Goal: Contribute content: Contribute content

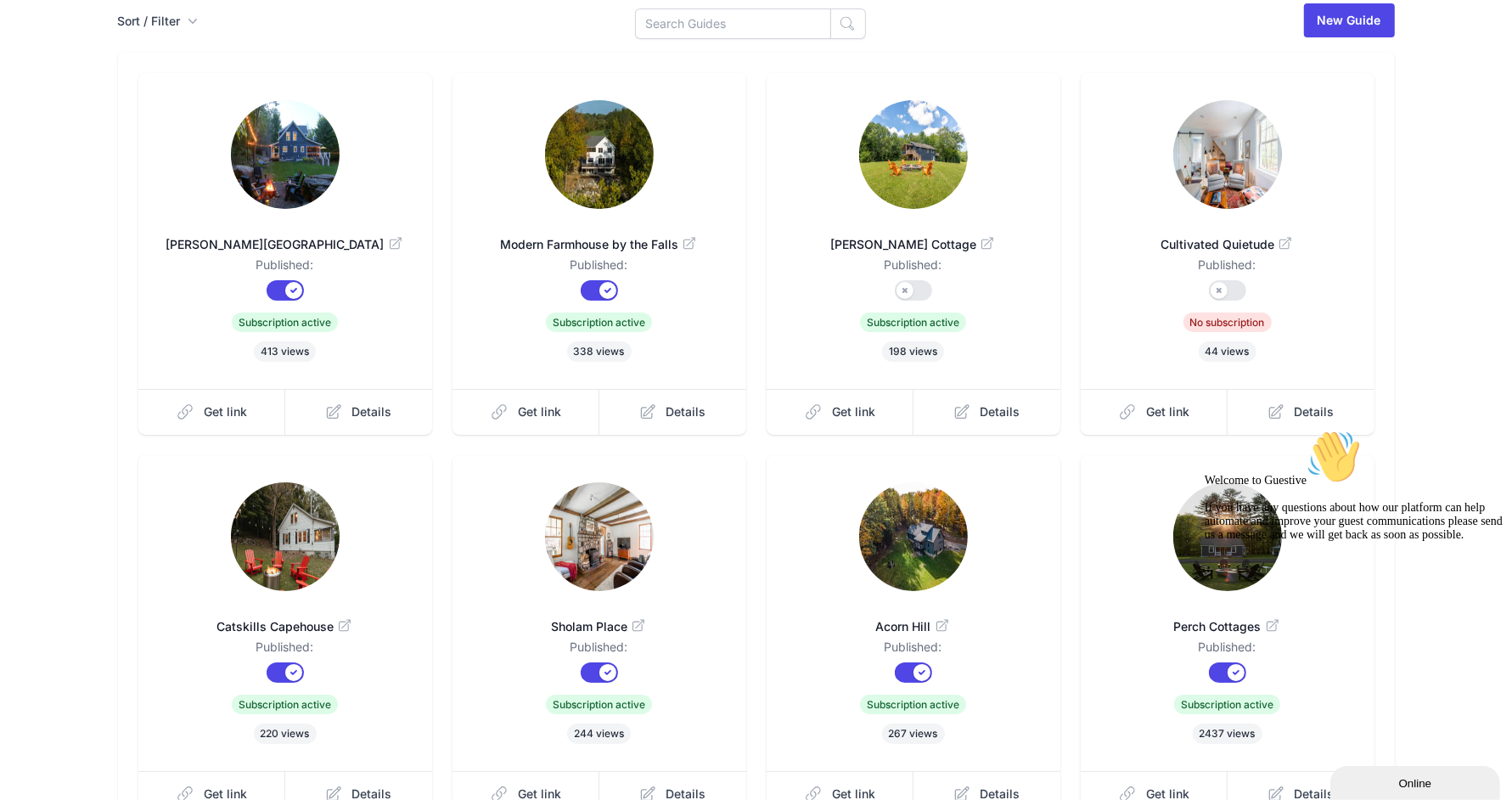
scroll to position [295, 0]
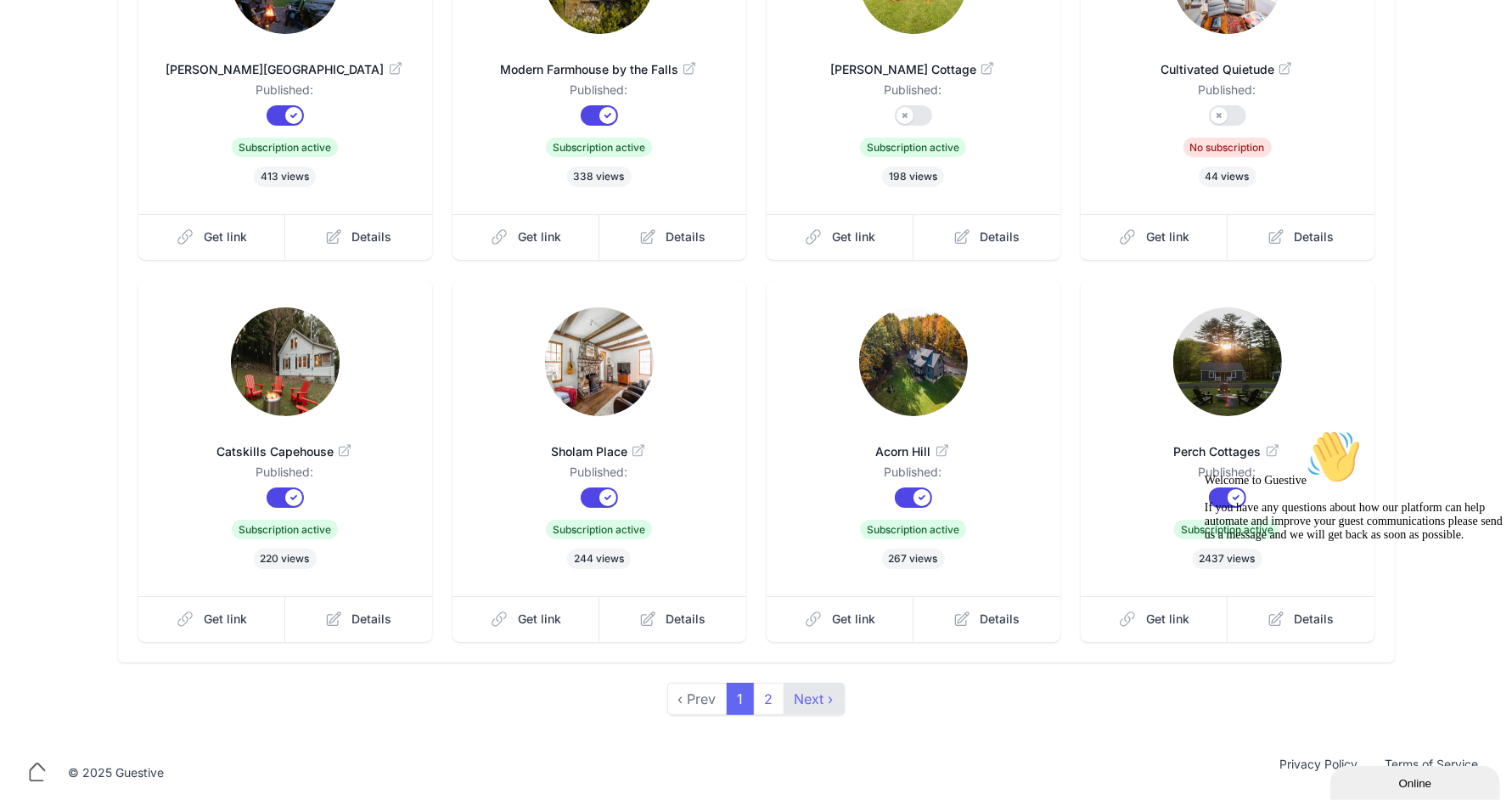
click at [804, 704] on link "Next ›" at bounding box center [814, 698] width 61 height 32
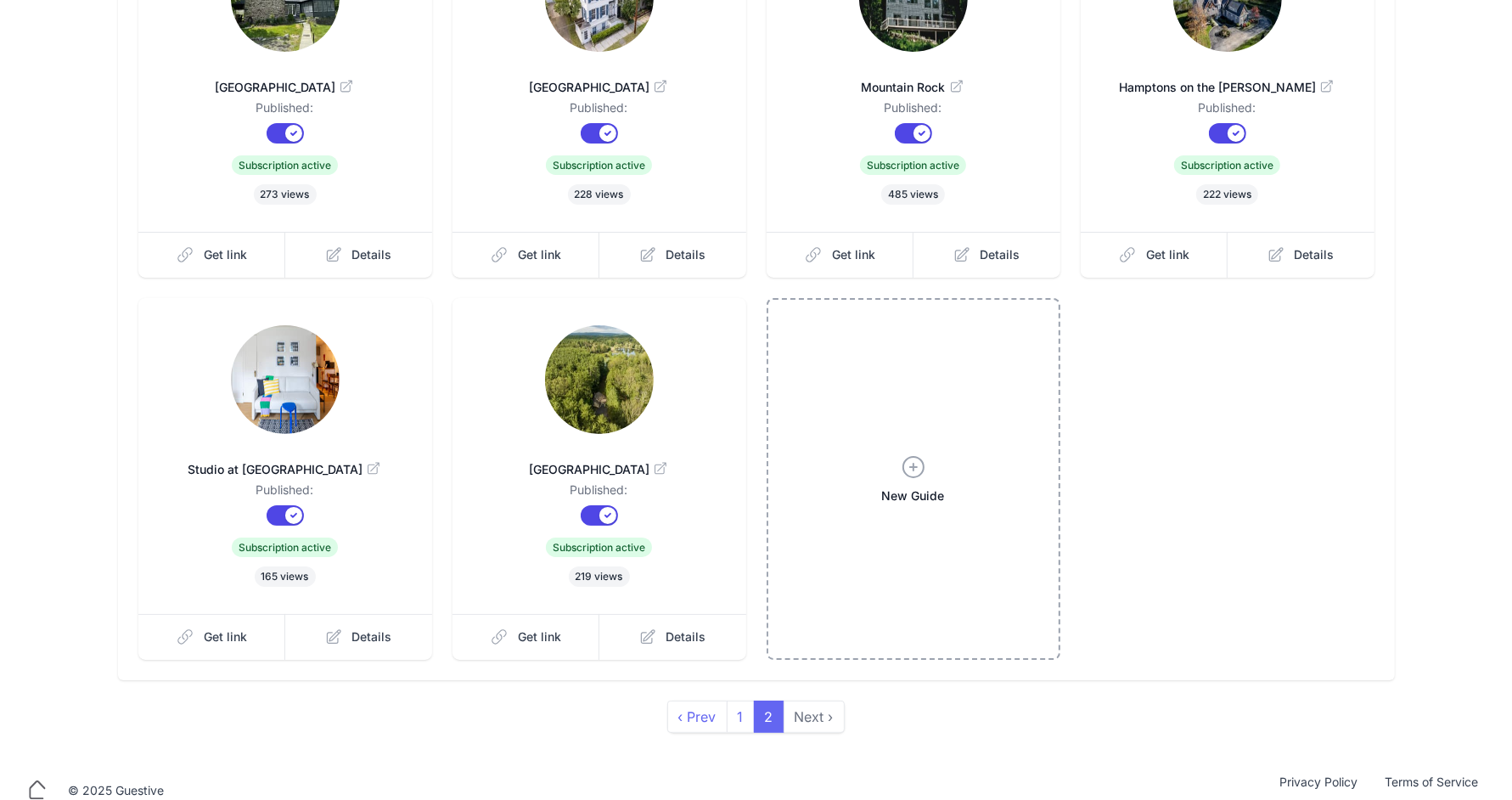
scroll to position [295, 0]
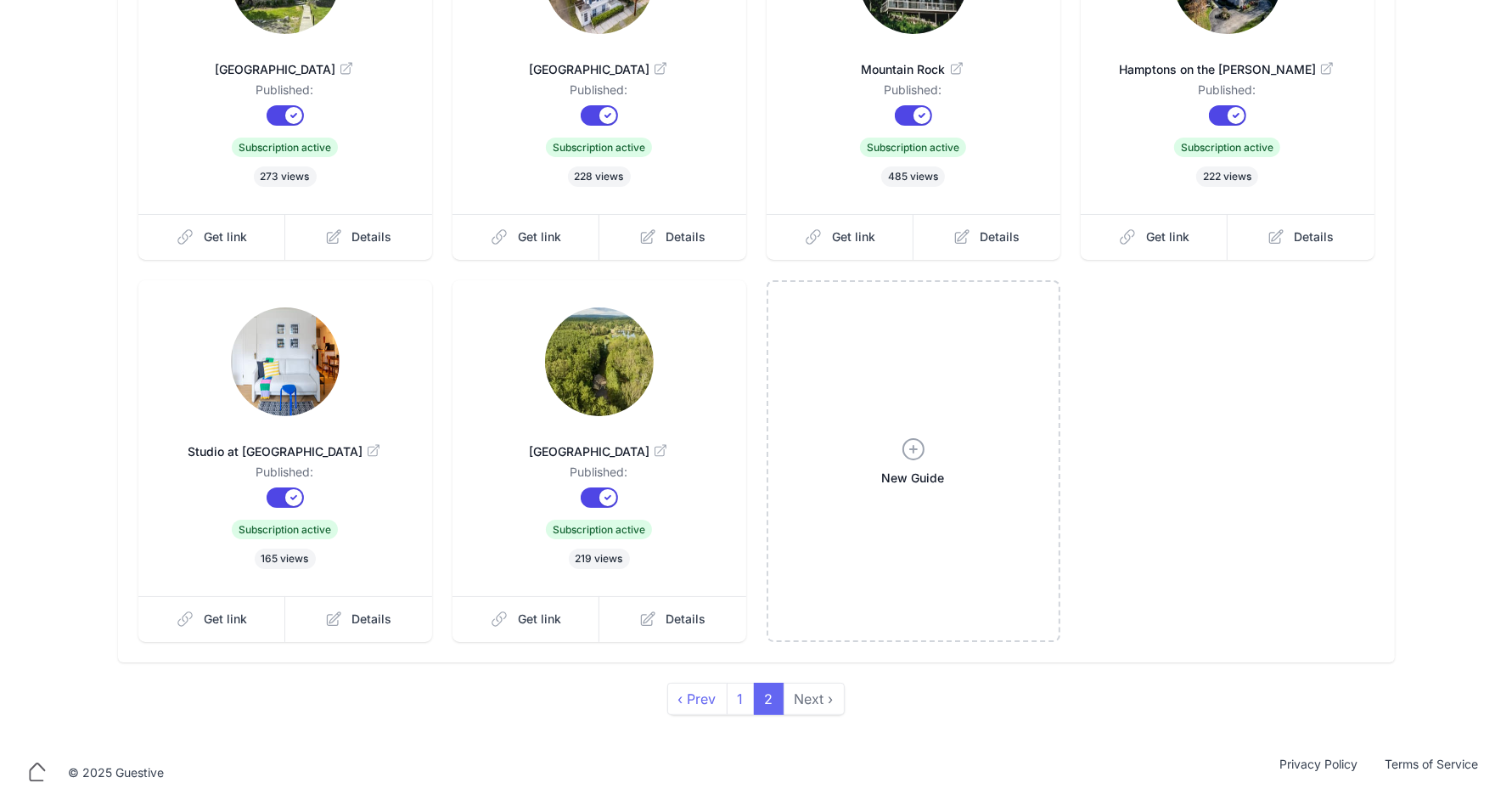
click at [756, 685] on span "2" at bounding box center [768, 698] width 30 height 32
click at [735, 697] on link "1" at bounding box center [741, 698] width 28 height 32
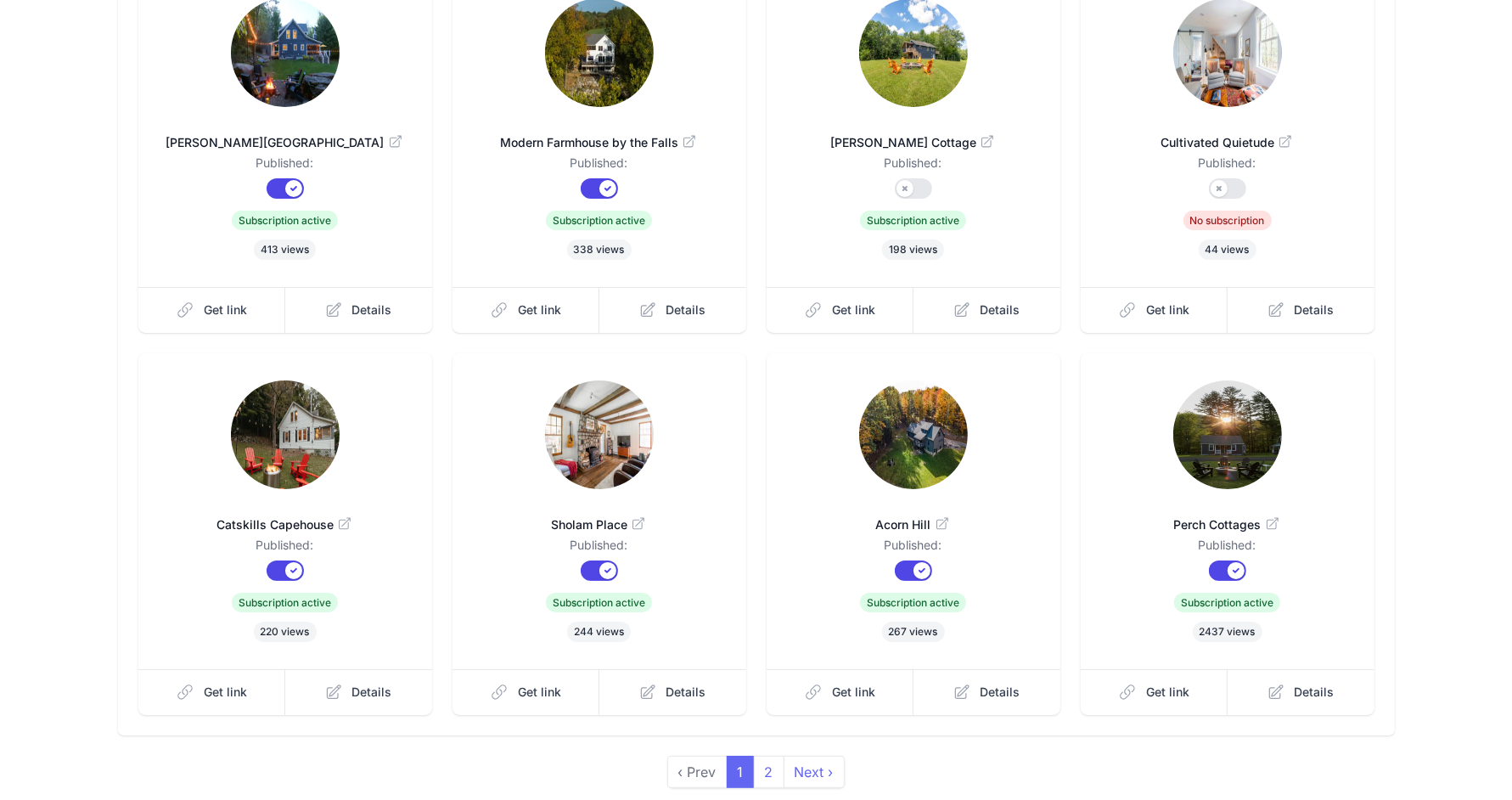
scroll to position [295, 0]
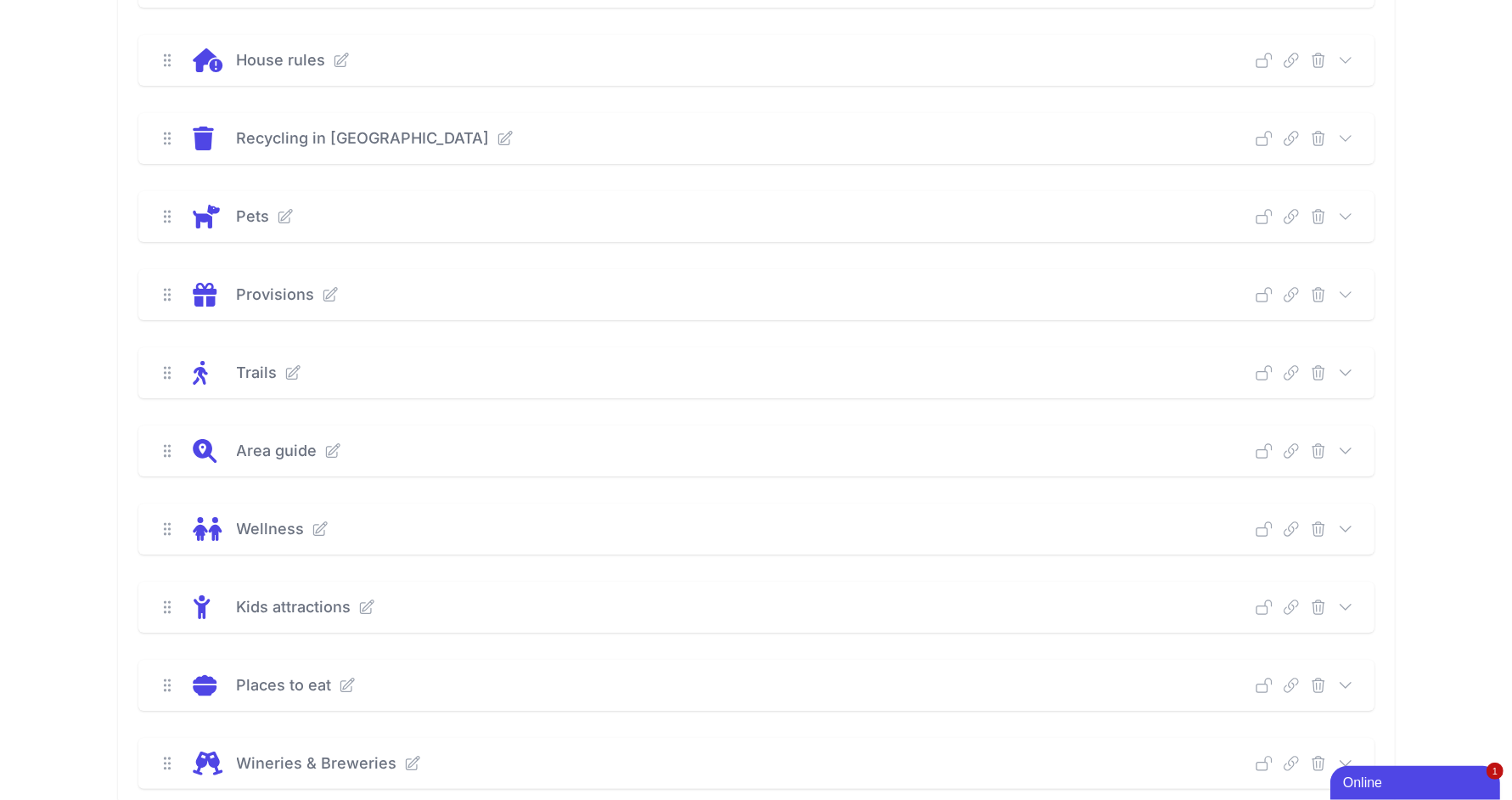
scroll to position [858, 0]
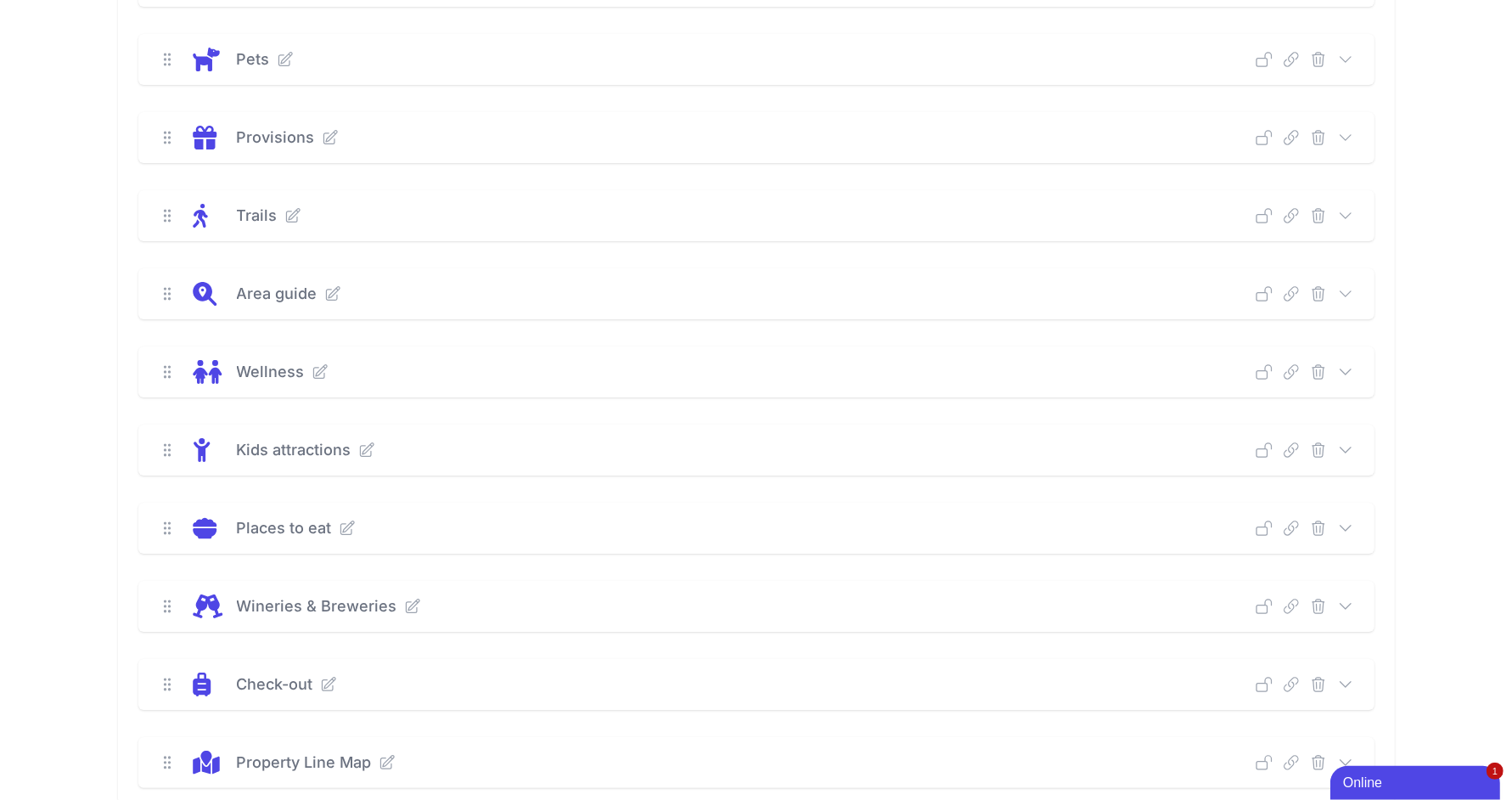
click at [1348, 604] on icon at bounding box center [1346, 605] width 11 height 5
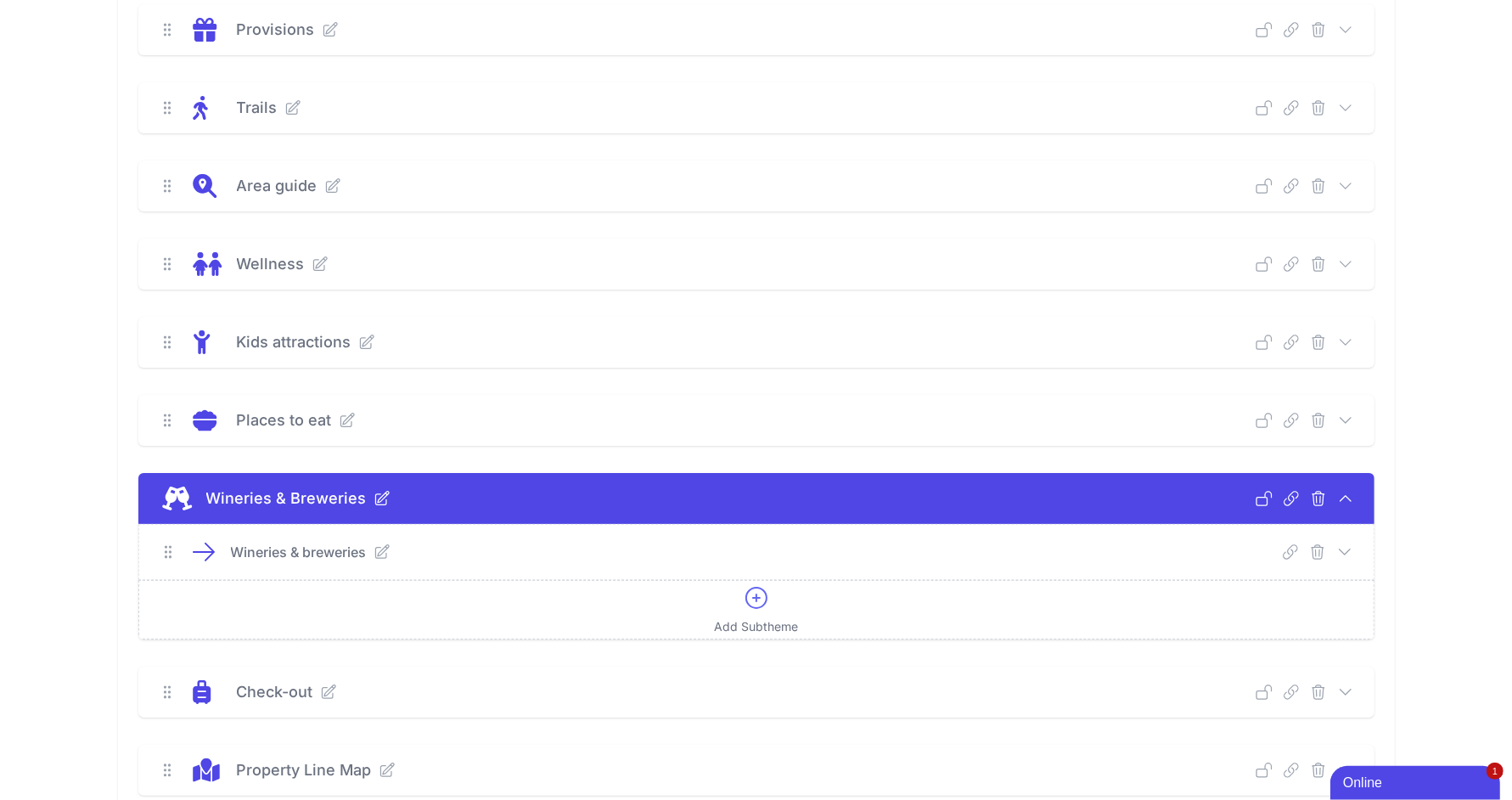
scroll to position [1003, 0]
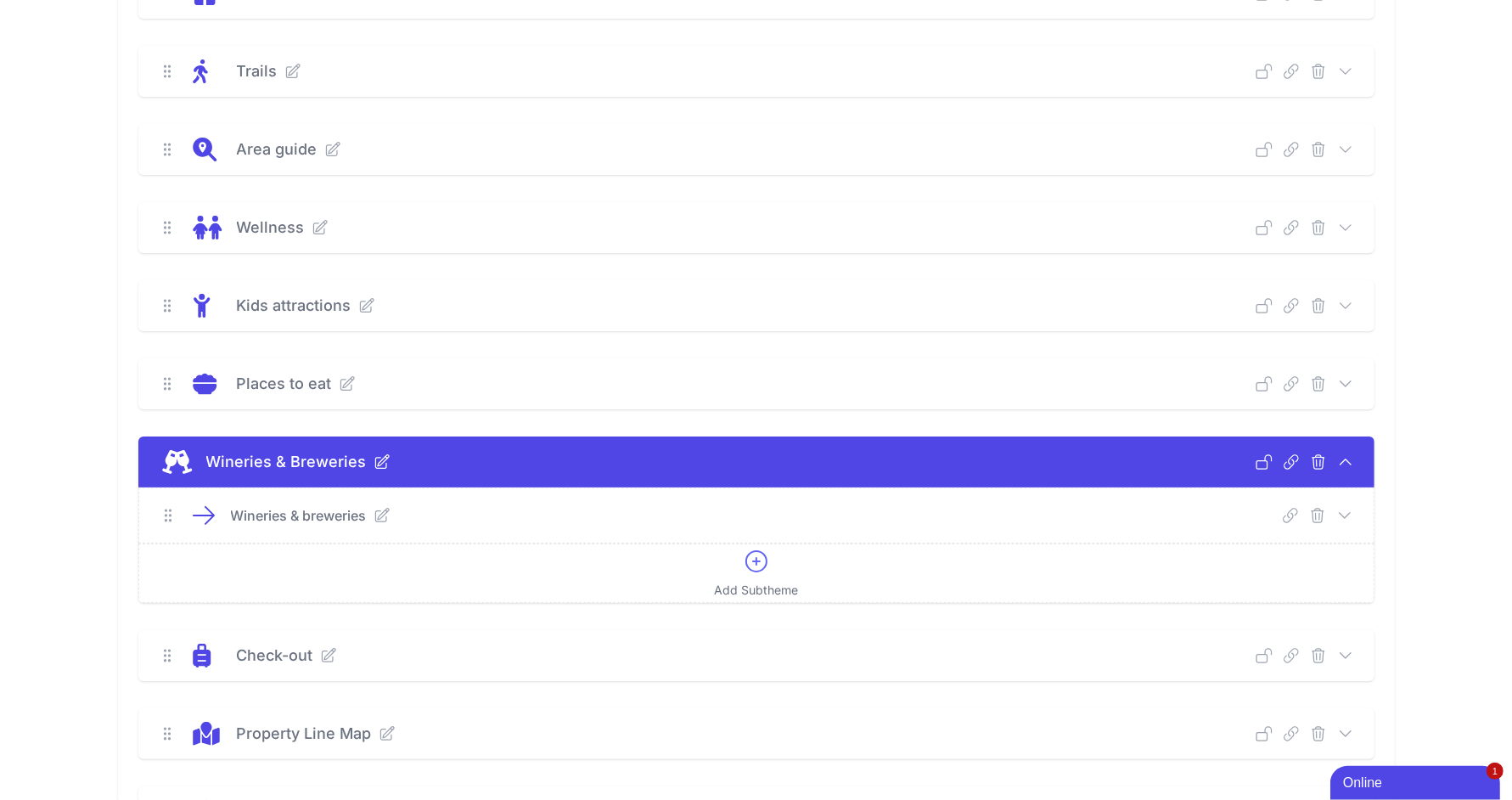
click at [1350, 511] on icon at bounding box center [1345, 515] width 17 height 17
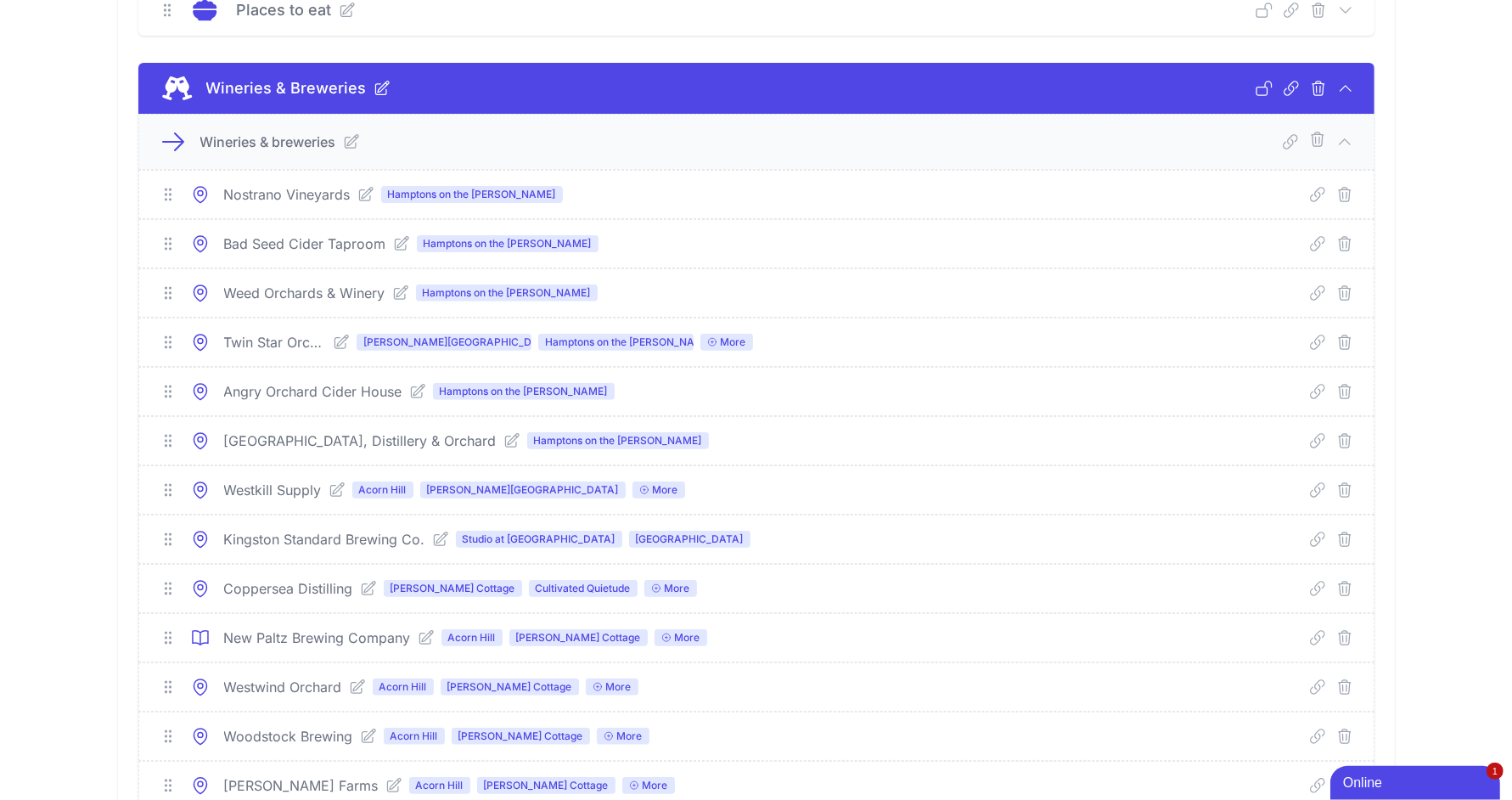
scroll to position [1325, 0]
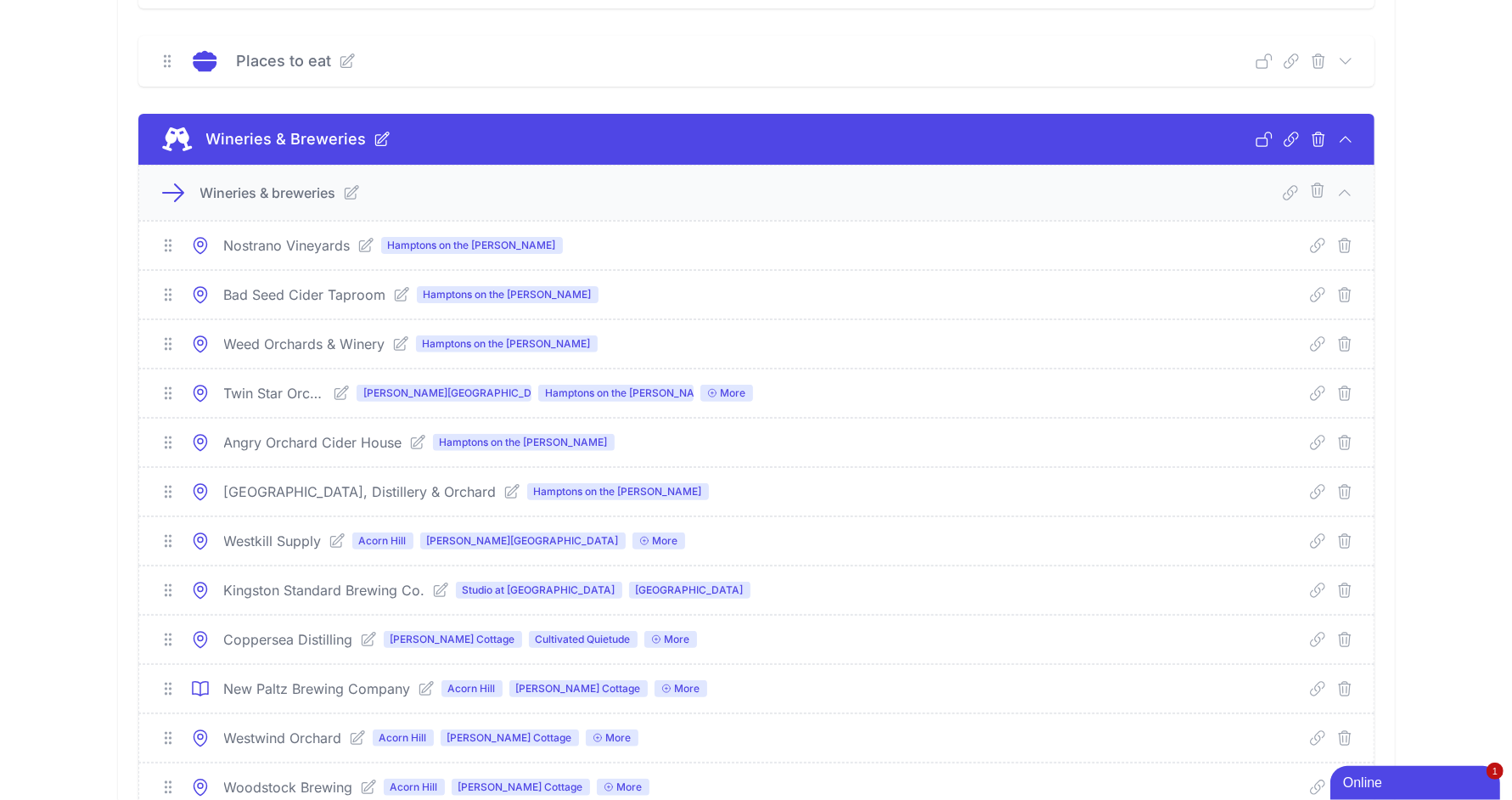
click at [347, 191] on icon at bounding box center [351, 193] width 17 height 17
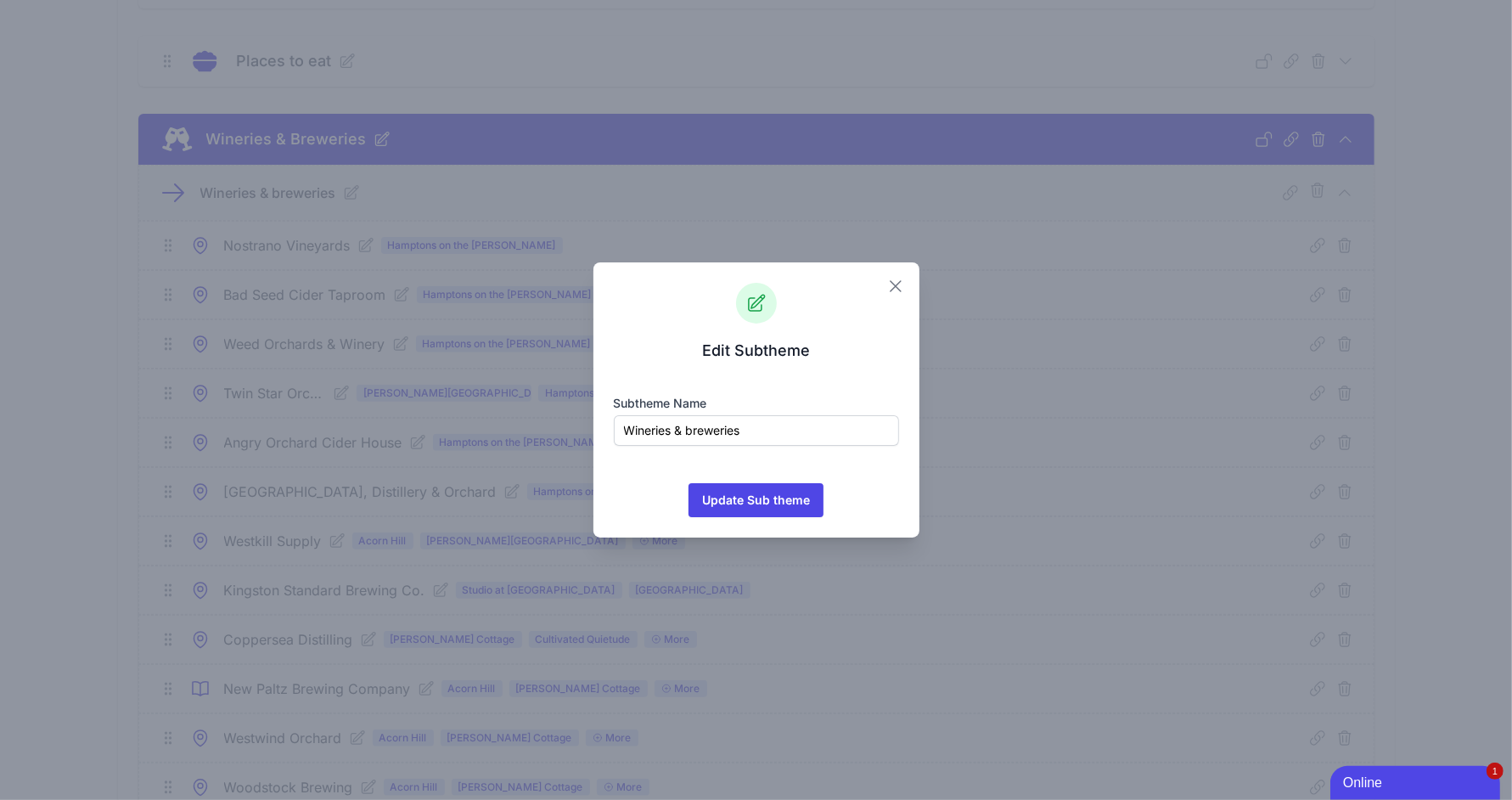
click at [901, 293] on icon "button" at bounding box center [895, 286] width 20 height 20
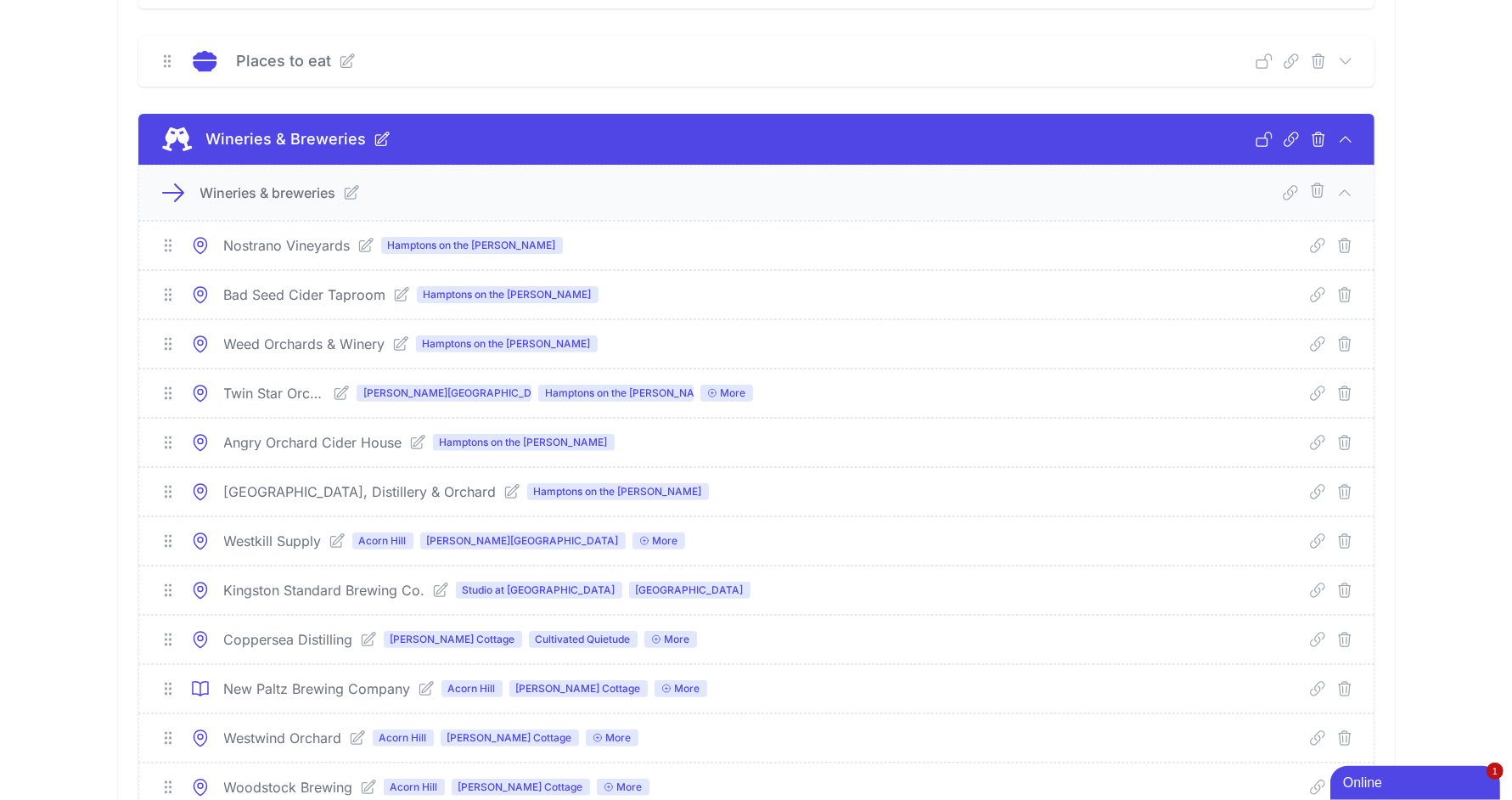
click at [379, 137] on icon at bounding box center [382, 139] width 14 height 14
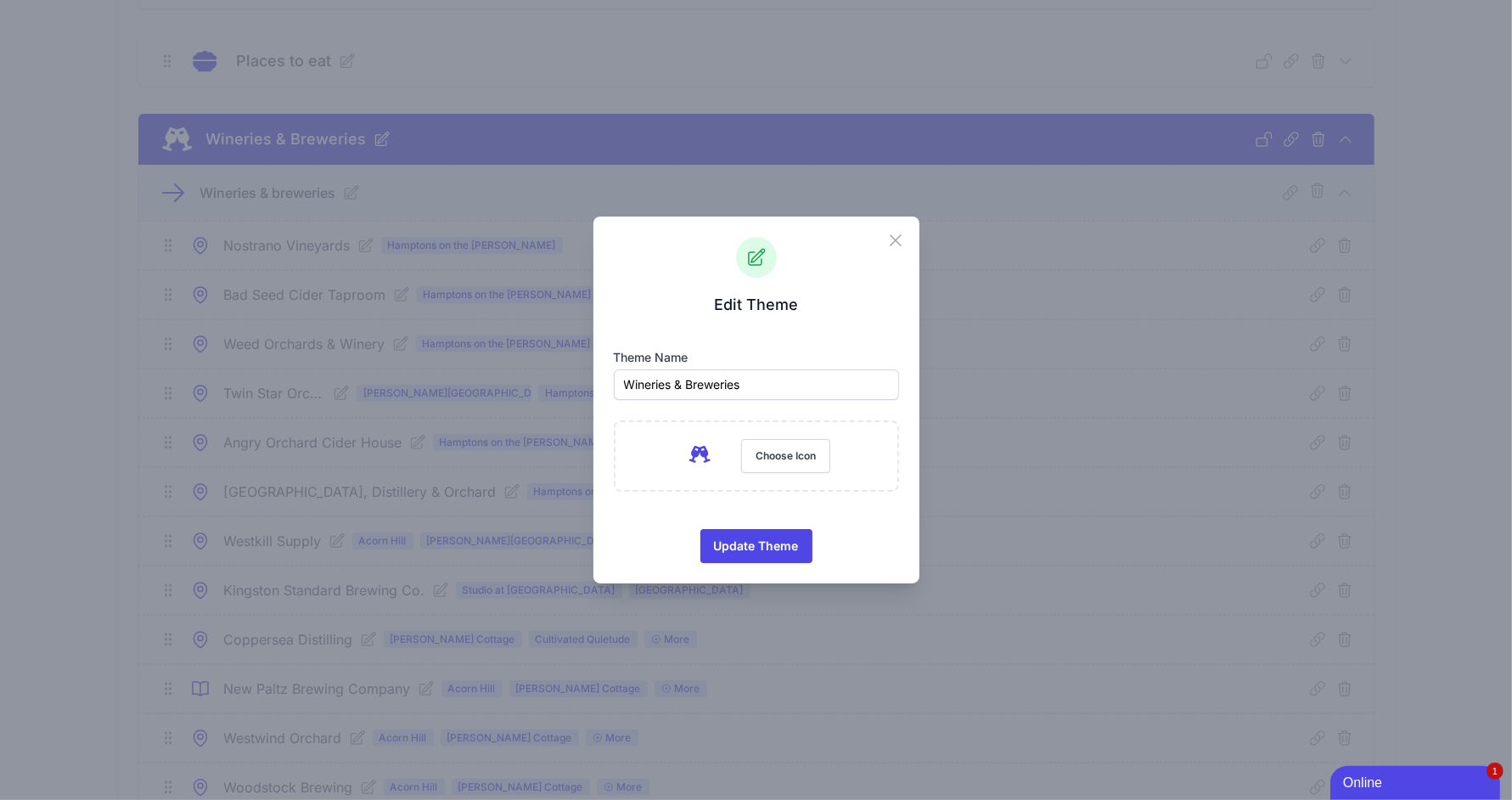
click at [1013, 361] on div "Close Edit Theme Theme name Wineries & Breweries M155.6 17.3C163 3 179.9-3.6 19…" at bounding box center [756, 400] width 1512 height 800
click at [893, 243] on icon "button" at bounding box center [895, 239] width 10 height 10
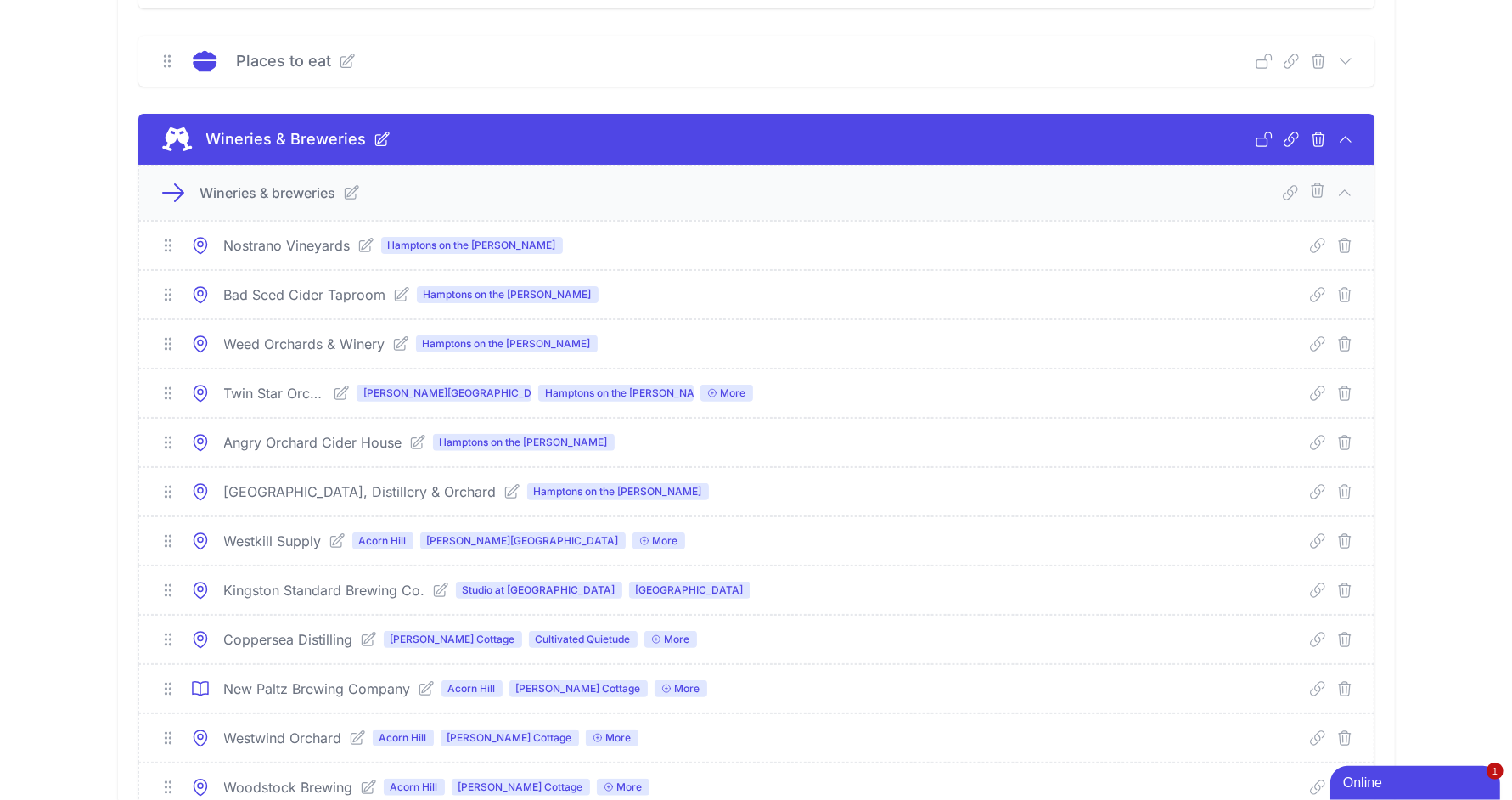
click at [345, 191] on icon at bounding box center [351, 193] width 14 height 14
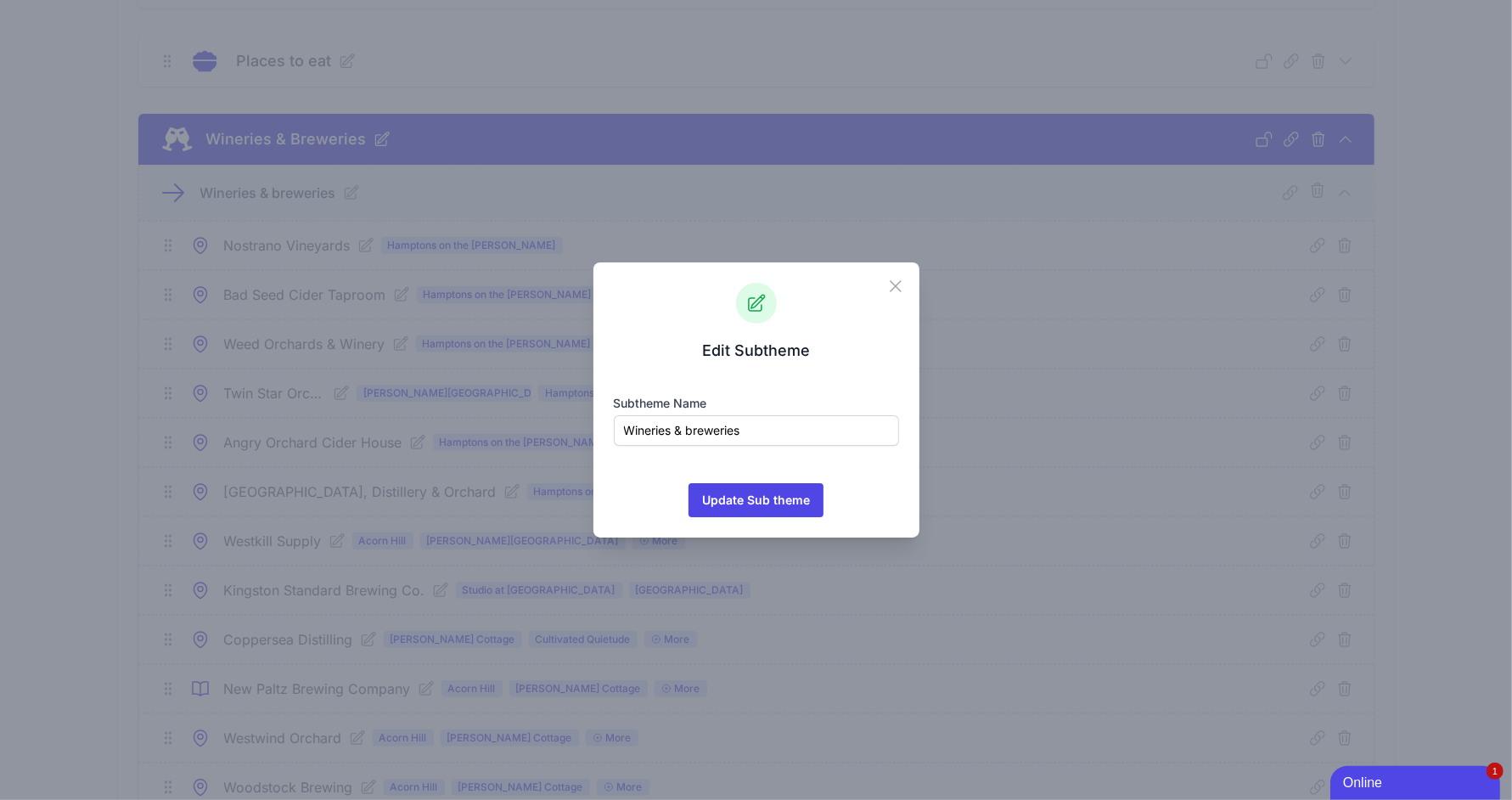
click at [891, 269] on div "Close" at bounding box center [902, 281] width 34 height 39
click at [893, 282] on icon "button" at bounding box center [895, 286] width 20 height 20
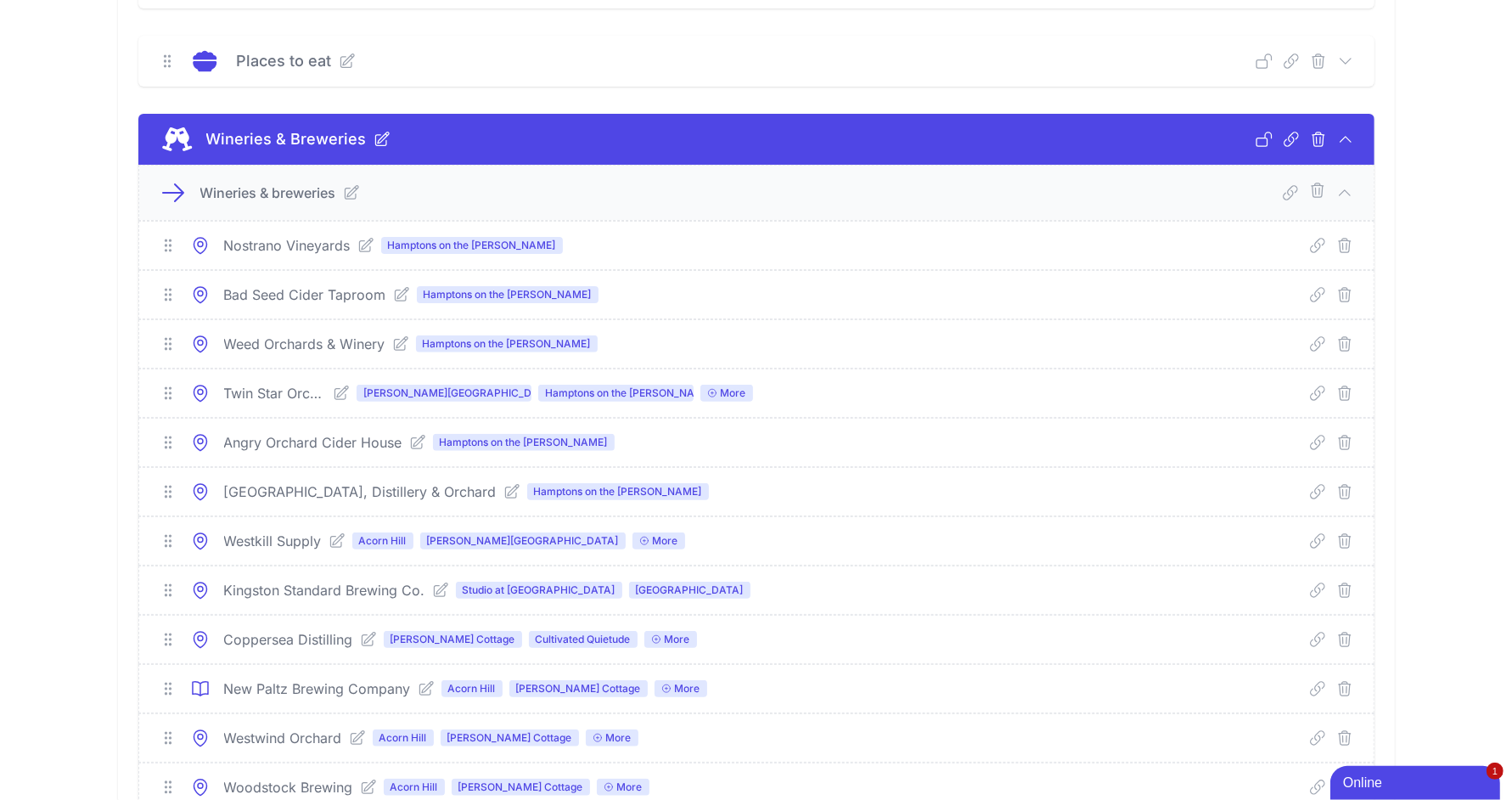
click at [420, 681] on icon at bounding box center [426, 688] width 14 height 14
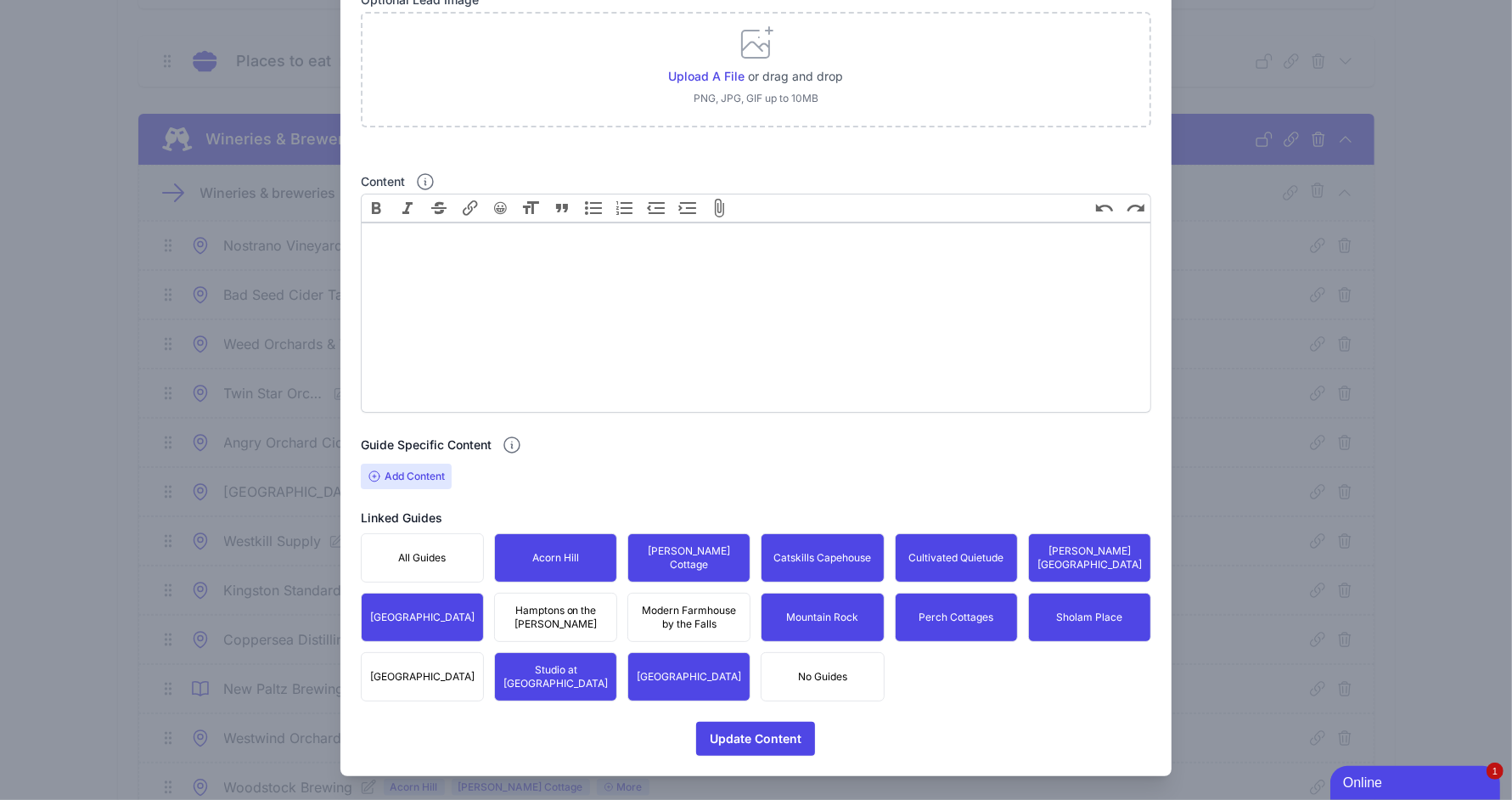
scroll to position [238, 0]
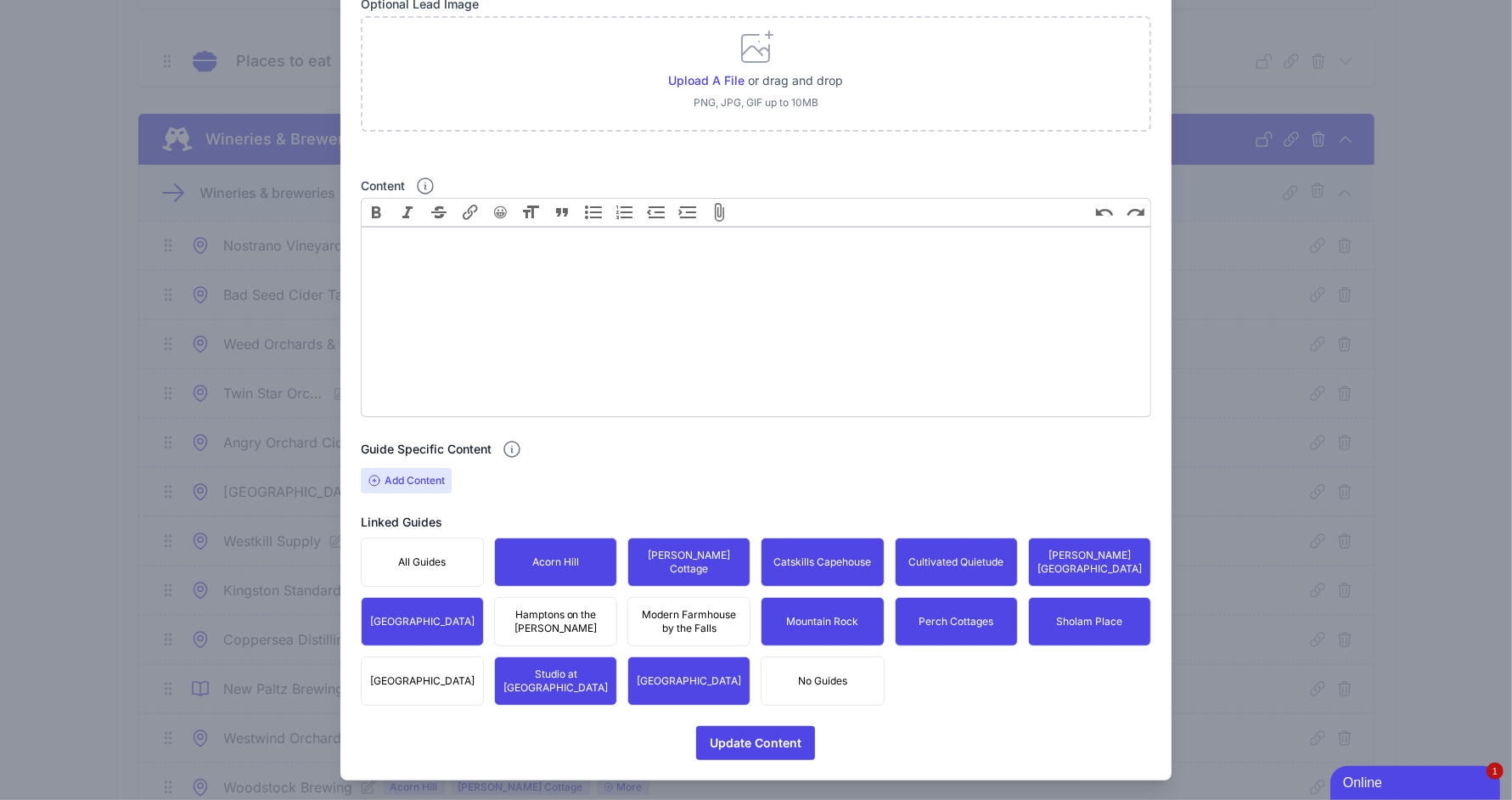
click at [283, 396] on div "Close Edit Content Content title New Paltz Brewing Company Optional Lead Image …" at bounding box center [756, 284] width 1512 height 1046
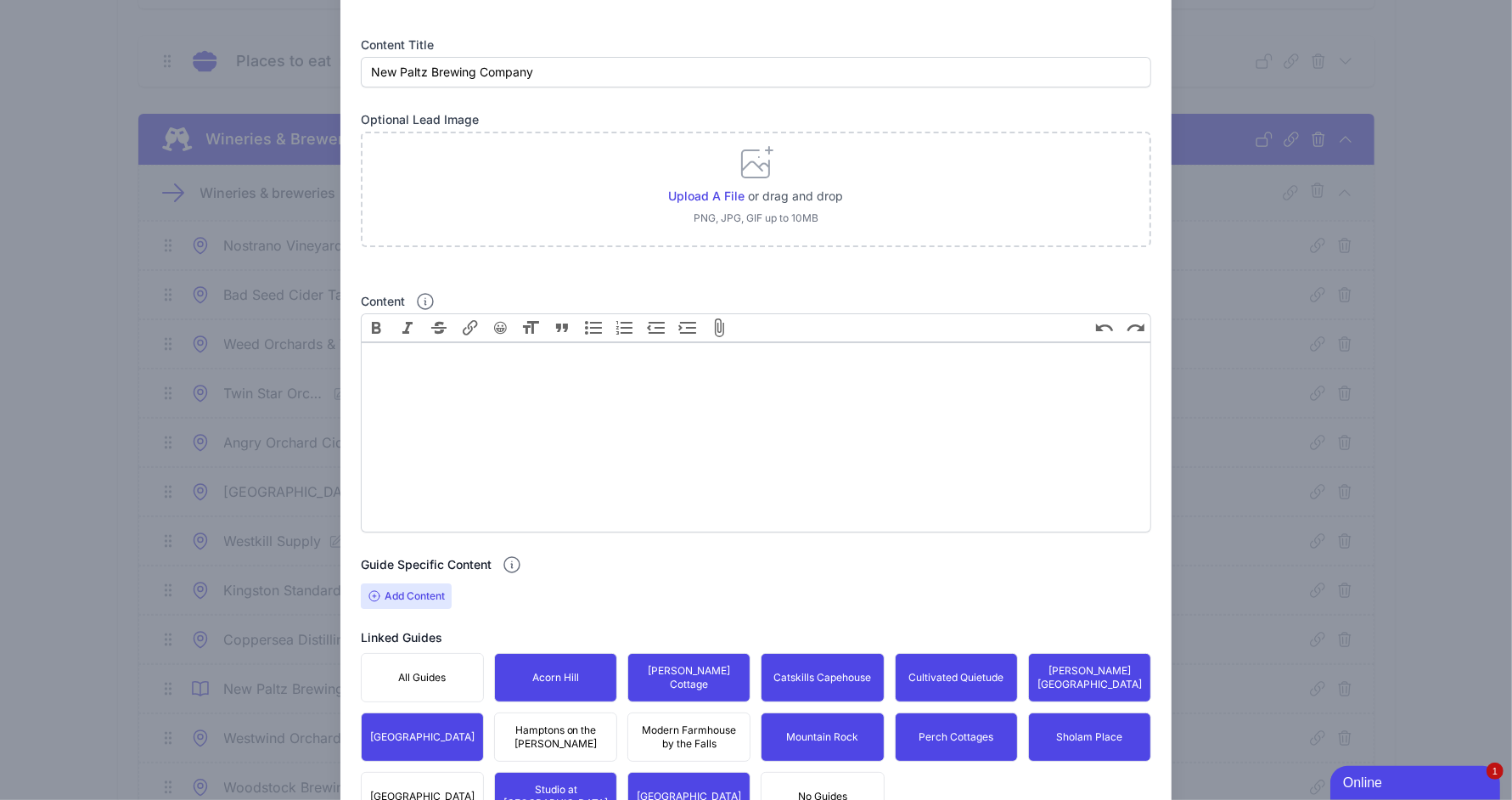
scroll to position [0, 0]
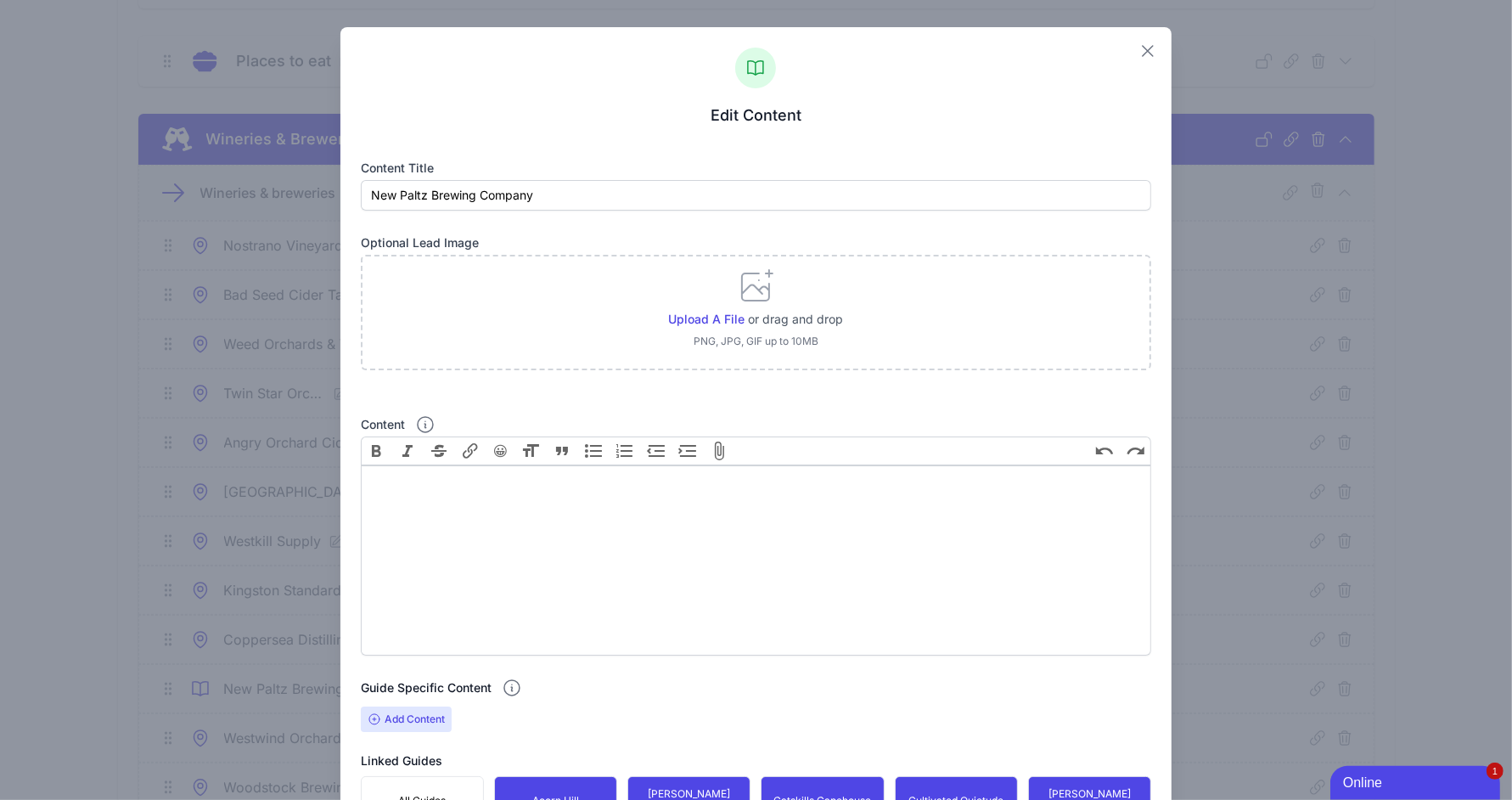
click at [1143, 47] on icon "button" at bounding box center [1147, 50] width 10 height 10
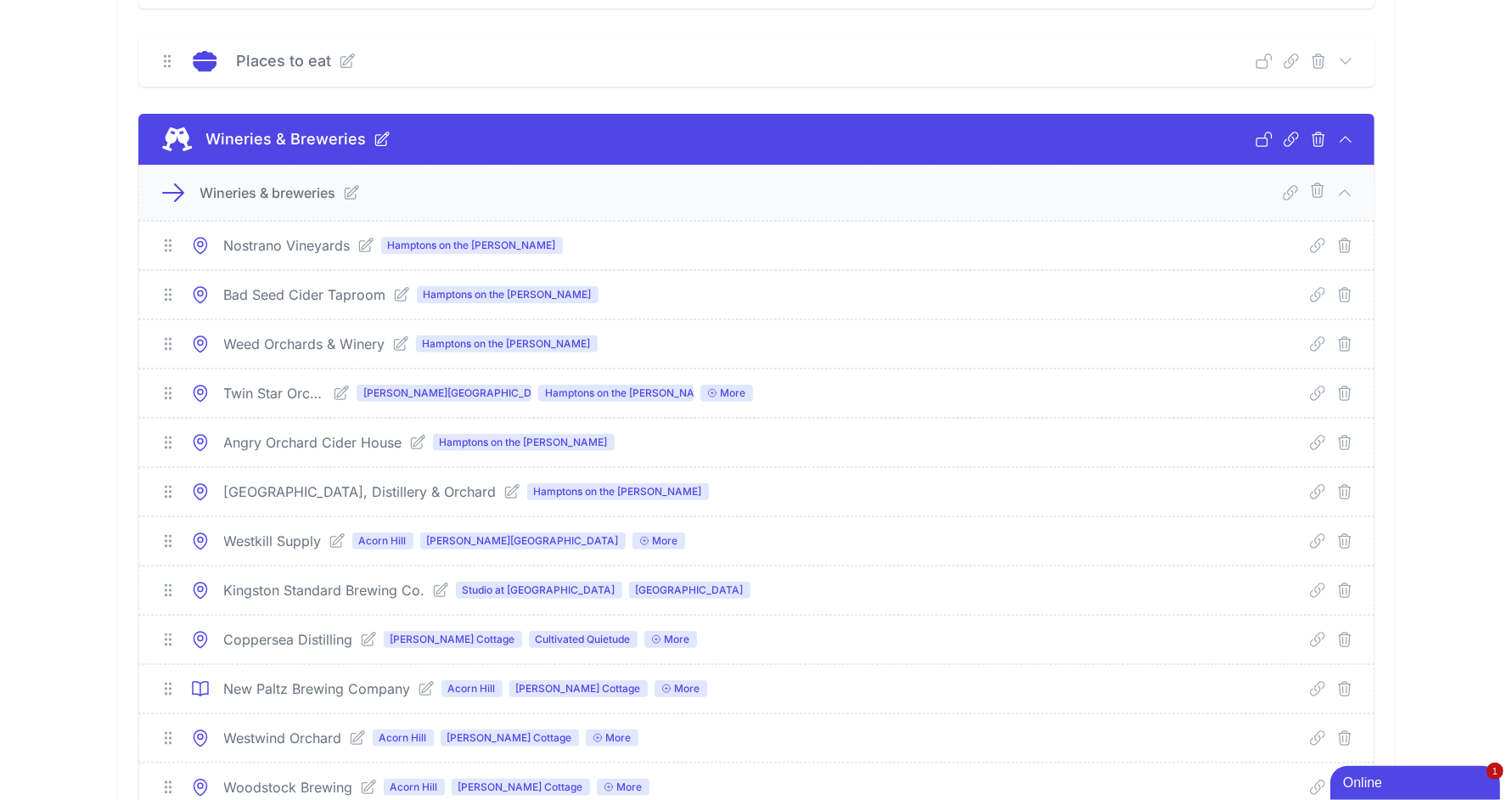
click at [331, 535] on icon at bounding box center [337, 541] width 14 height 14
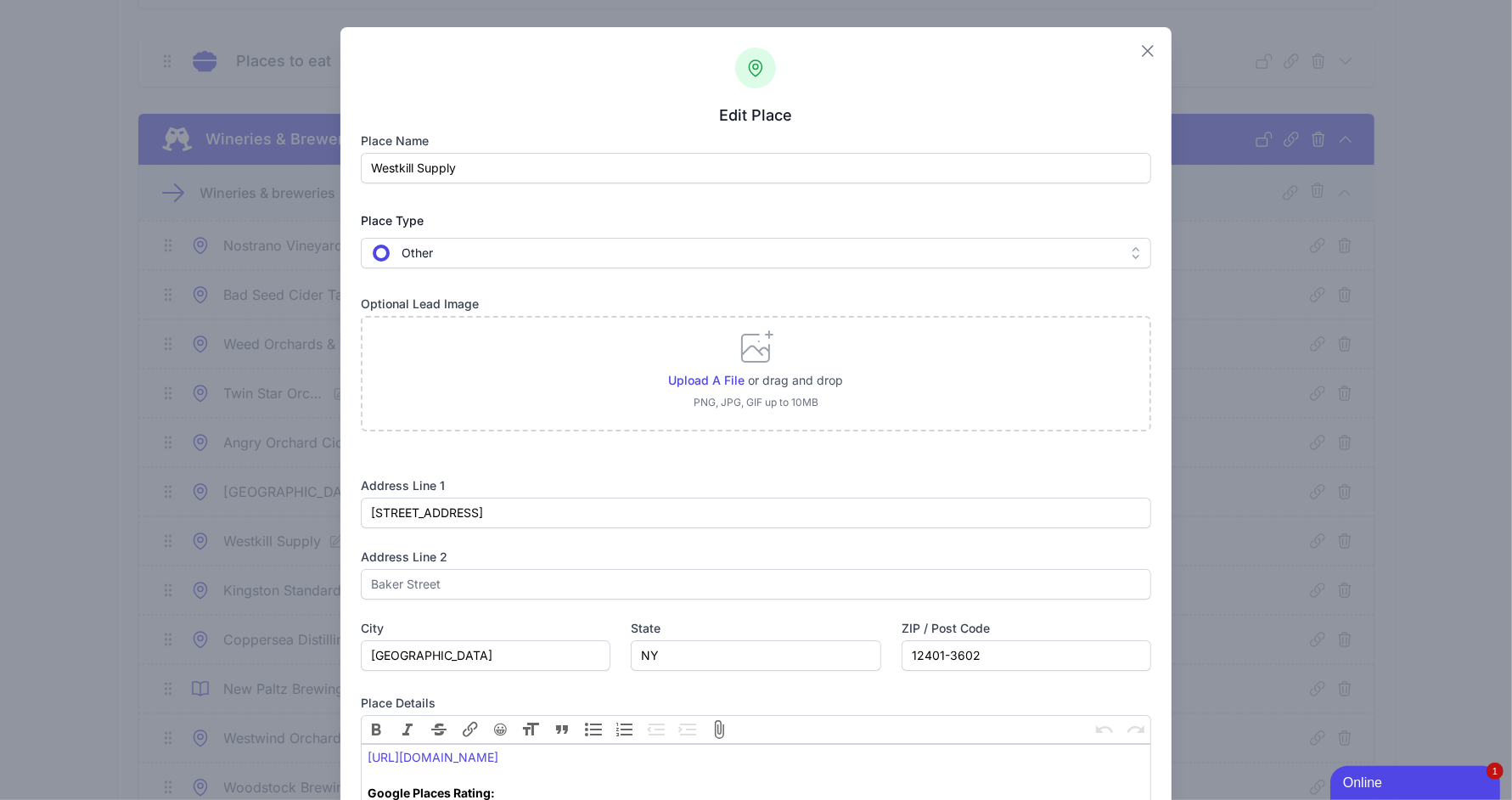
click at [1137, 54] on icon "button" at bounding box center [1147, 51] width 20 height 20
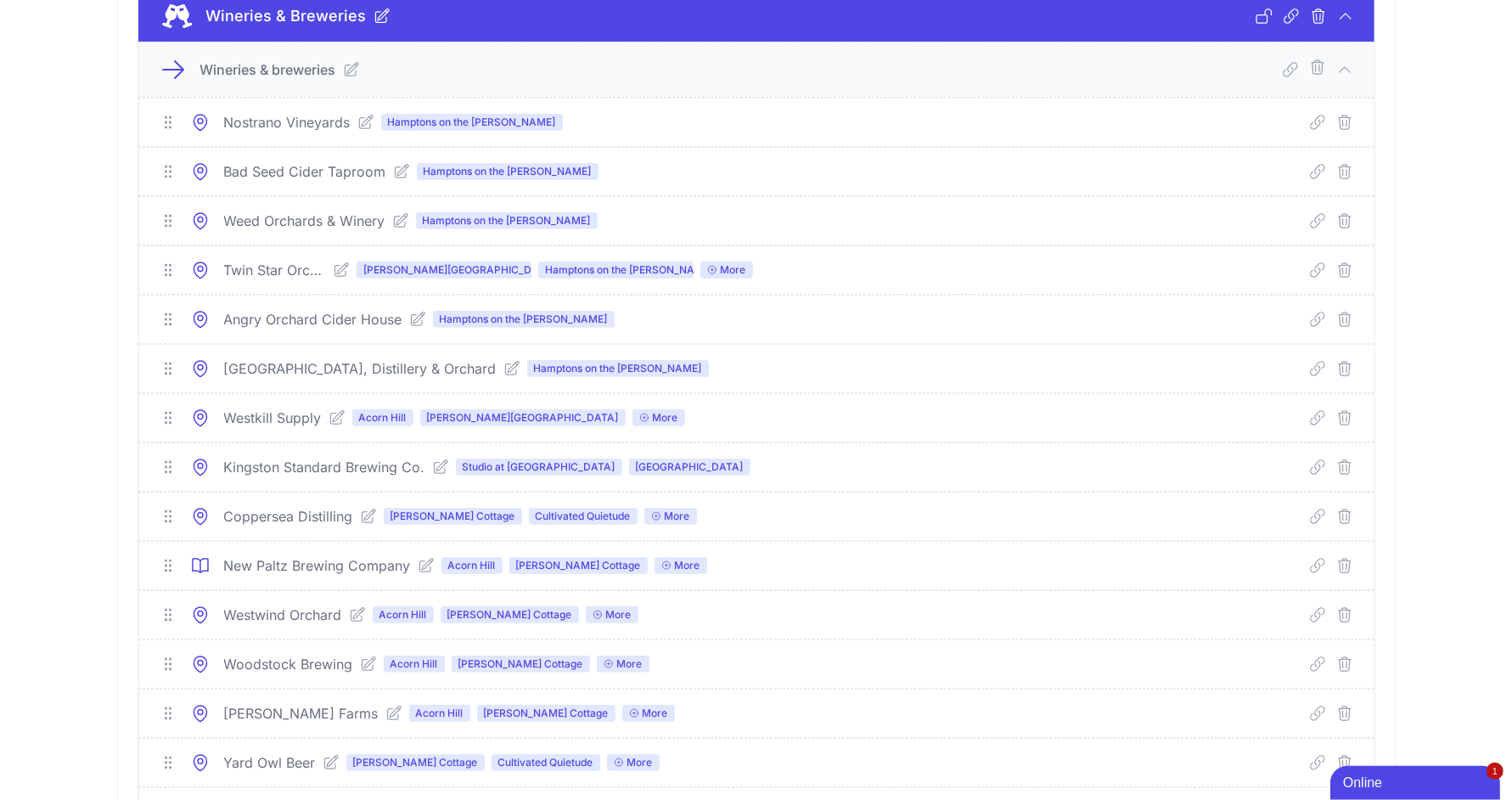
scroll to position [1456, 0]
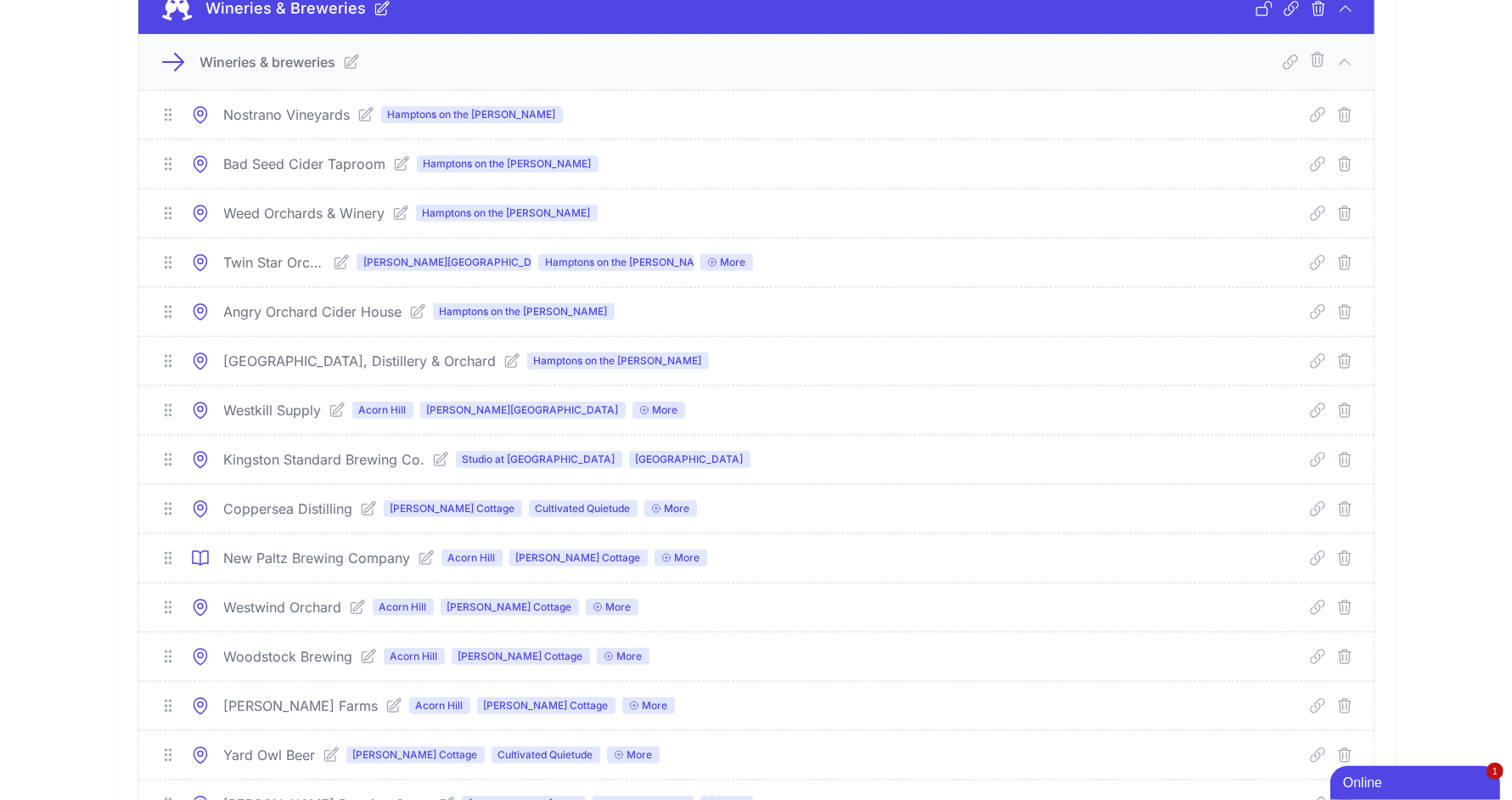
click at [428, 553] on icon at bounding box center [426, 557] width 14 height 14
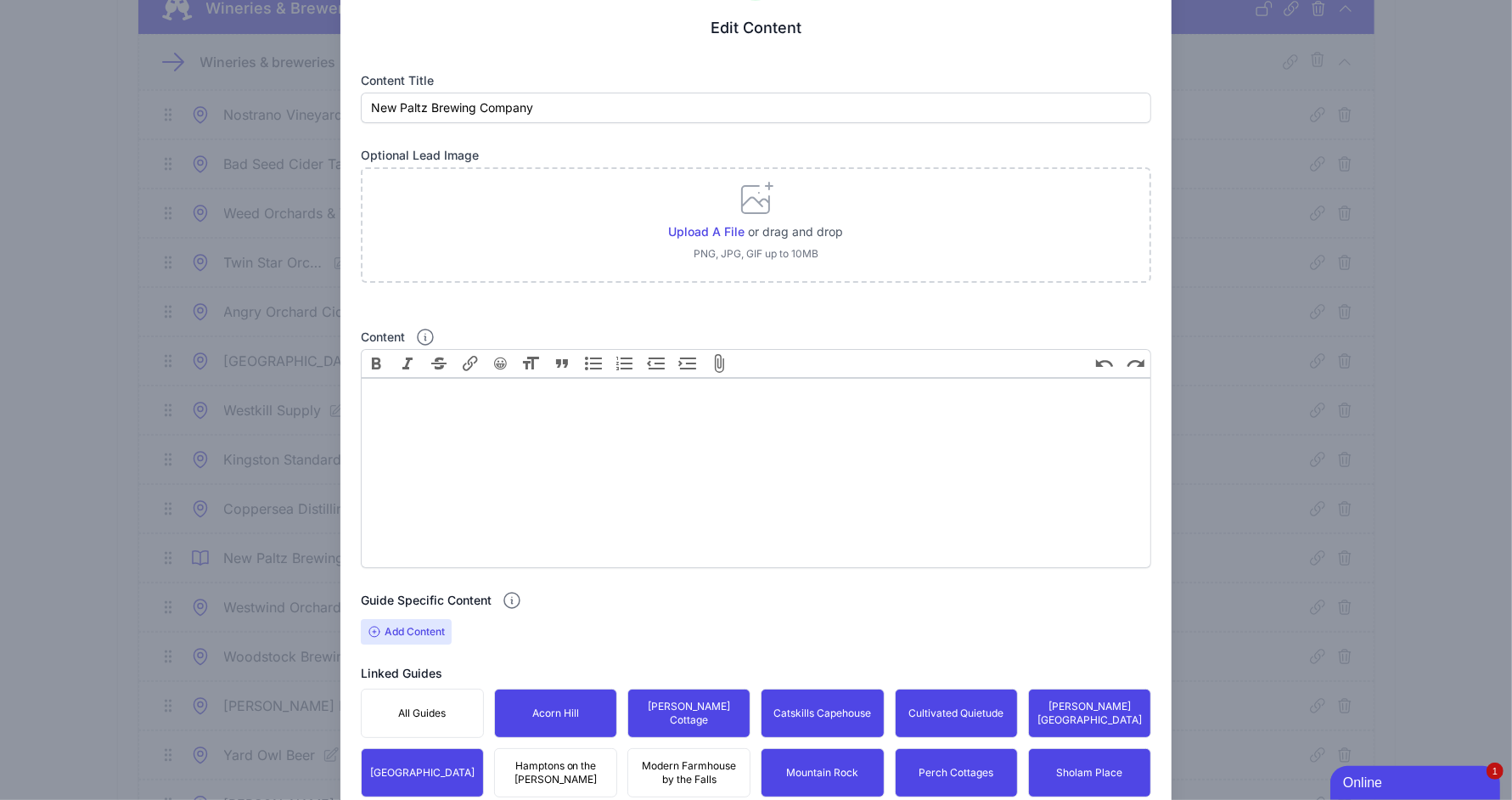
scroll to position [91, 0]
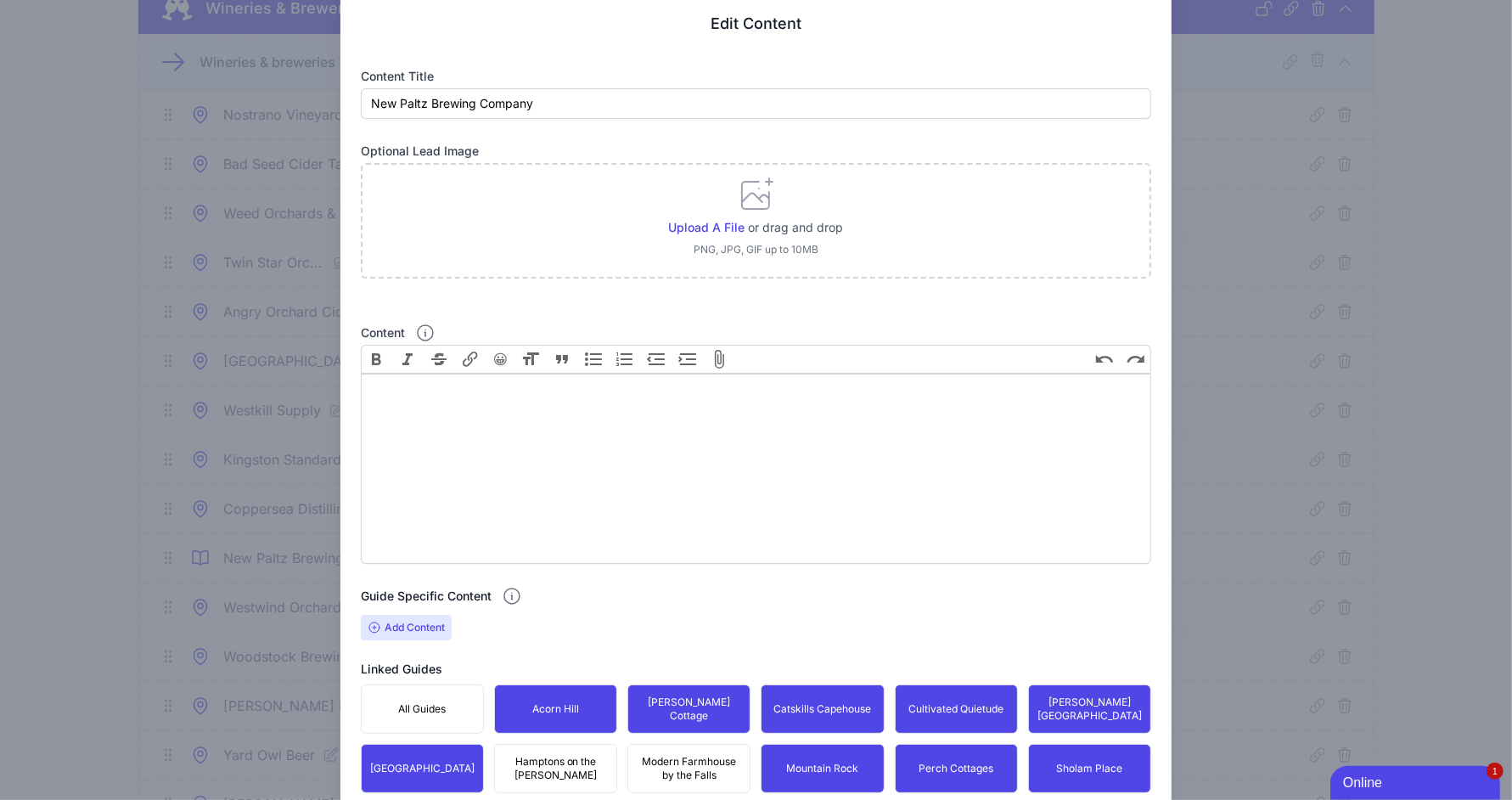
click at [398, 631] on span "Add Content" at bounding box center [406, 627] width 90 height 26
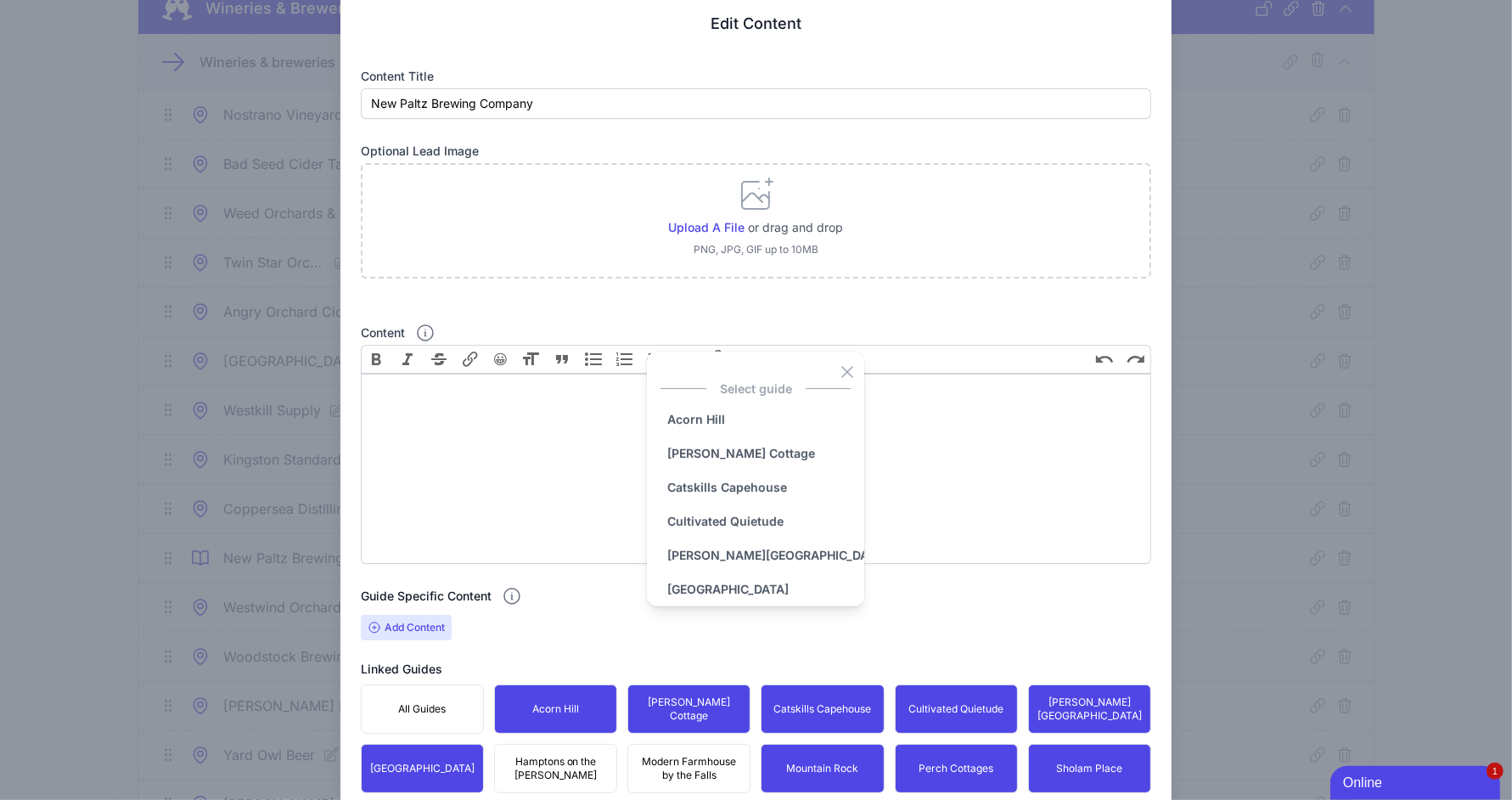
scroll to position [285, 0]
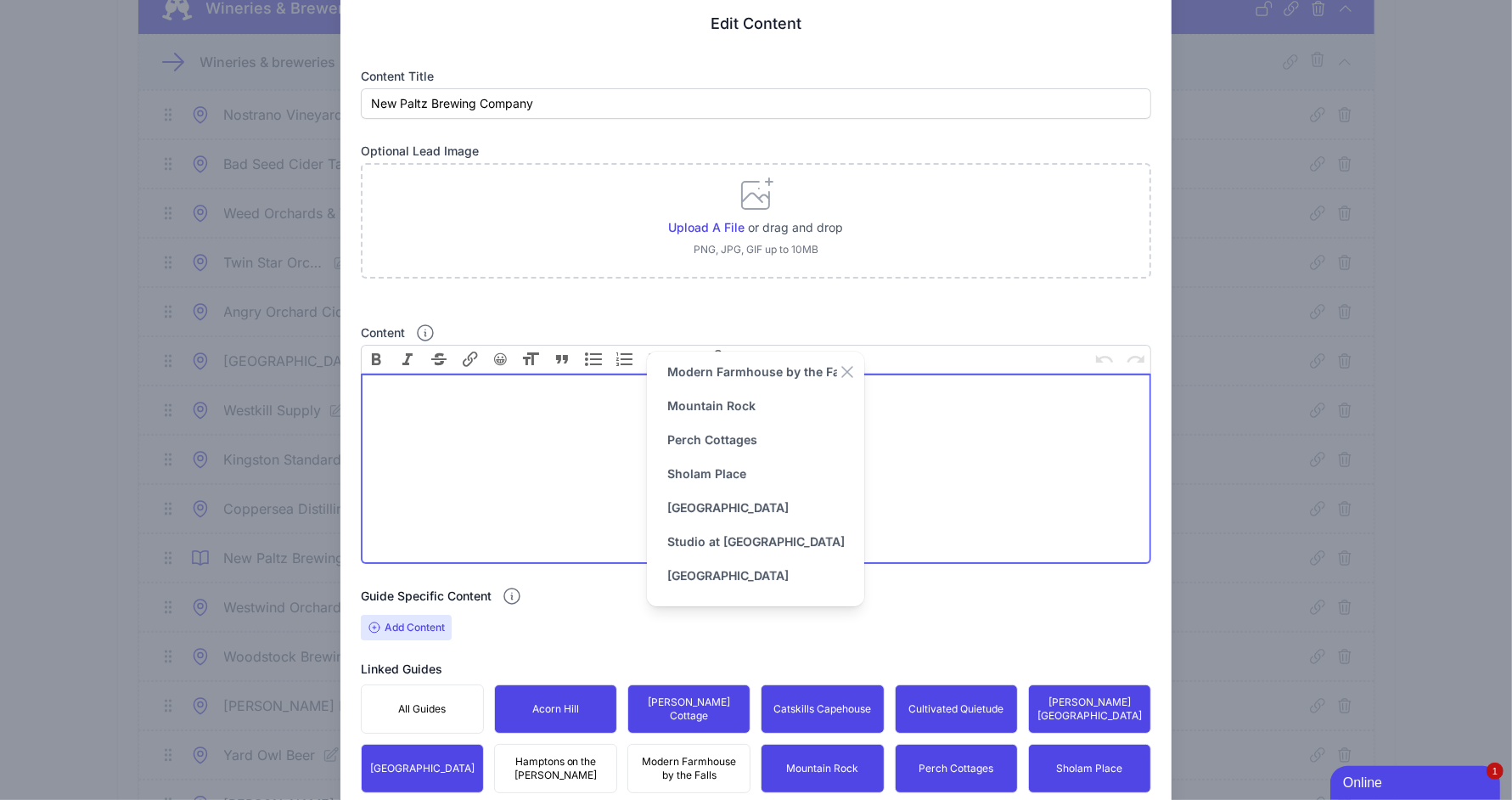
click at [454, 484] on trix-editor "Content" at bounding box center [756, 468] width 791 height 190
click at [523, 292] on div at bounding box center [756, 296] width 791 height 8
click at [844, 367] on icon "button" at bounding box center [847, 372] width 20 height 20
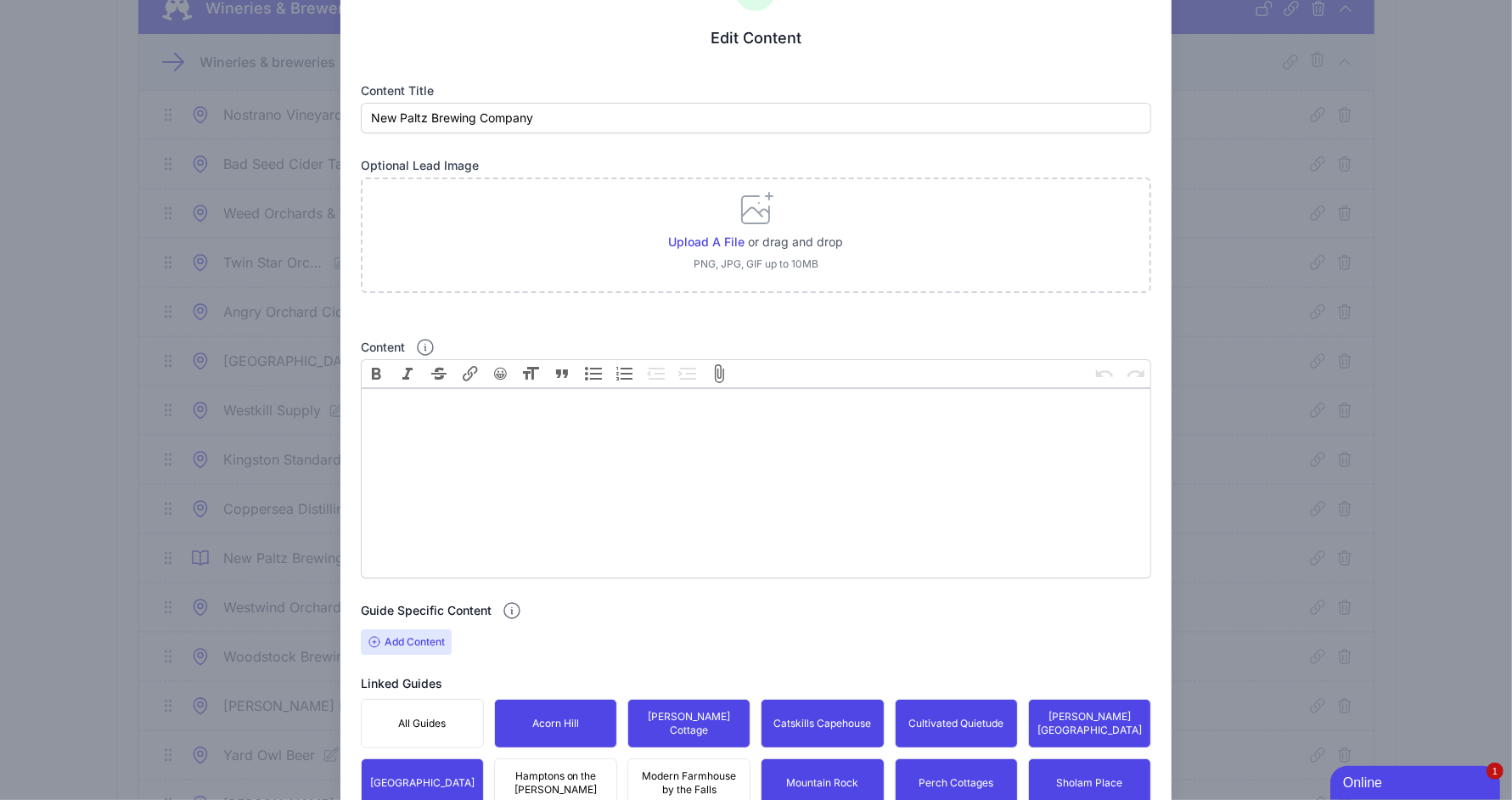
scroll to position [56, 0]
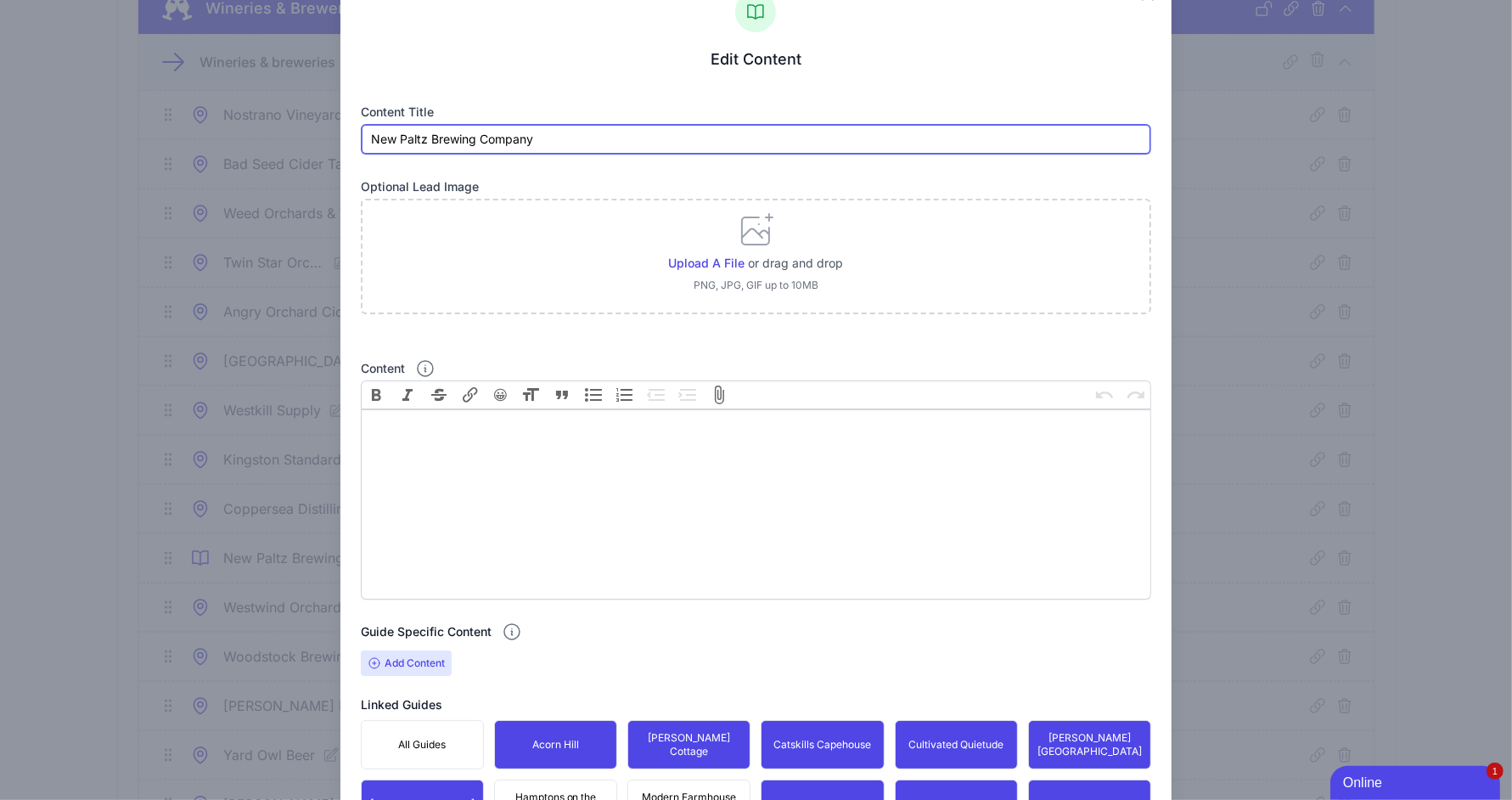
click at [550, 144] on input "New Paltz Brewing Company" at bounding box center [756, 139] width 791 height 30
click at [559, 131] on input "New Paltz Brewing Company" at bounding box center [756, 139] width 791 height 30
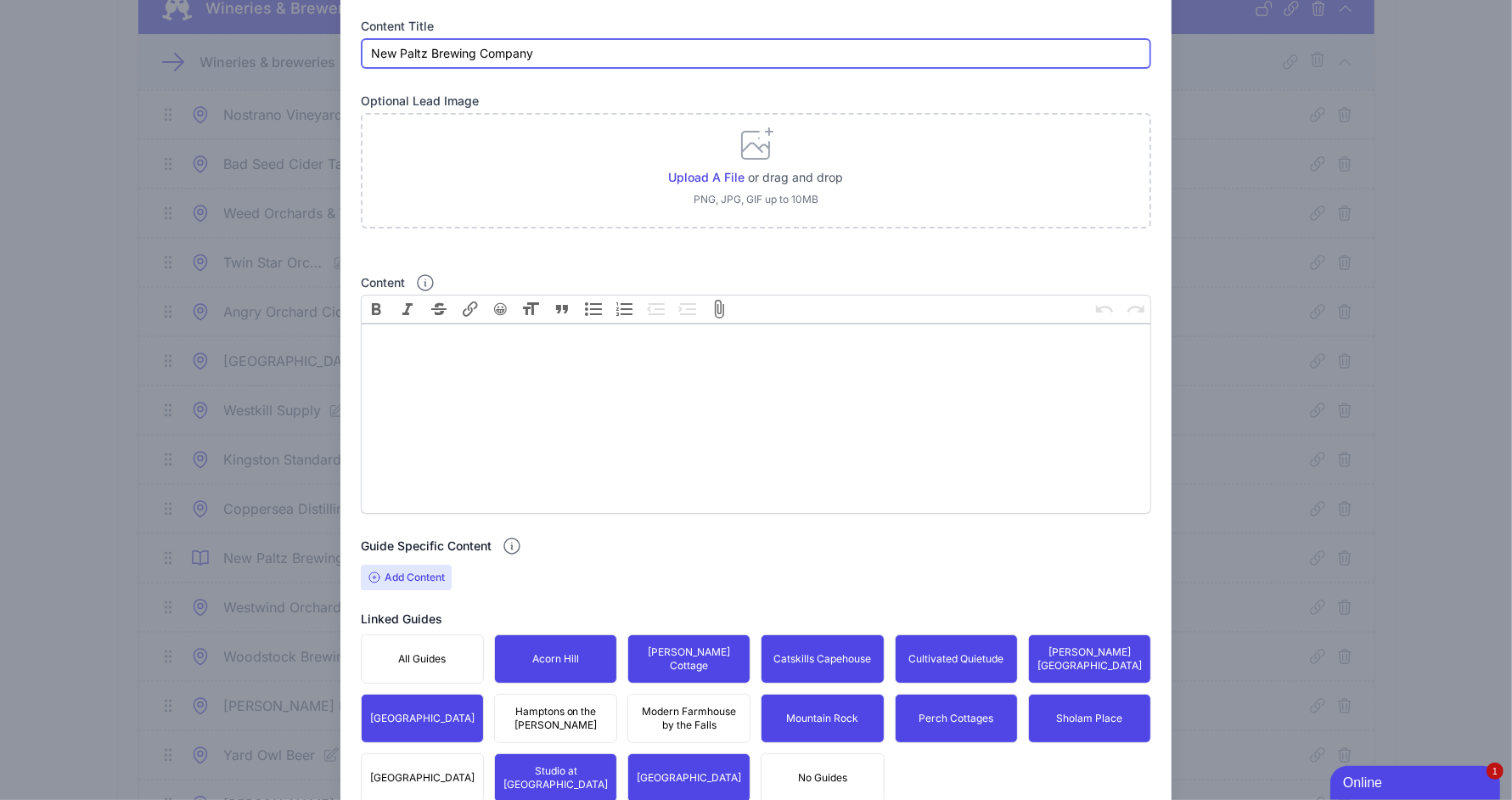
scroll to position [106, 0]
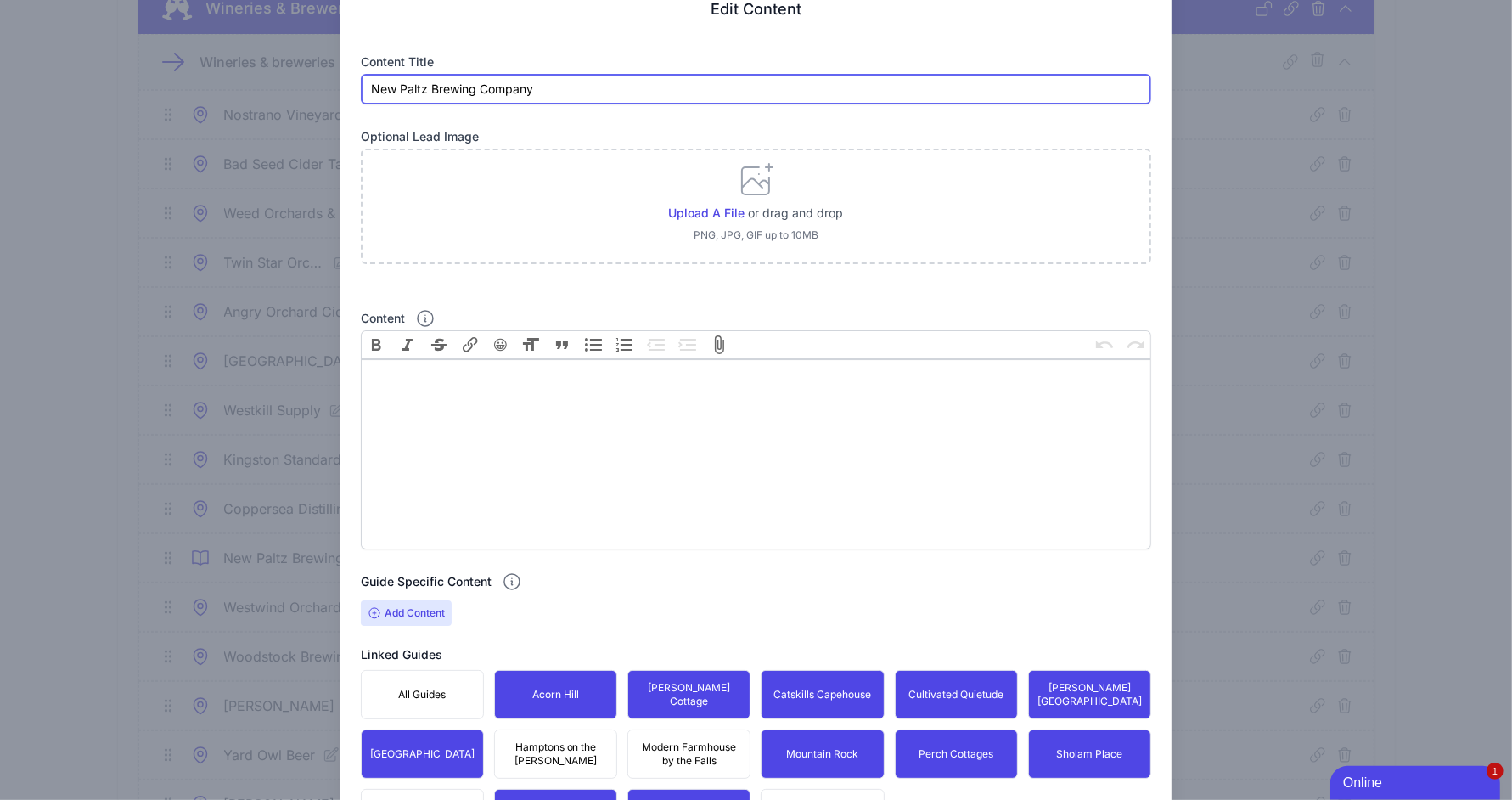
click at [545, 85] on input "New Paltz Brewing Company" at bounding box center [756, 89] width 791 height 30
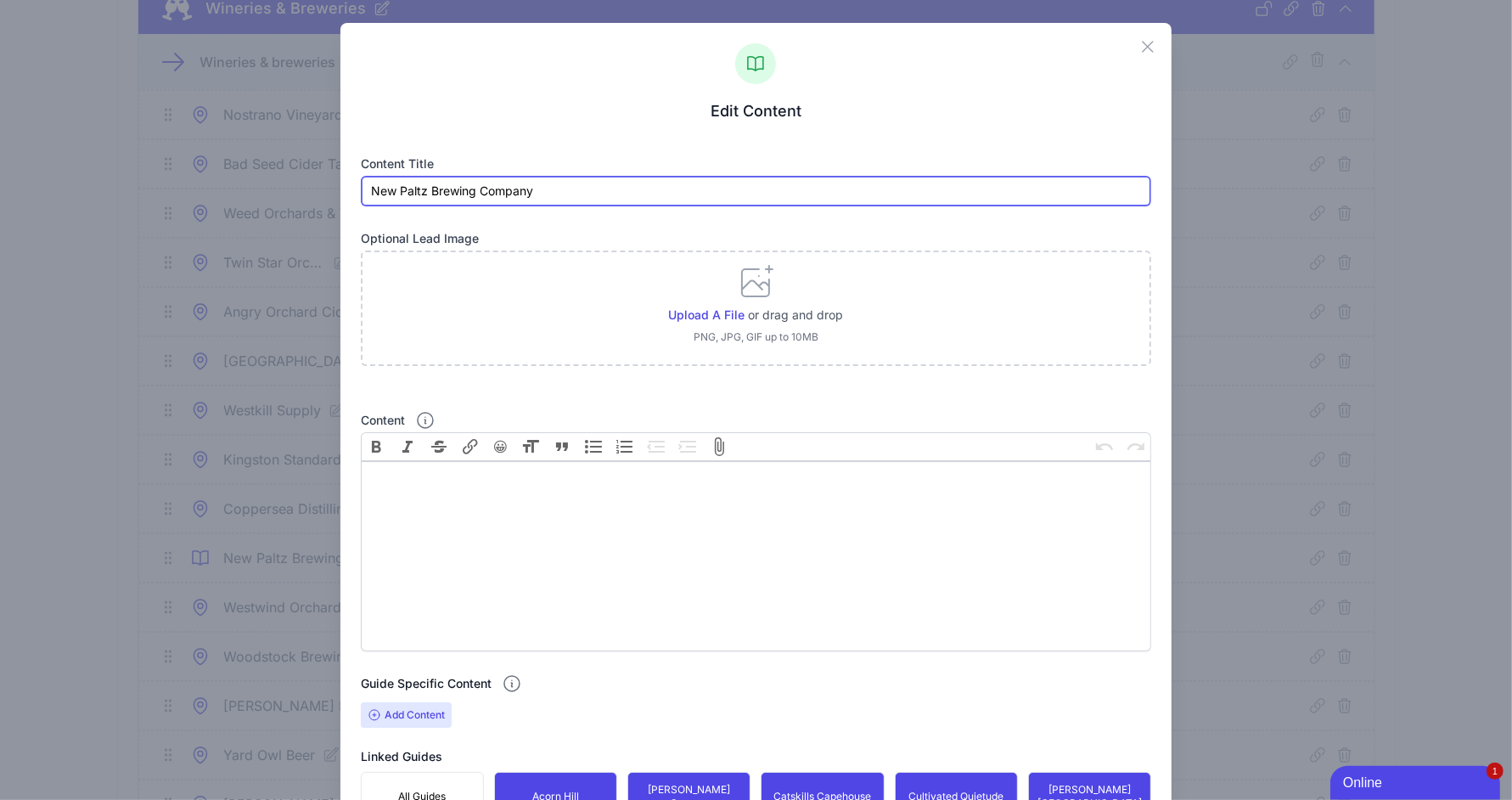
scroll to position [0, 0]
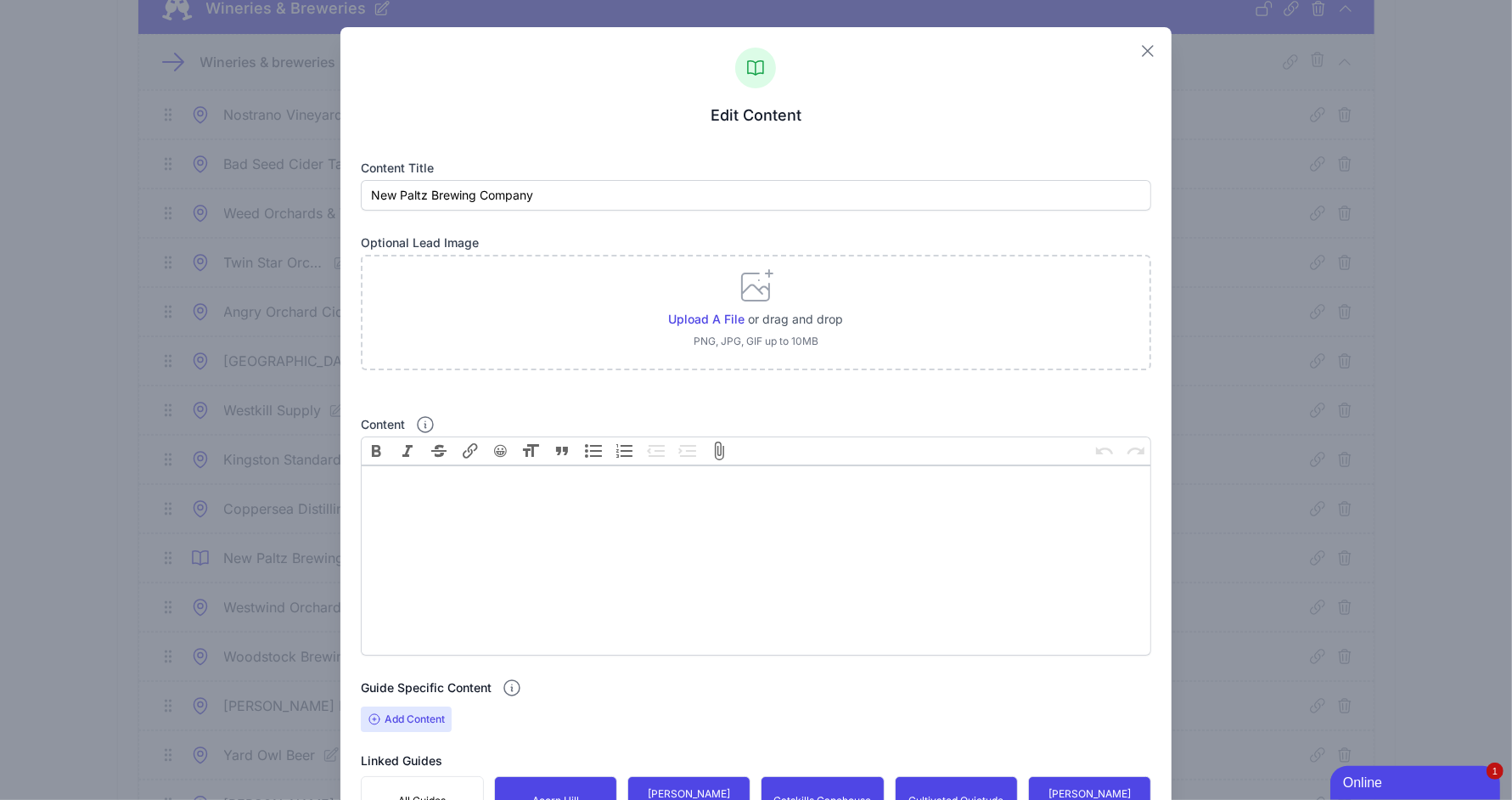
click at [1137, 52] on icon "button" at bounding box center [1147, 51] width 20 height 20
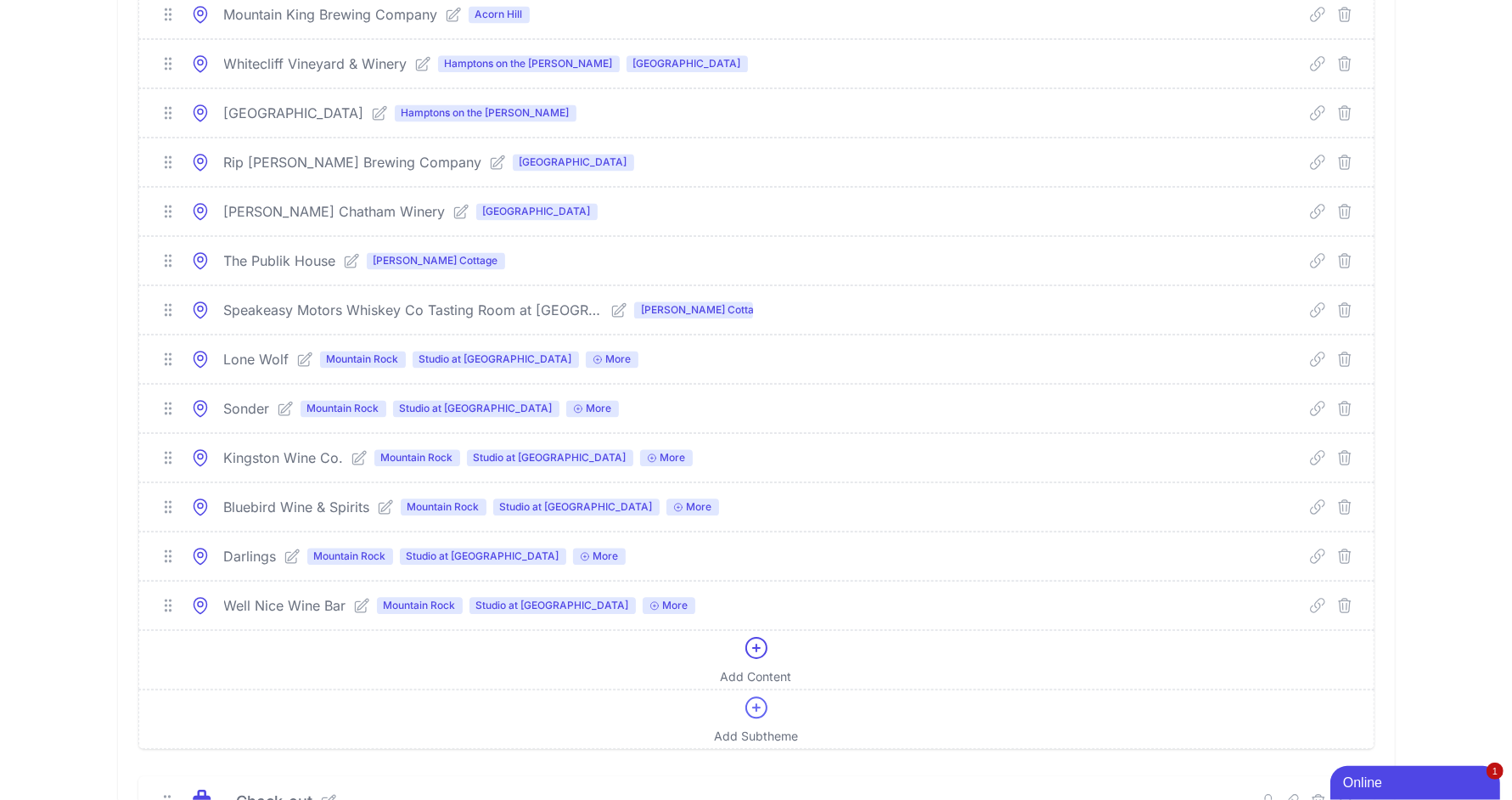
scroll to position [3336, 0]
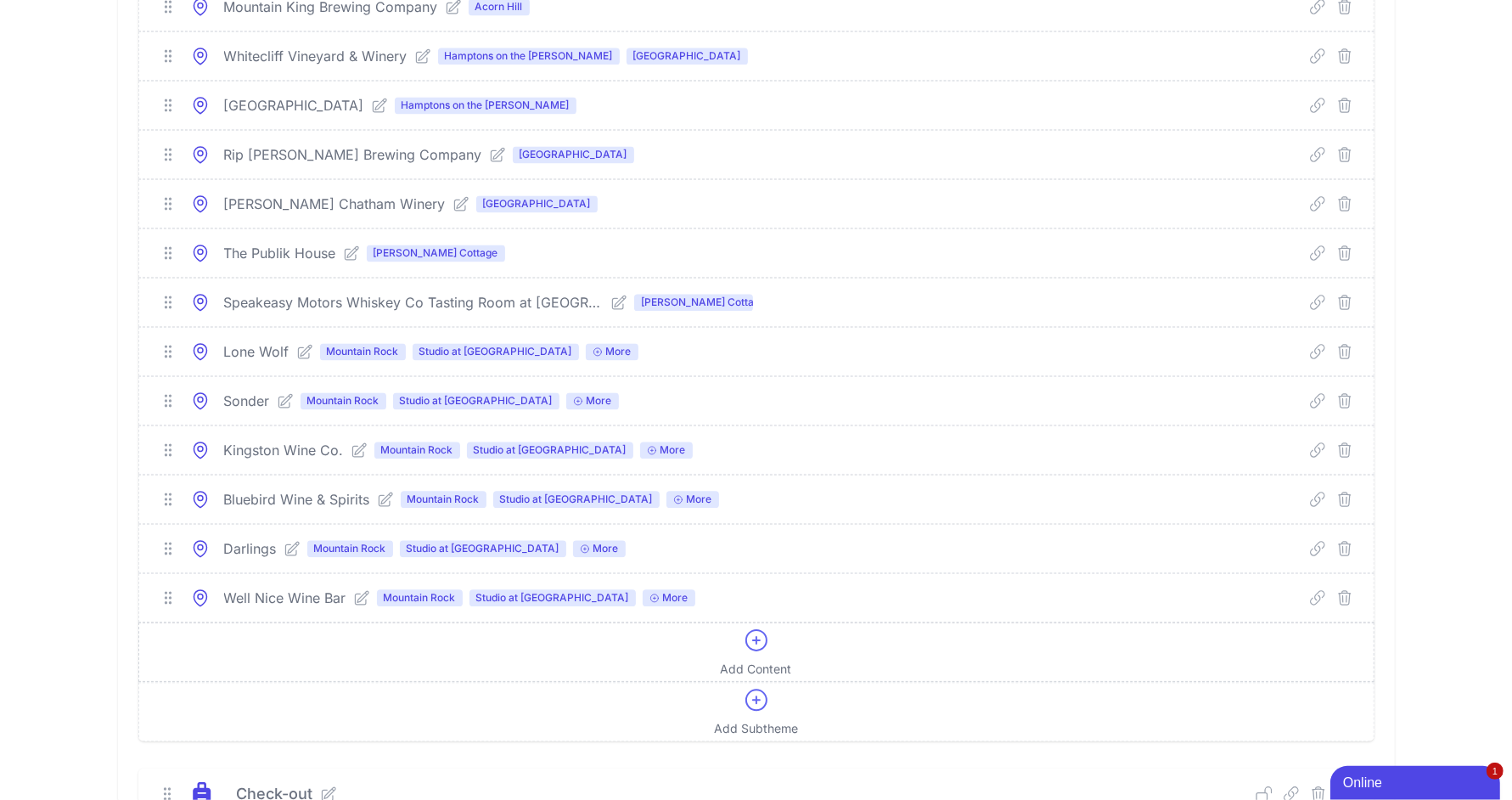
click at [749, 626] on icon at bounding box center [756, 640] width 27 height 27
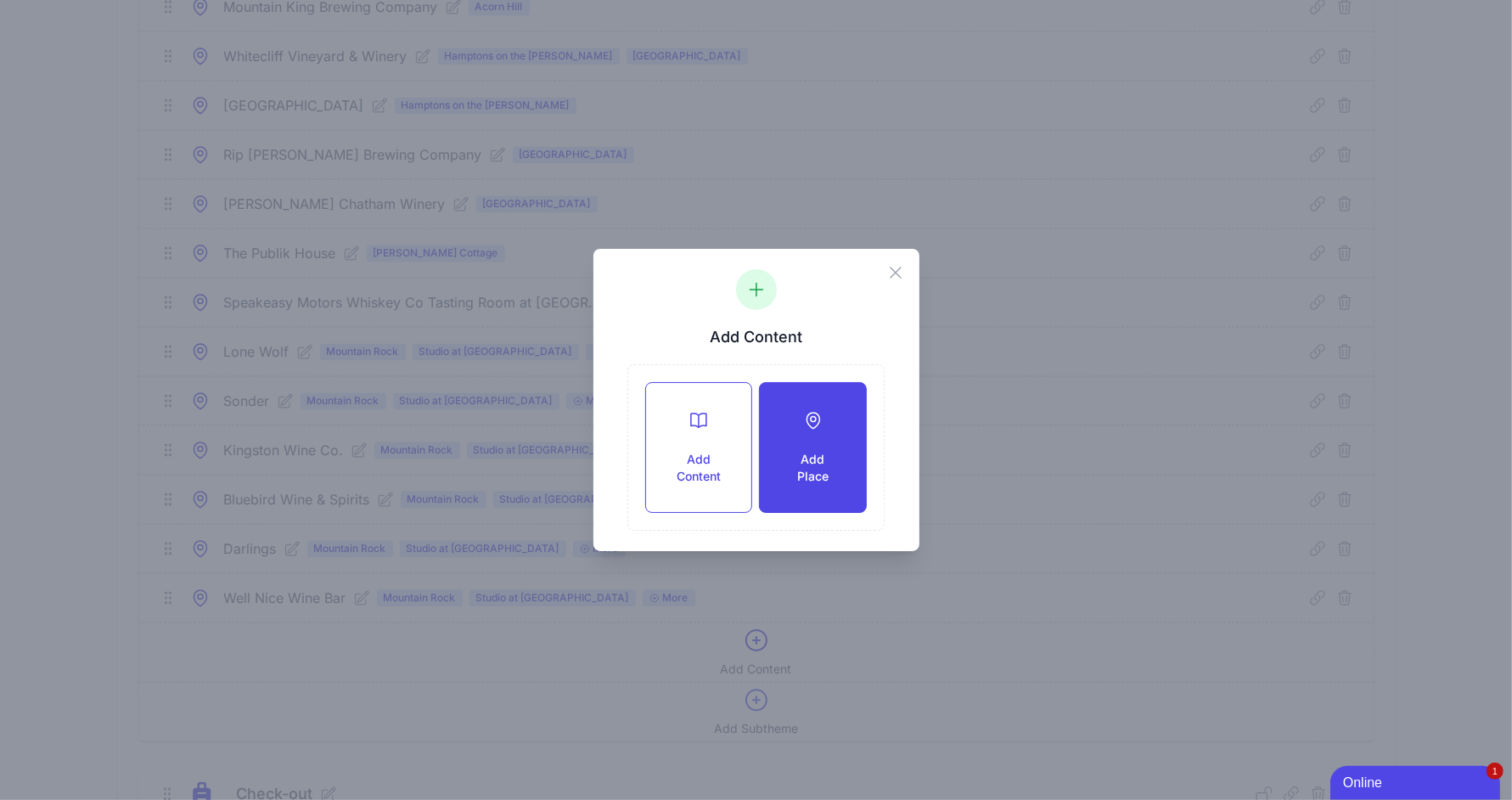
click at [776, 453] on div "Add Place" at bounding box center [812, 447] width 105 height 129
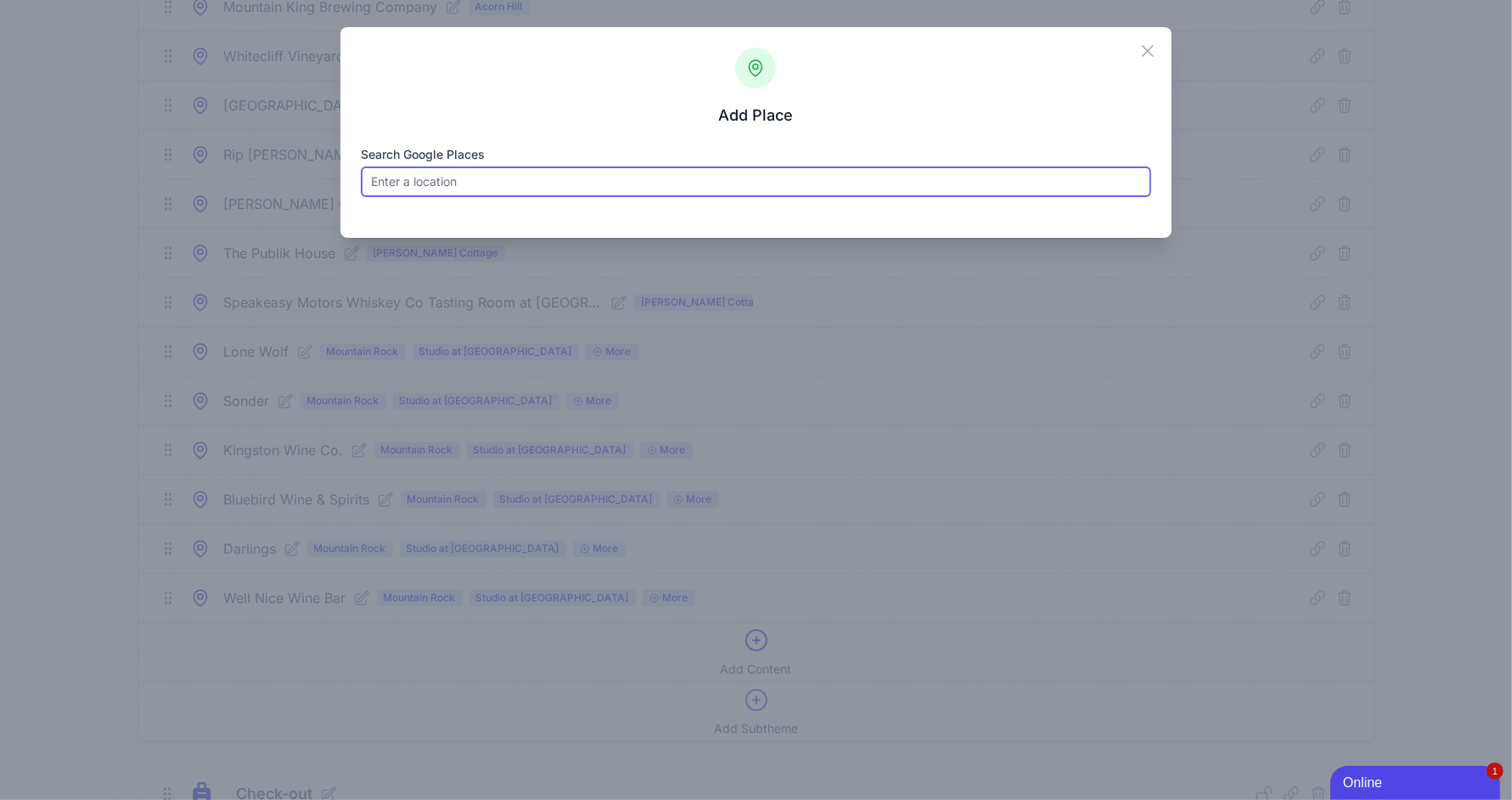
click at [462, 174] on input "Search Google Places" at bounding box center [756, 181] width 791 height 30
paste input "New Paltz Brewing Company"
click at [515, 192] on input "New Paltz Brewing" at bounding box center [756, 181] width 791 height 30
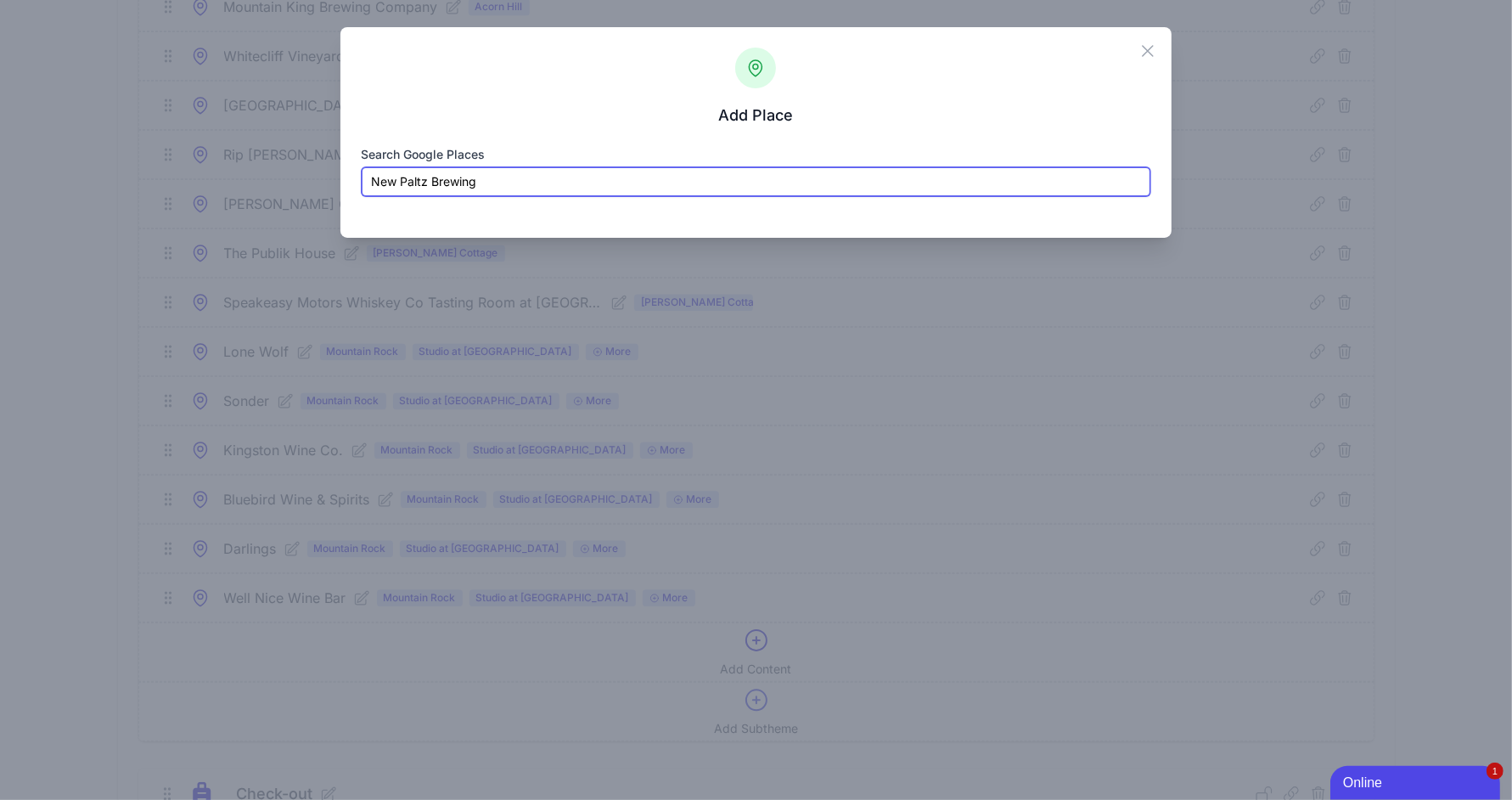
paste input "7174 State Route 209 Wawarsing, NY 12489"
click at [700, 186] on input "7174 State Route 209 Wawarsing, NY 12489" at bounding box center [756, 181] width 791 height 30
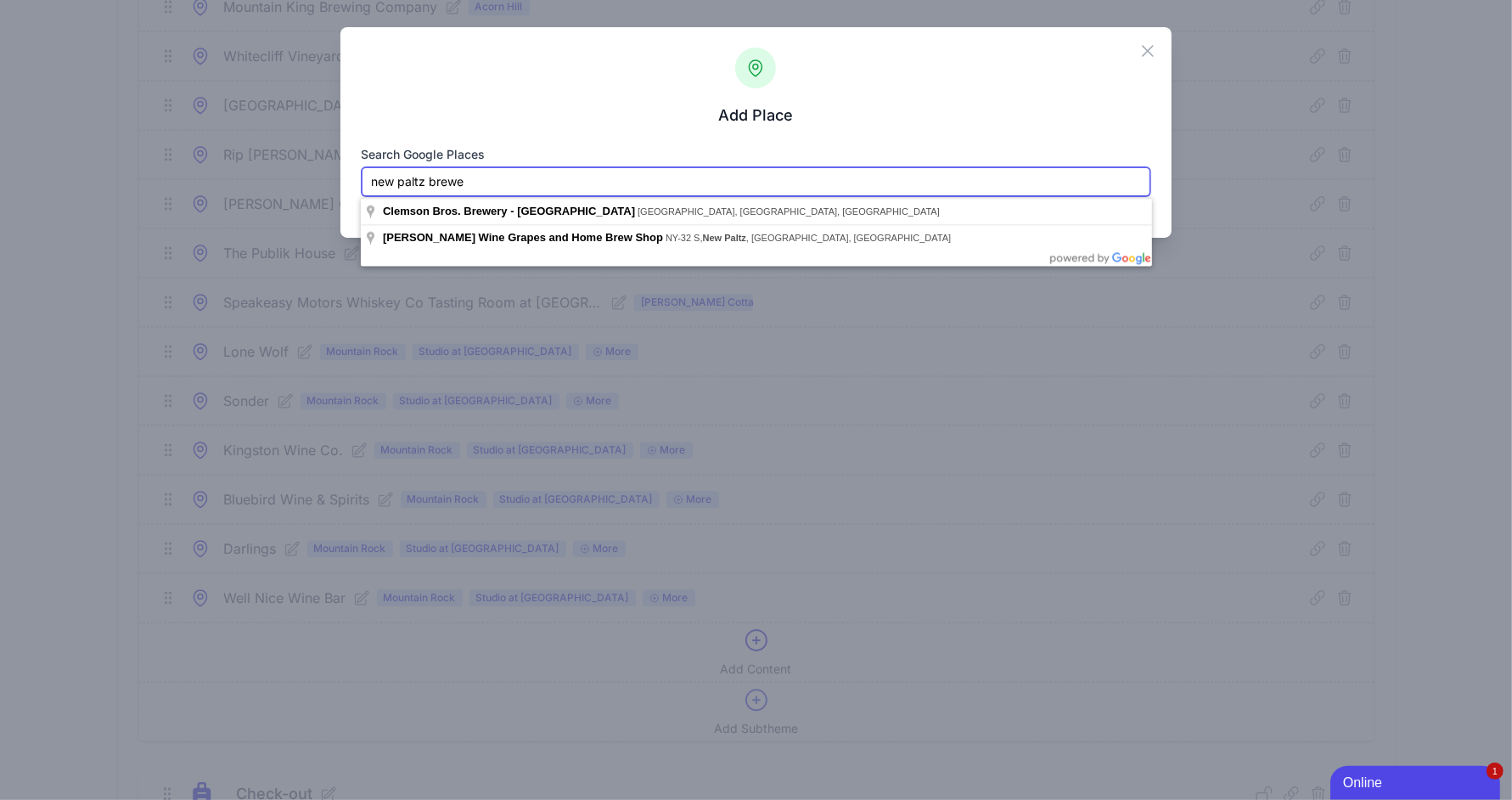
type input "new paltz brewe"
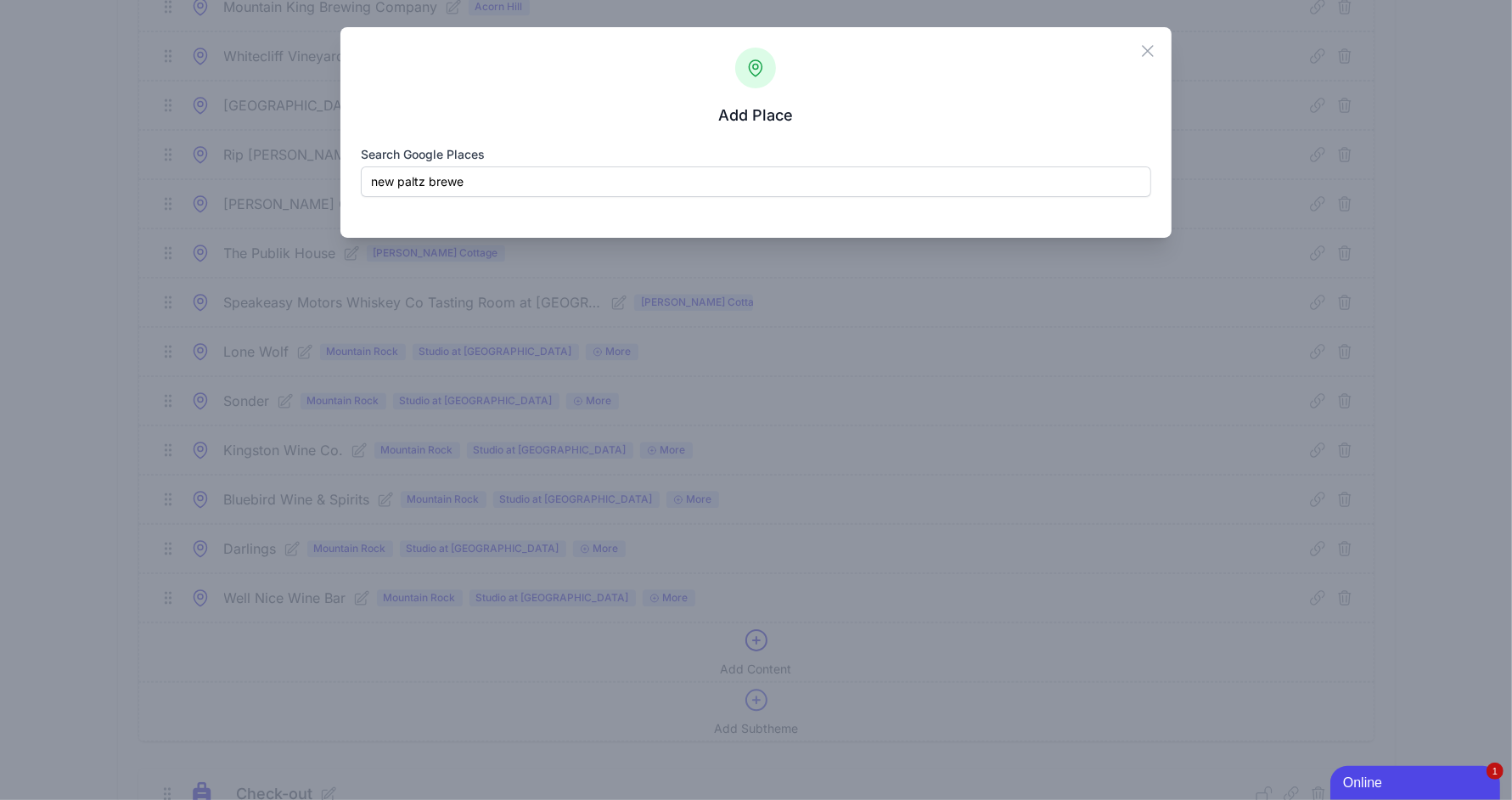
click at [700, 127] on div "Add Place Search Google Places new paltz brewe Loading... Place name Place Type…" at bounding box center [756, 151] width 791 height 91
click at [1147, 52] on icon "button" at bounding box center [1147, 51] width 20 height 20
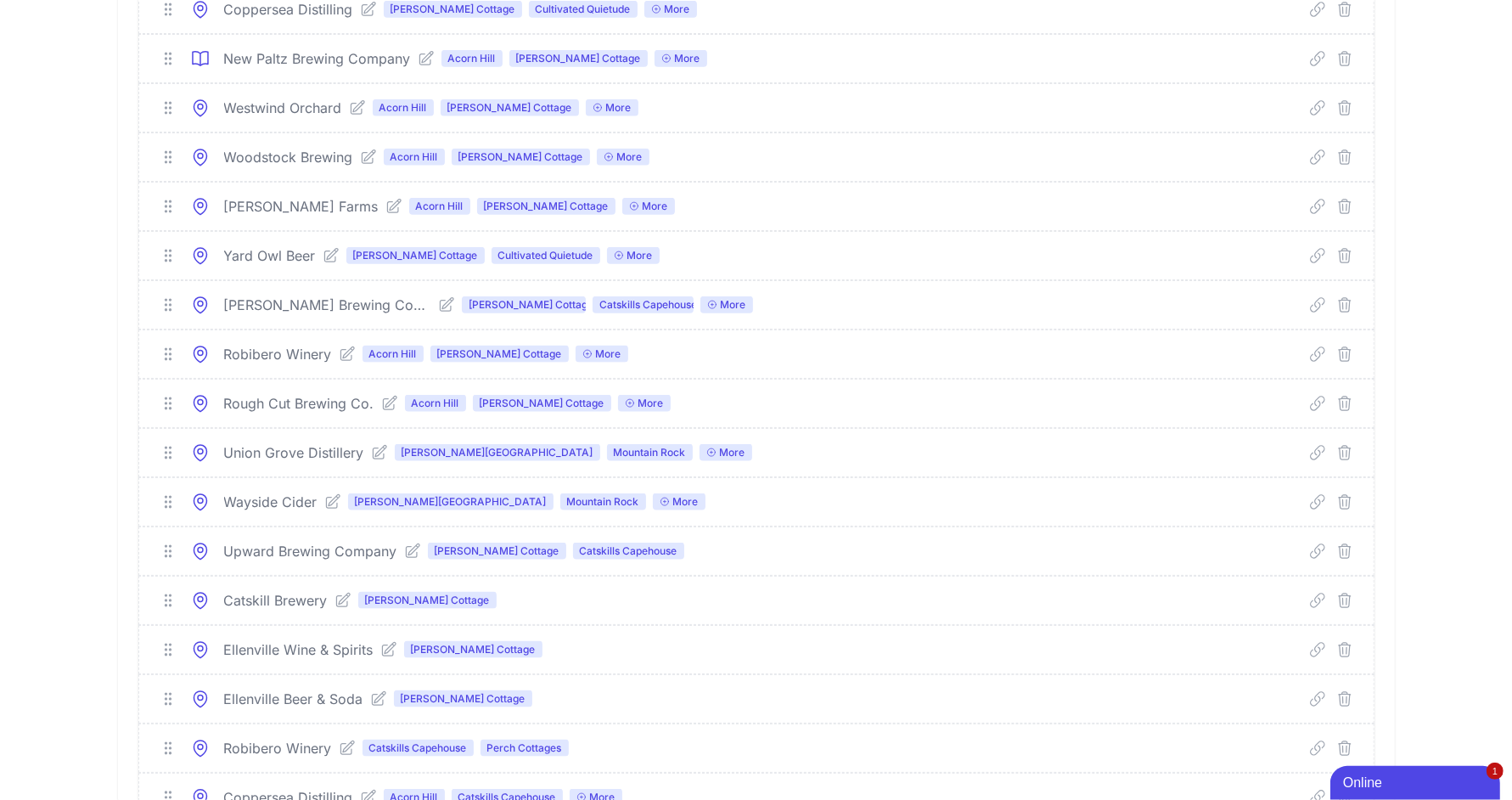
scroll to position [1932, 0]
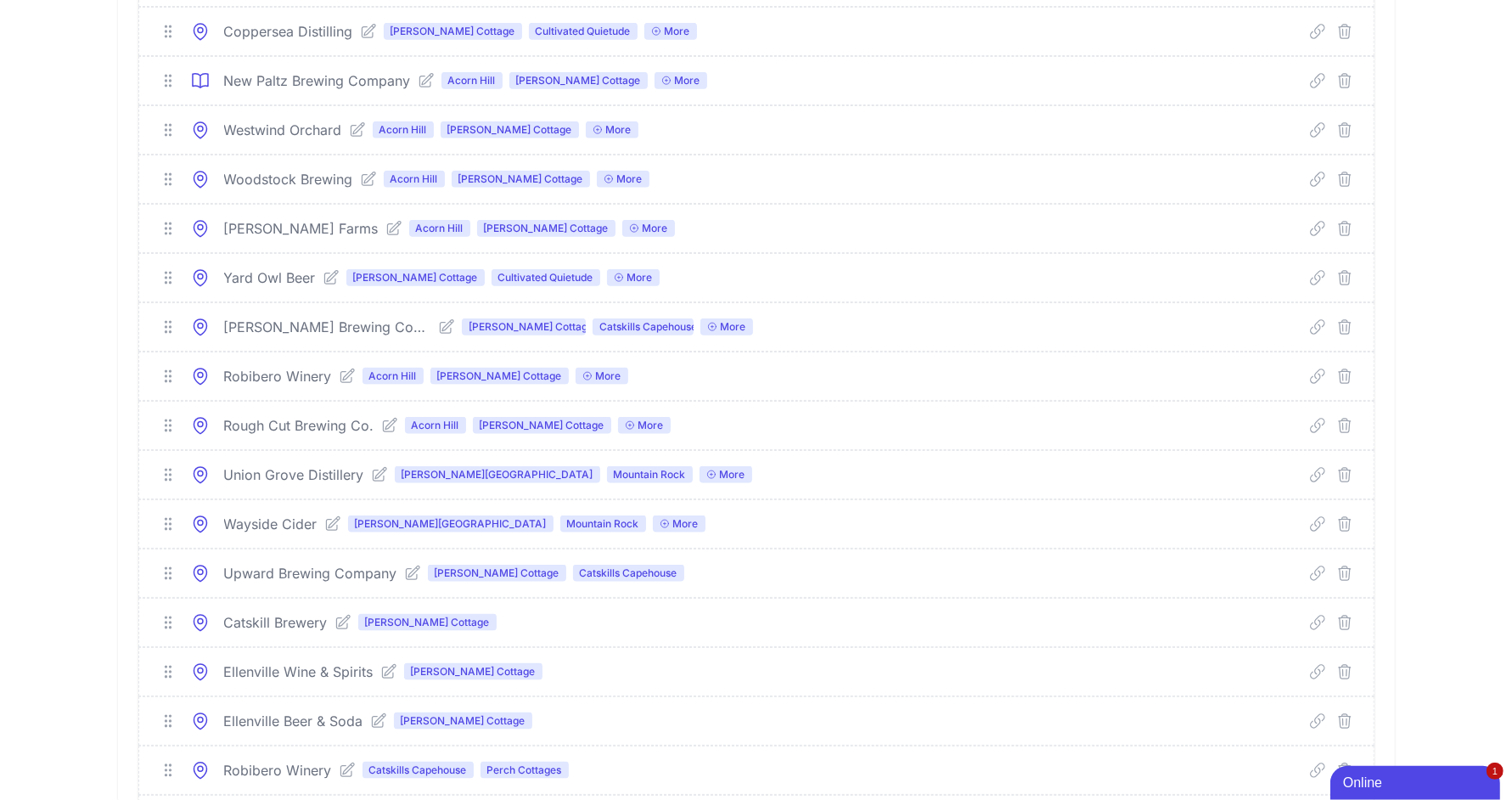
click at [427, 78] on icon at bounding box center [426, 80] width 17 height 17
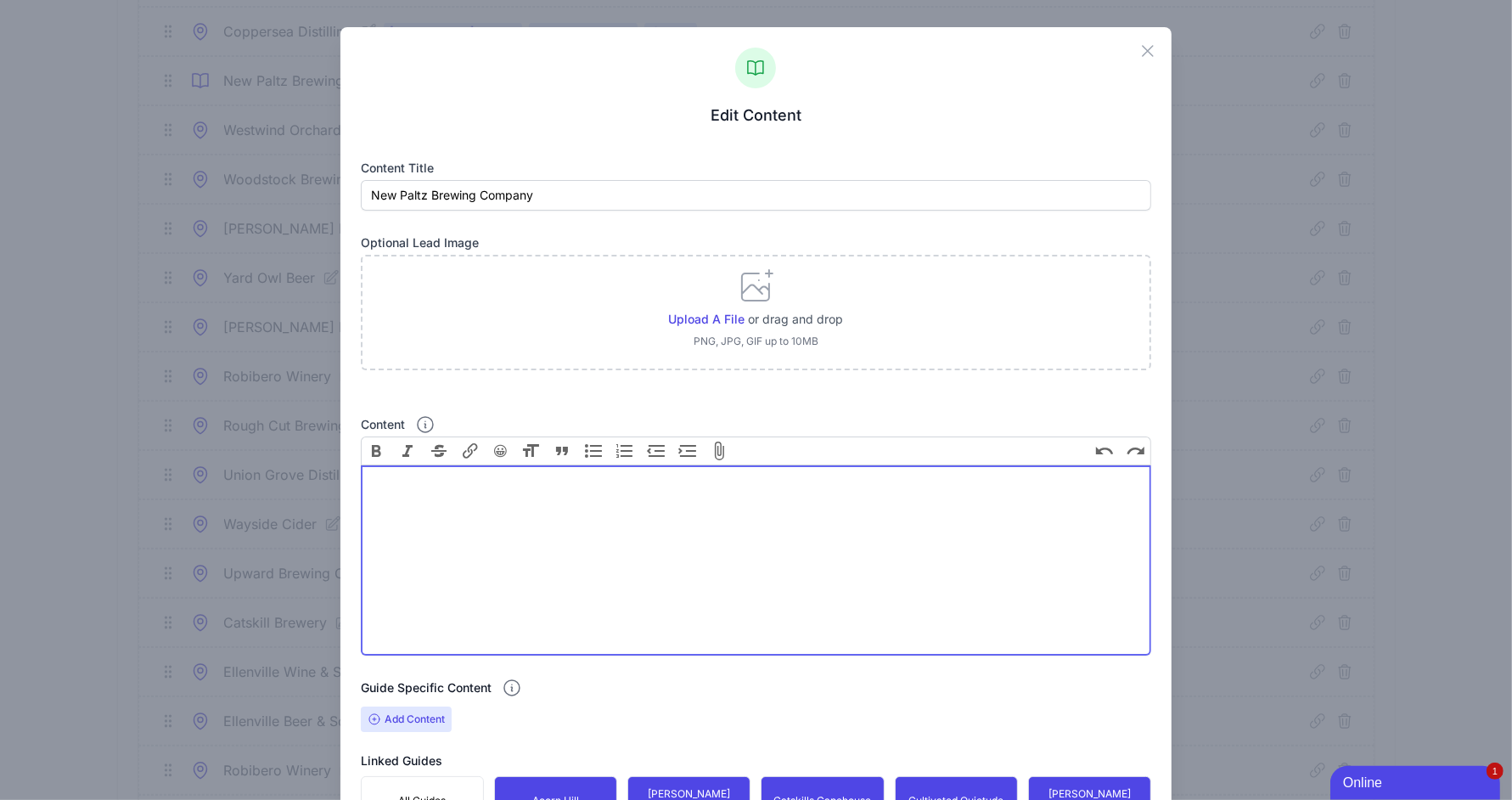
click at [545, 510] on trix-editor "Content" at bounding box center [756, 560] width 791 height 190
click at [537, 527] on trix-editor "Content" at bounding box center [756, 560] width 791 height 190
paste trix-editor "<div>7174 State Route 209<br>Wawarsing, NY 12489</div>"
drag, startPoint x: 523, startPoint y: 497, endPoint x: 288, endPoint y: 475, distance: 236.0
click at [288, 475] on div "Close Edit Content Content title New Paltz Brewing Company Optional Lead Image …" at bounding box center [756, 522] width 1512 height 1046
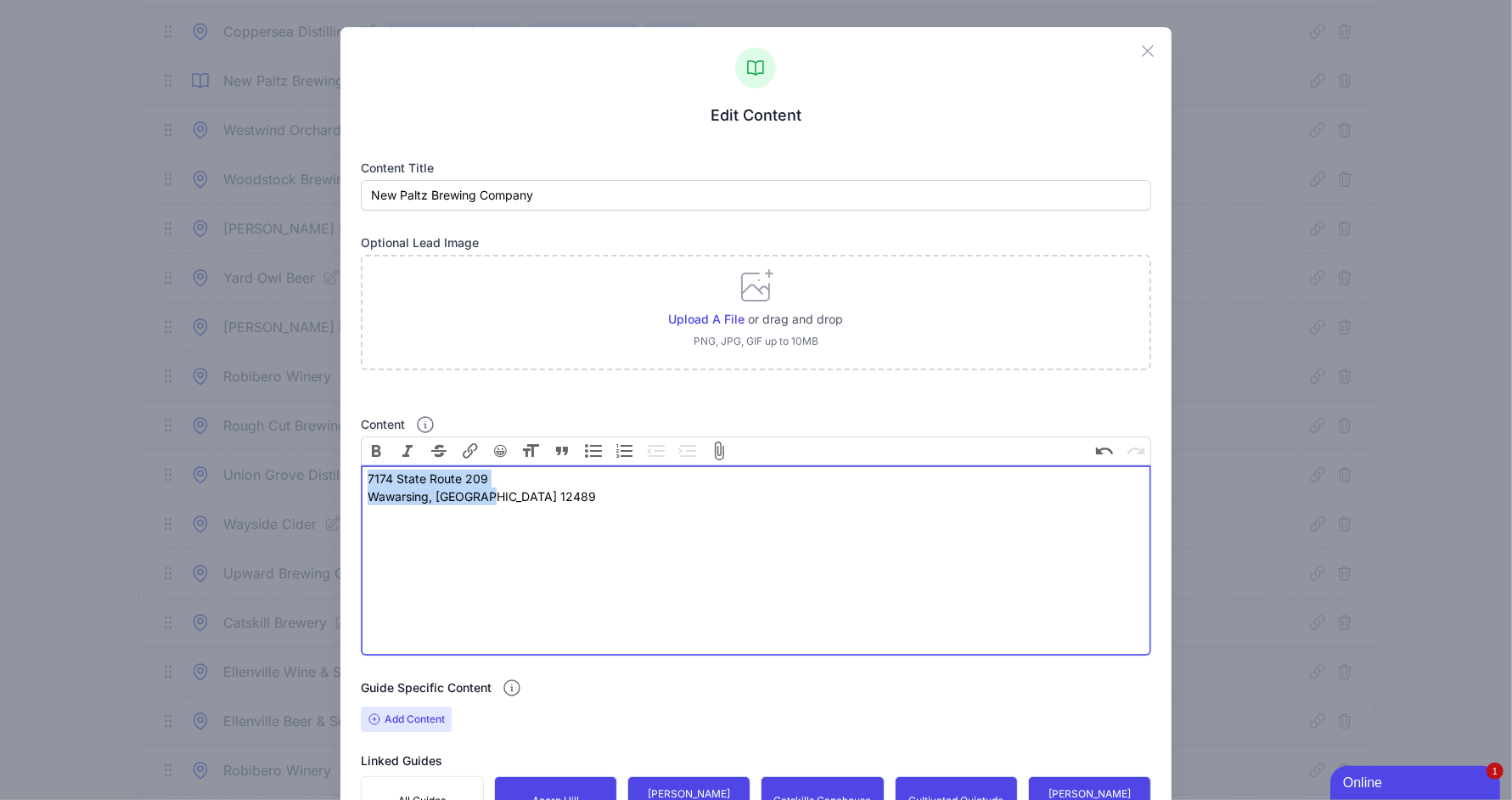
paste trix-editor "<div>https://pfalzerbrau.com/</div>"
paste trix-editor "strong>7174 State Route 209, Wawarsing, NY 12489</strong></div><div><br><"
click at [437, 519] on div "https://pfalzerbrau.com/ 7174 State Route 209, Wawarsing, NY 12489" at bounding box center [756, 505] width 777 height 71
paste trix-editor "Thursday: 3:00PM – 8:00PM<br>Friday: 3:00PM – 8:00PM<br>Saturday: 11:00AM – 8:0…"
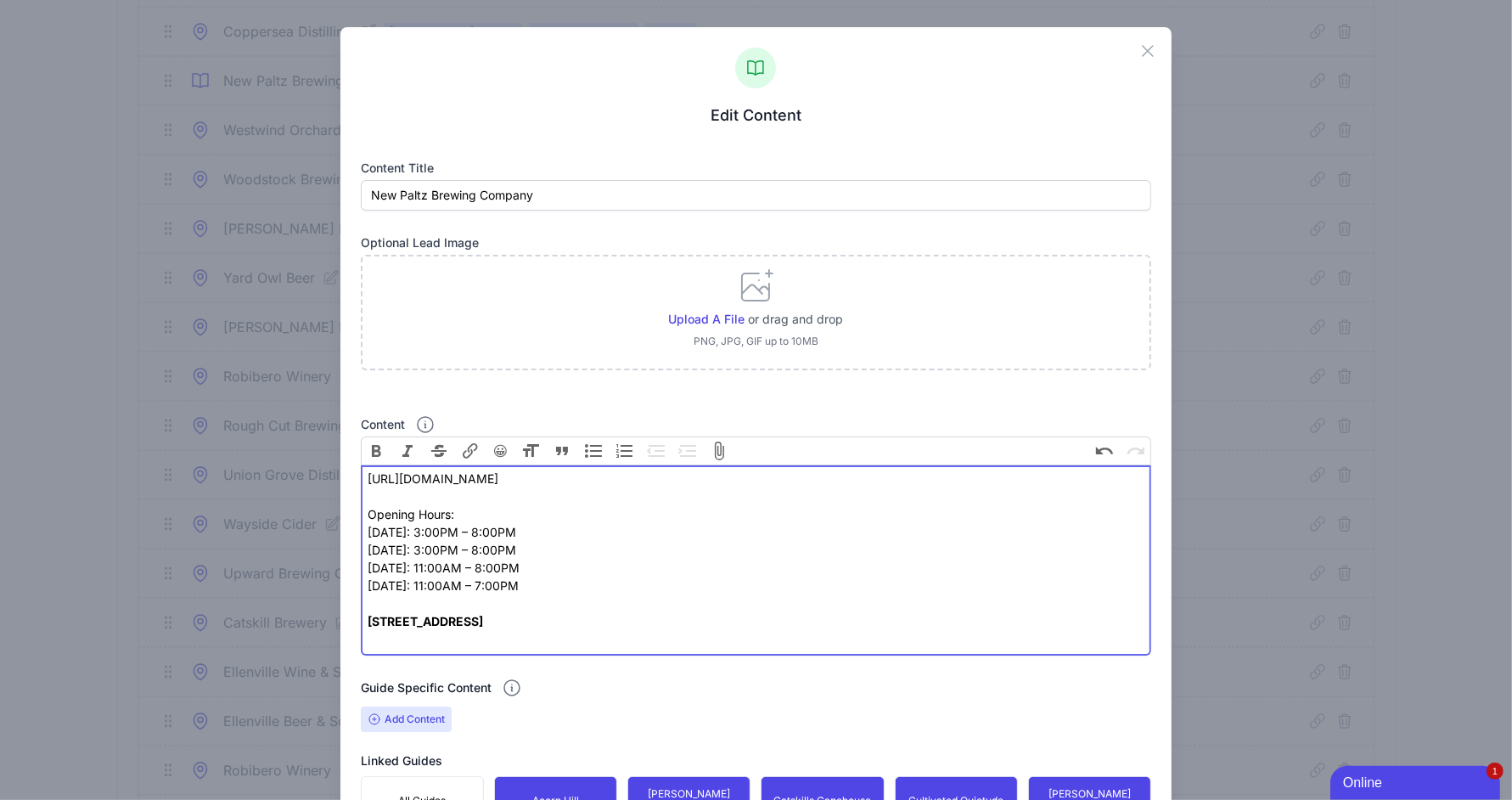
click at [624, 618] on div "https://pfalzerbrau.com/ Opening Hours: Thursday: 3:00PM – 8:00PM Friday: 3:00P…" at bounding box center [756, 550] width 777 height 161
click at [589, 604] on div "https://pfalzerbrau.com/ Opening Hours: Thursday: 3:00PM – 8:00PM Friday: 3:00P…" at bounding box center [756, 550] width 777 height 161
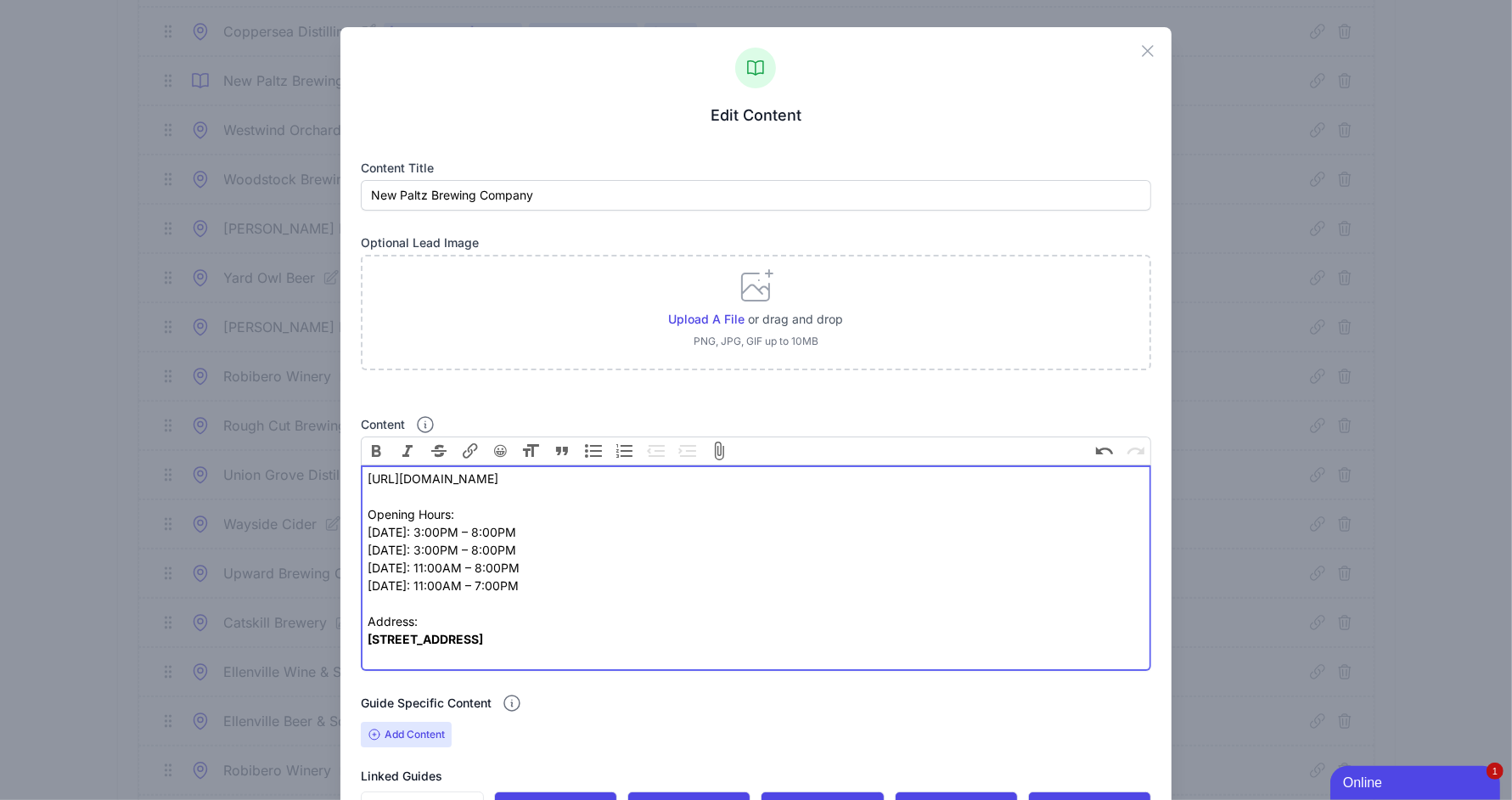
click at [483, 633] on strong "[STREET_ADDRESS]" at bounding box center [425, 638] width 115 height 15
click at [656, 637] on div "https://pfalzerbrau.com/ Opening Hours: Thursday: 3:00PM – 8:00PM Friday: 3:00P…" at bounding box center [756, 558] width 777 height 178
click at [491, 599] on div "https://pfalzerbrau.com/ Opening Hours: Thursday: 3:00PM – 8:00PM Friday: 3:00P…" at bounding box center [756, 558] width 777 height 178
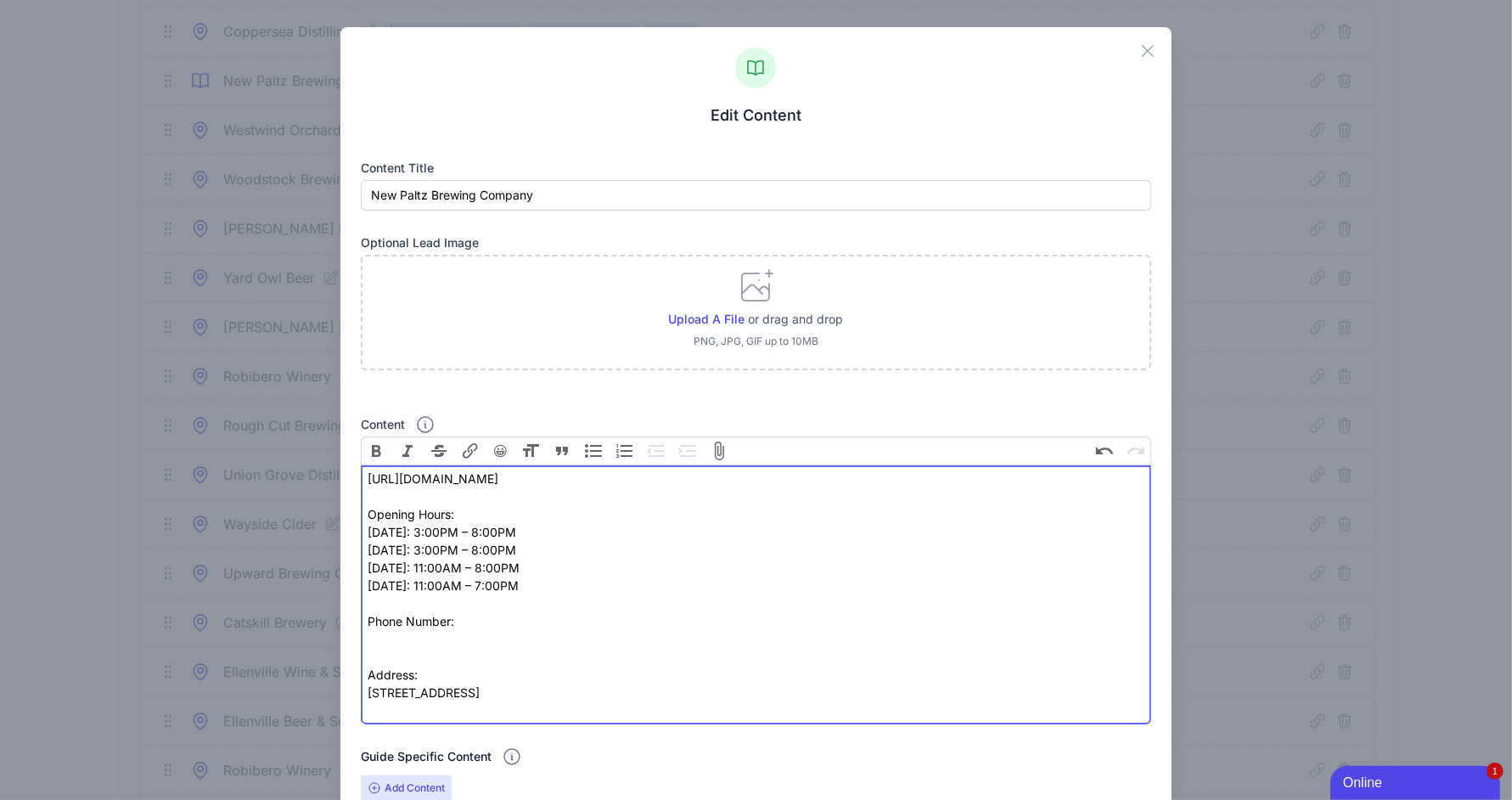
click at [428, 631] on div "https://pfalzerbrau.com/ Opening Hours: Thursday: 3:00PM – 8:00PM Friday: 3:00P…" at bounding box center [756, 585] width 777 height 232
paste trix-editor "<div>https://pfalzerbrau.com/<br><br>Opening Hours:&nbsp;<br>Thursday: 3:00PM –…"
click at [432, 698] on div "Address: 7174 State Route 209, Wawarsing, NY 12489" at bounding box center [756, 683] width 777 height 36
click at [426, 707] on div "Content" at bounding box center [756, 711] width 777 height 18
type trix-editor "<div>https://pfalzerbrau.com/<br><br>Opening Hours:&nbsp;<br>Thursday: 3:00PM –…"
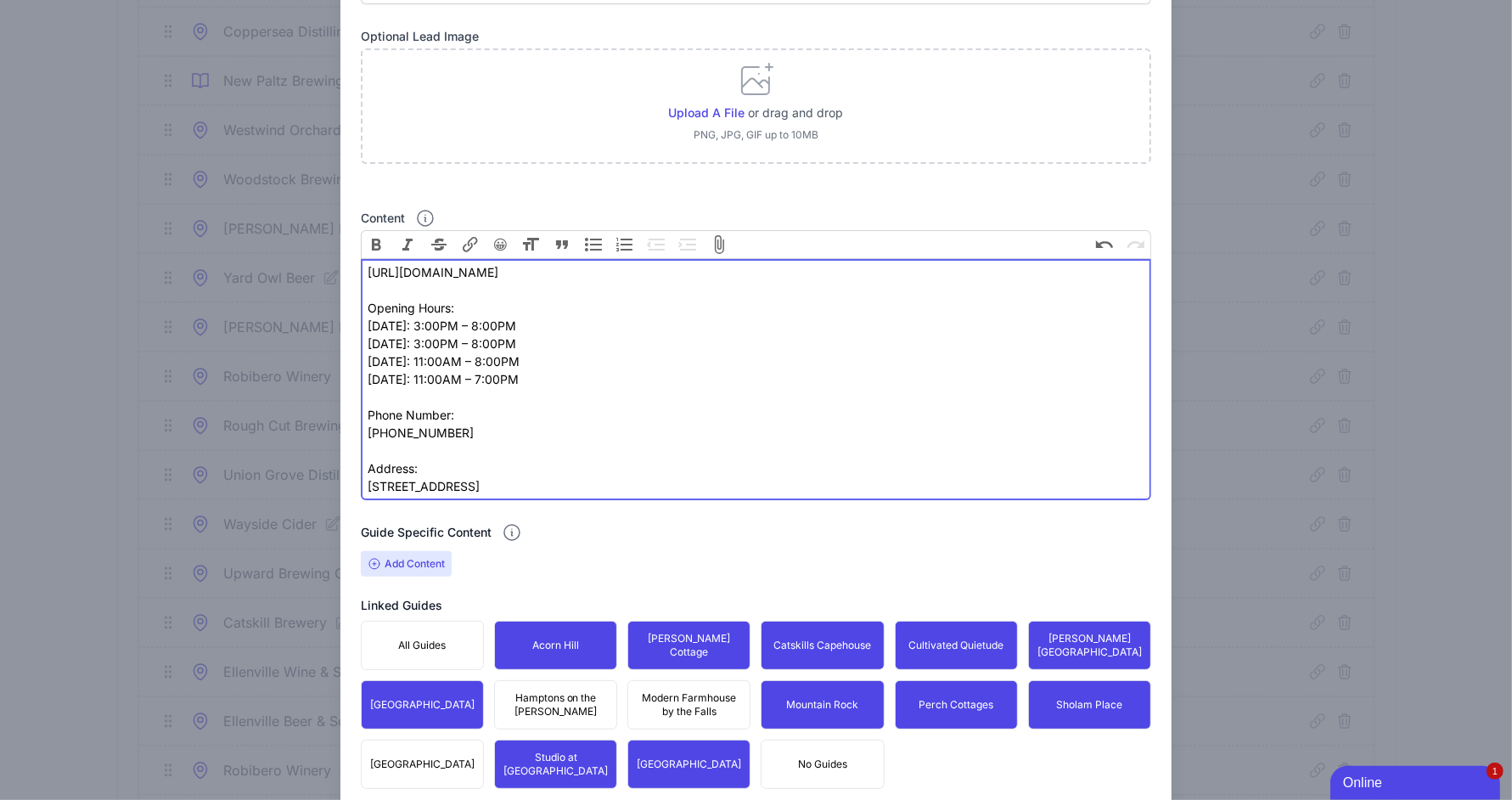
scroll to position [294, 0]
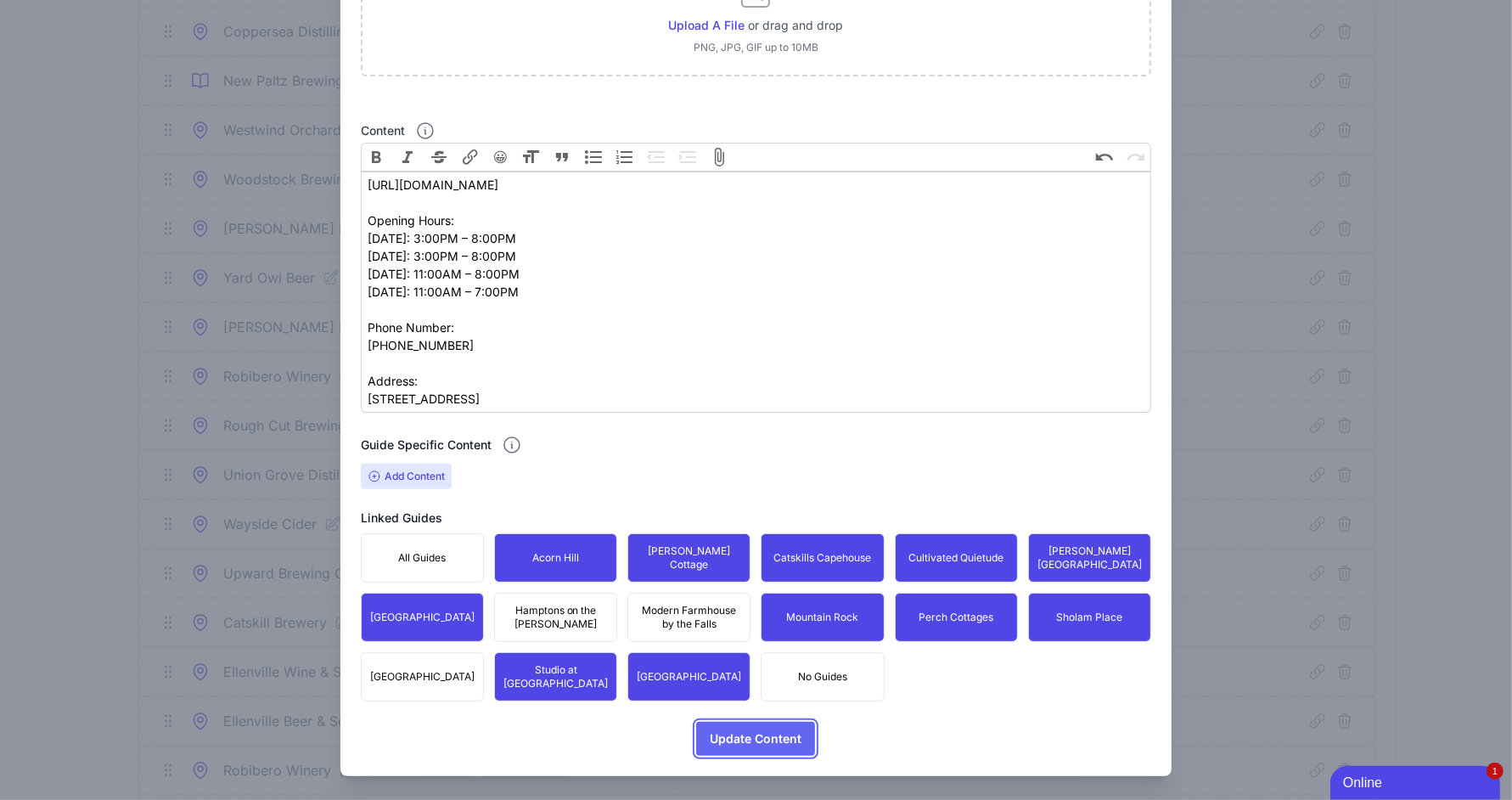
click at [762, 746] on span "Update Content" at bounding box center [756, 738] width 91 height 34
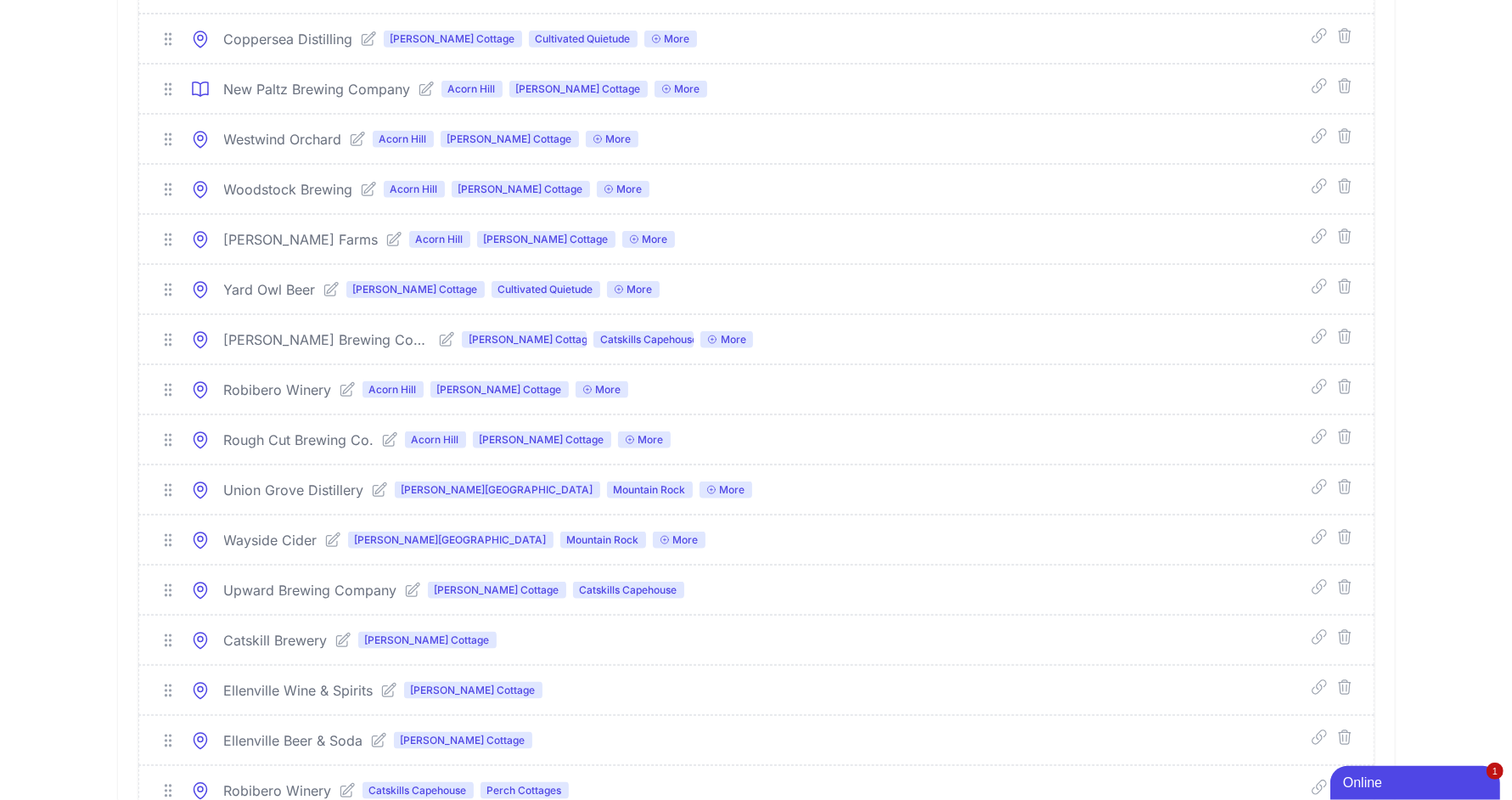
click at [420, 87] on icon at bounding box center [426, 88] width 14 height 14
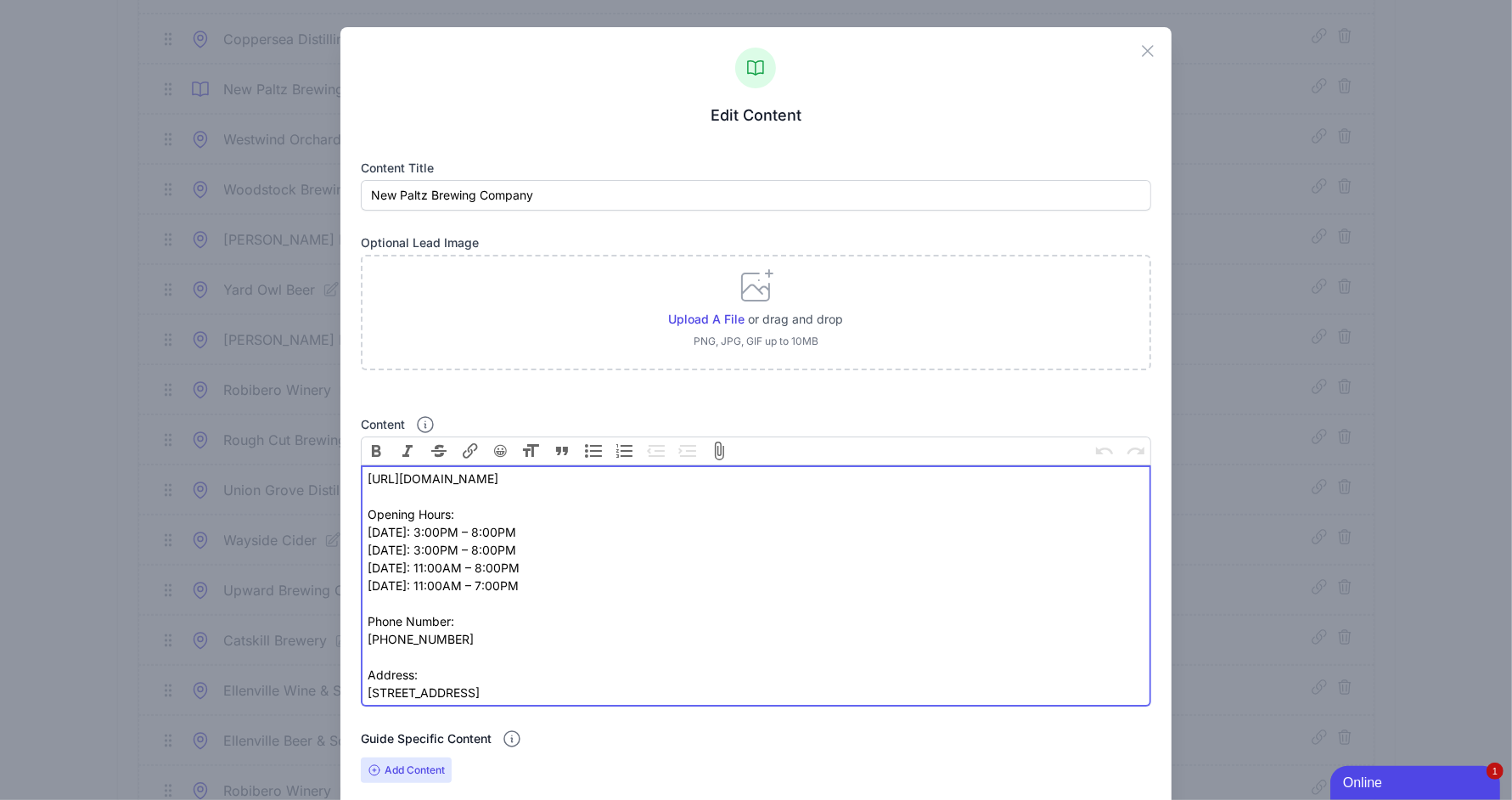
click at [420, 511] on div "https://pfalzerbrau.com/ Opening Hours: Thursday: 3:00PM – 8:00PM Friday: 3:00P…" at bounding box center [756, 567] width 777 height 196
click at [418, 617] on div "https://pfalzerbrau.com/ Opening Hours: Thursday: 3:00PM – 8:00PM Friday: 3:00P…" at bounding box center [756, 567] width 777 height 196
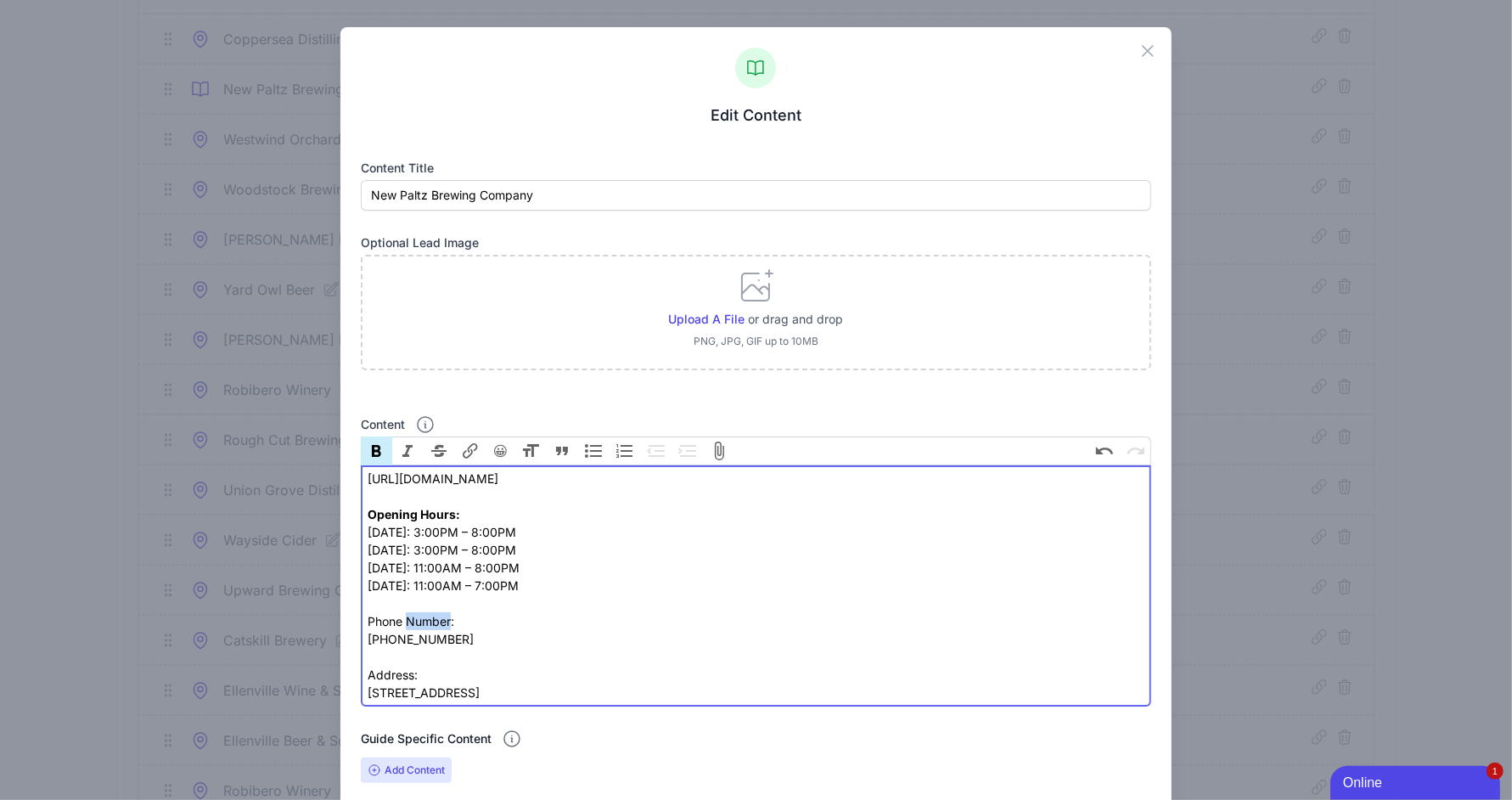
click at [418, 617] on div "https://pfalzerbrau.com/ Opening Hours: Thursday: 3:00PM – 8:00PM Friday: 3:00P…" at bounding box center [756, 567] width 777 height 196
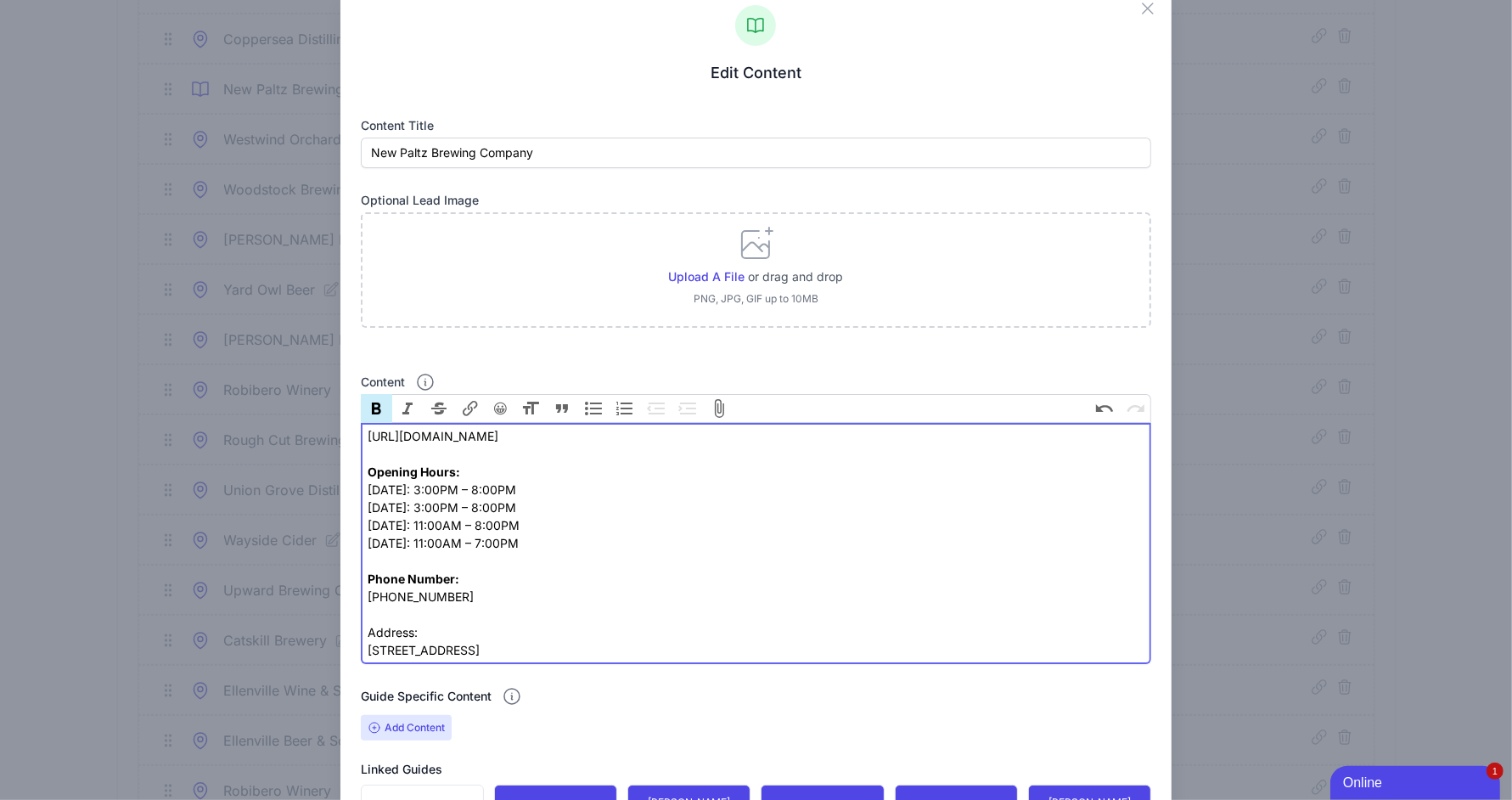
scroll to position [43, 0]
click at [397, 632] on div "Address: 7174 State Route 209, Wawarsing, NY 12489" at bounding box center [756, 639] width 777 height 36
type trix-editor "<div>https://pfalzerbrau.com/<br><br><strong>Opening Hours: <br></strong>Thursd…"
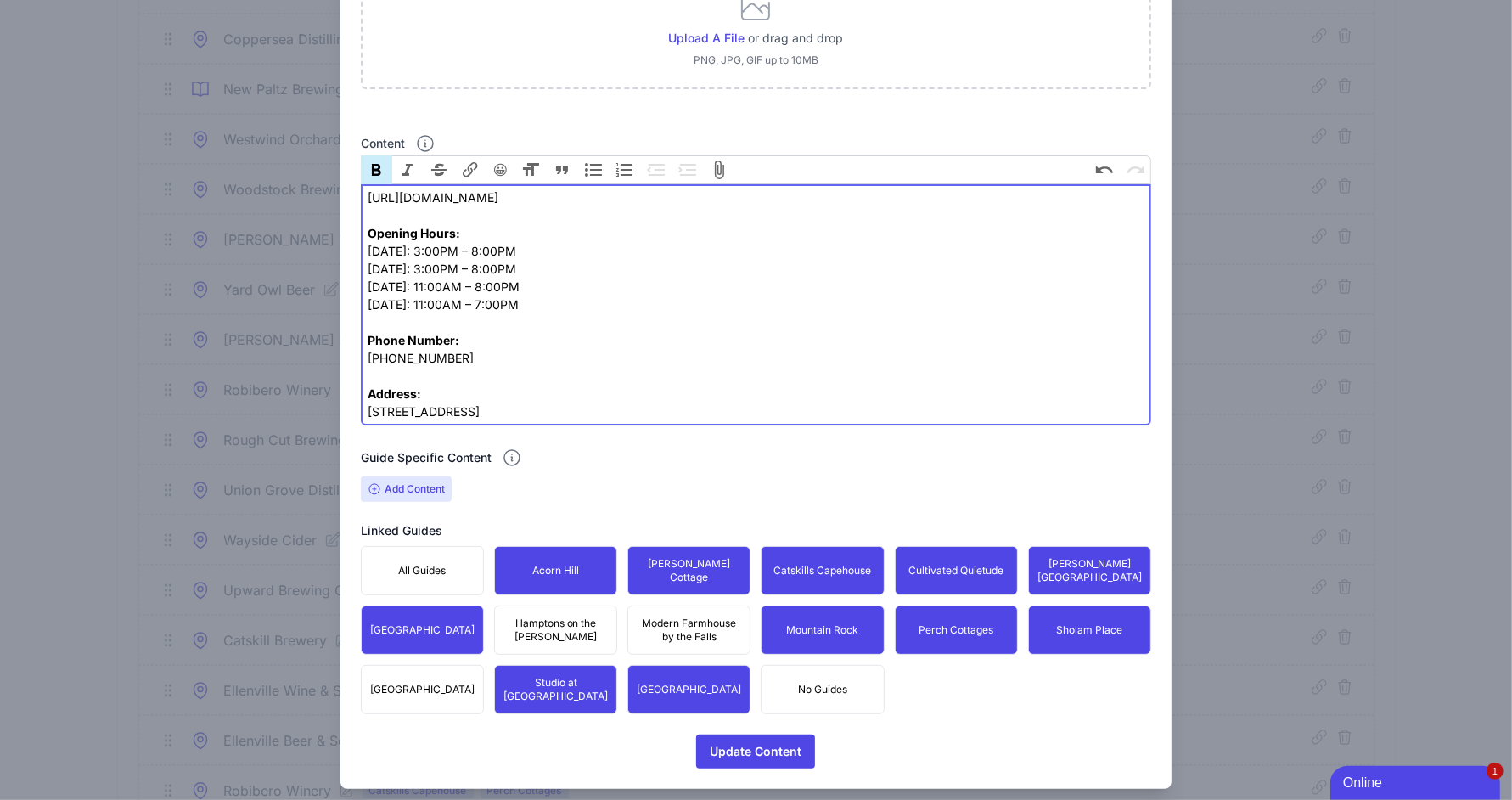
scroll to position [294, 0]
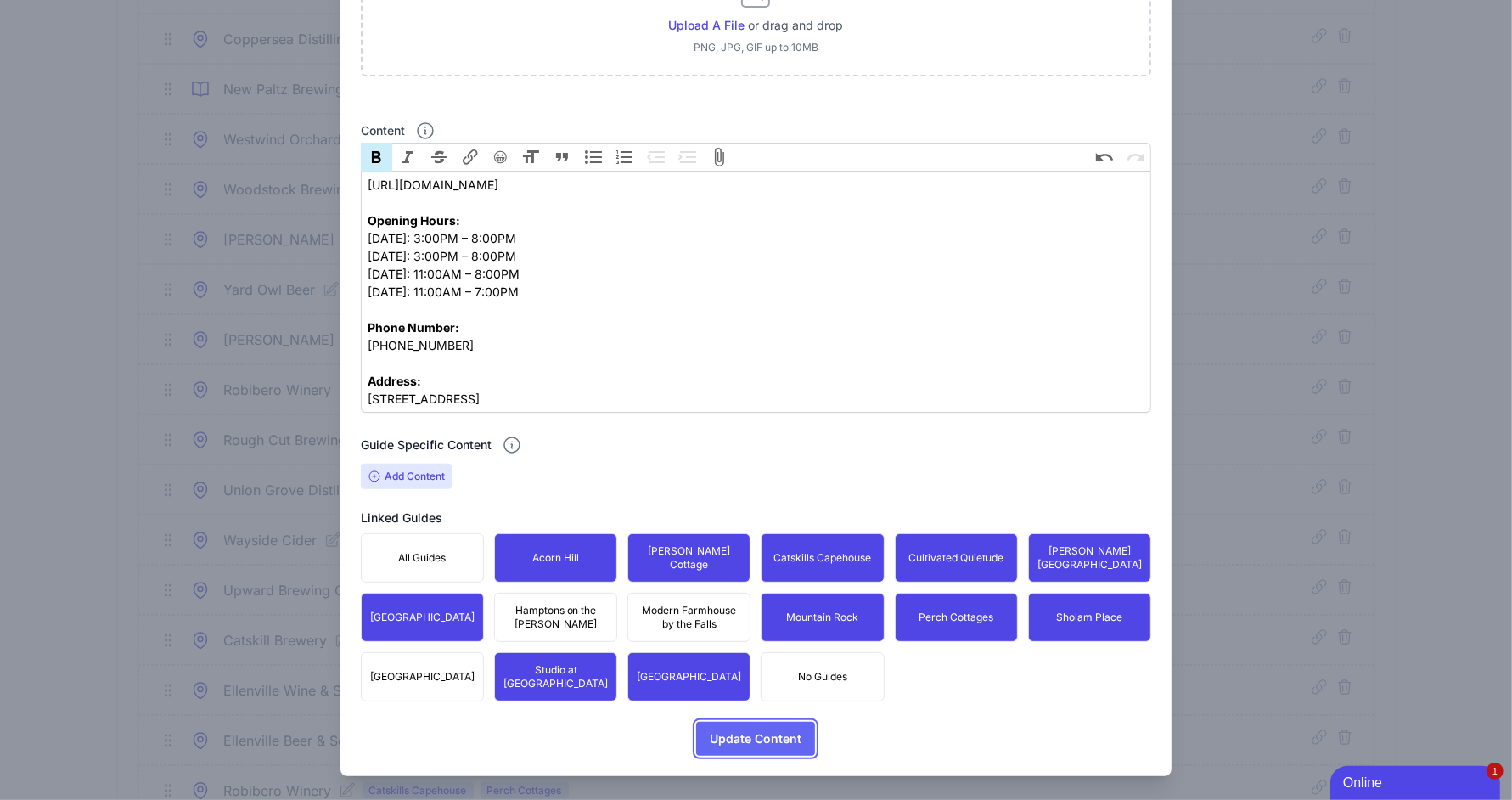
click at [774, 728] on span "Update Content" at bounding box center [756, 738] width 91 height 34
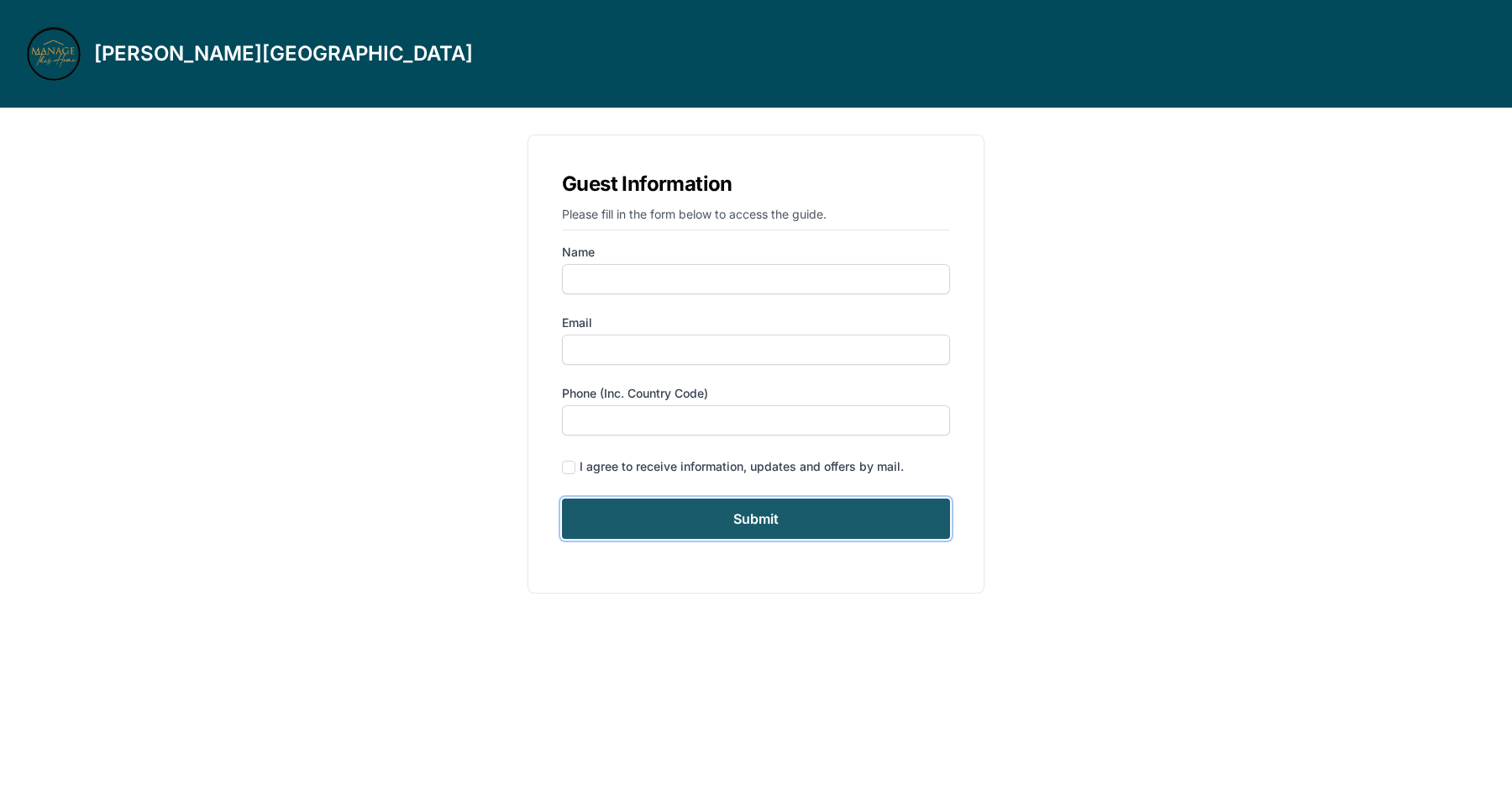
click at [736, 510] on input "Submit" at bounding box center [756, 518] width 388 height 41
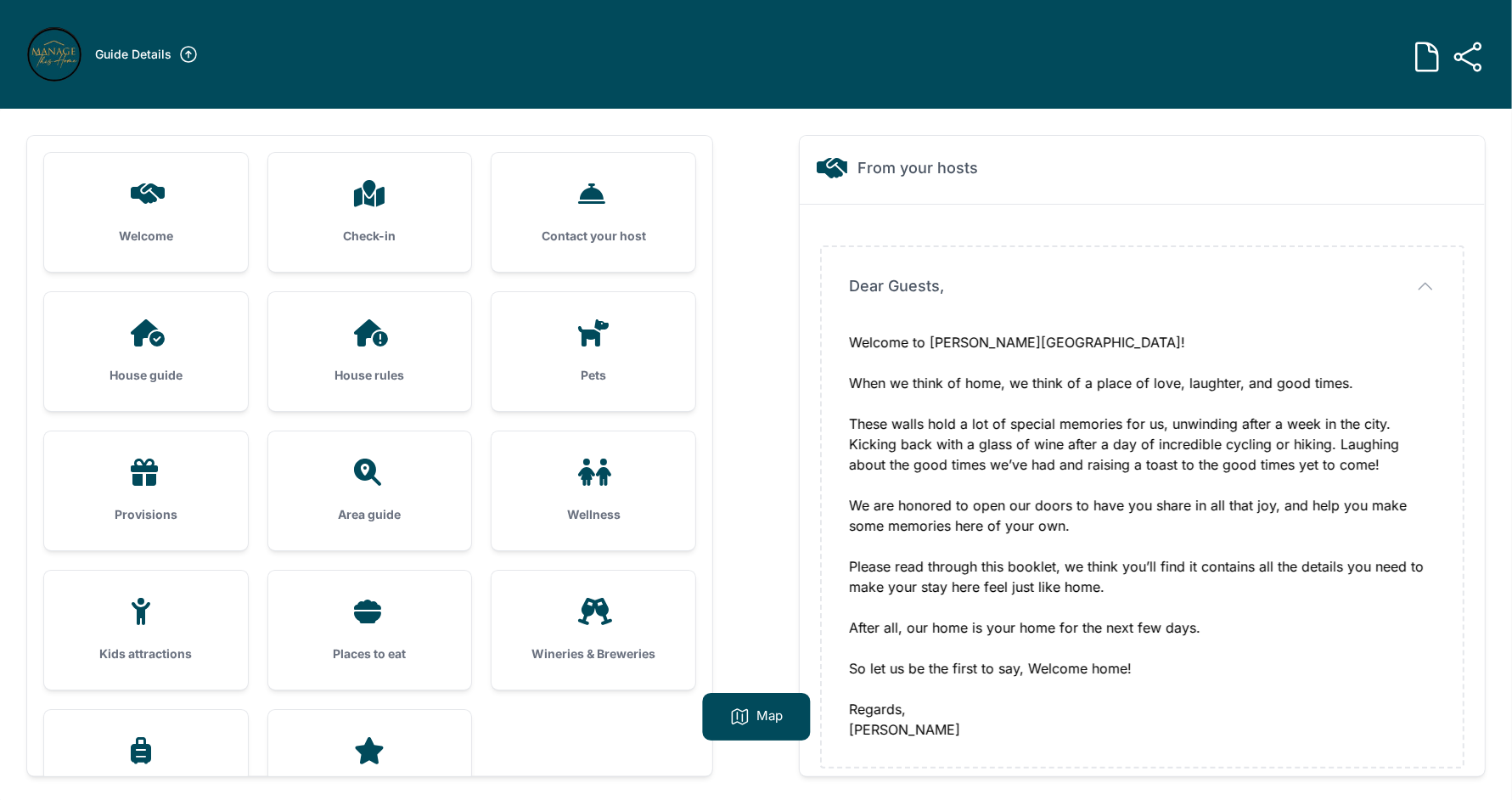
scroll to position [68, 0]
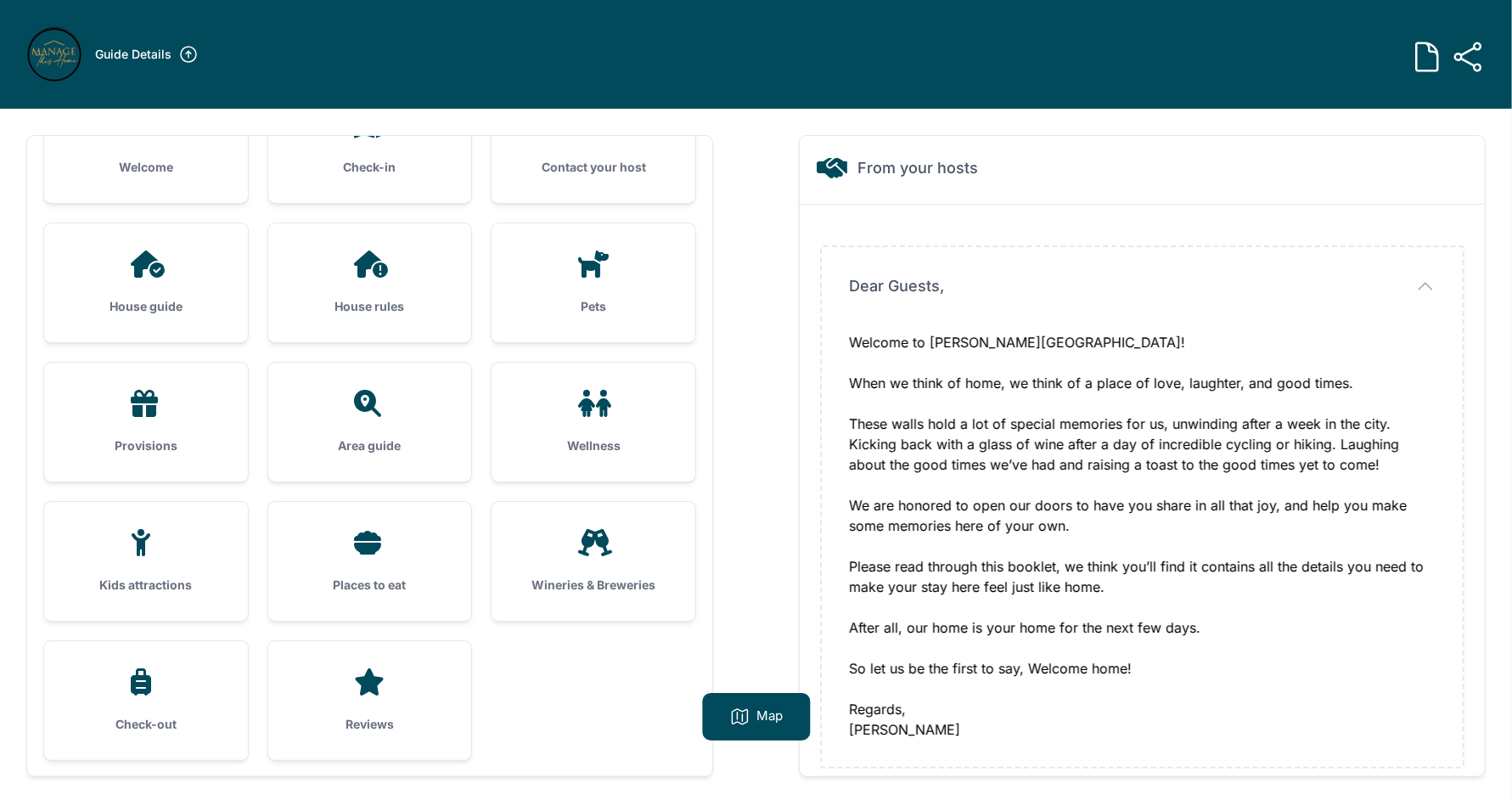
click at [591, 562] on div "Wineries & Breweries" at bounding box center [593, 561] width 204 height 119
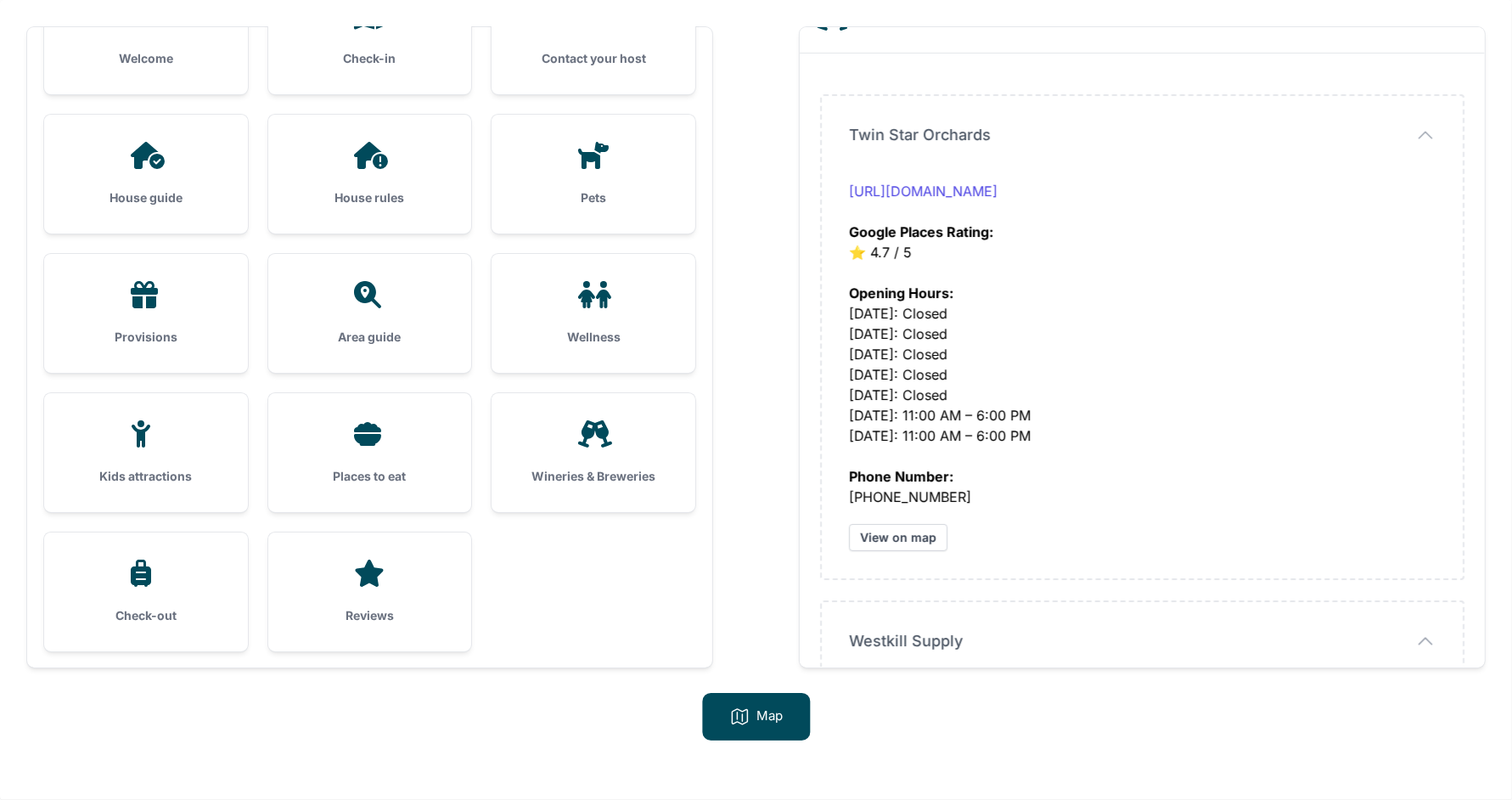
scroll to position [0, 0]
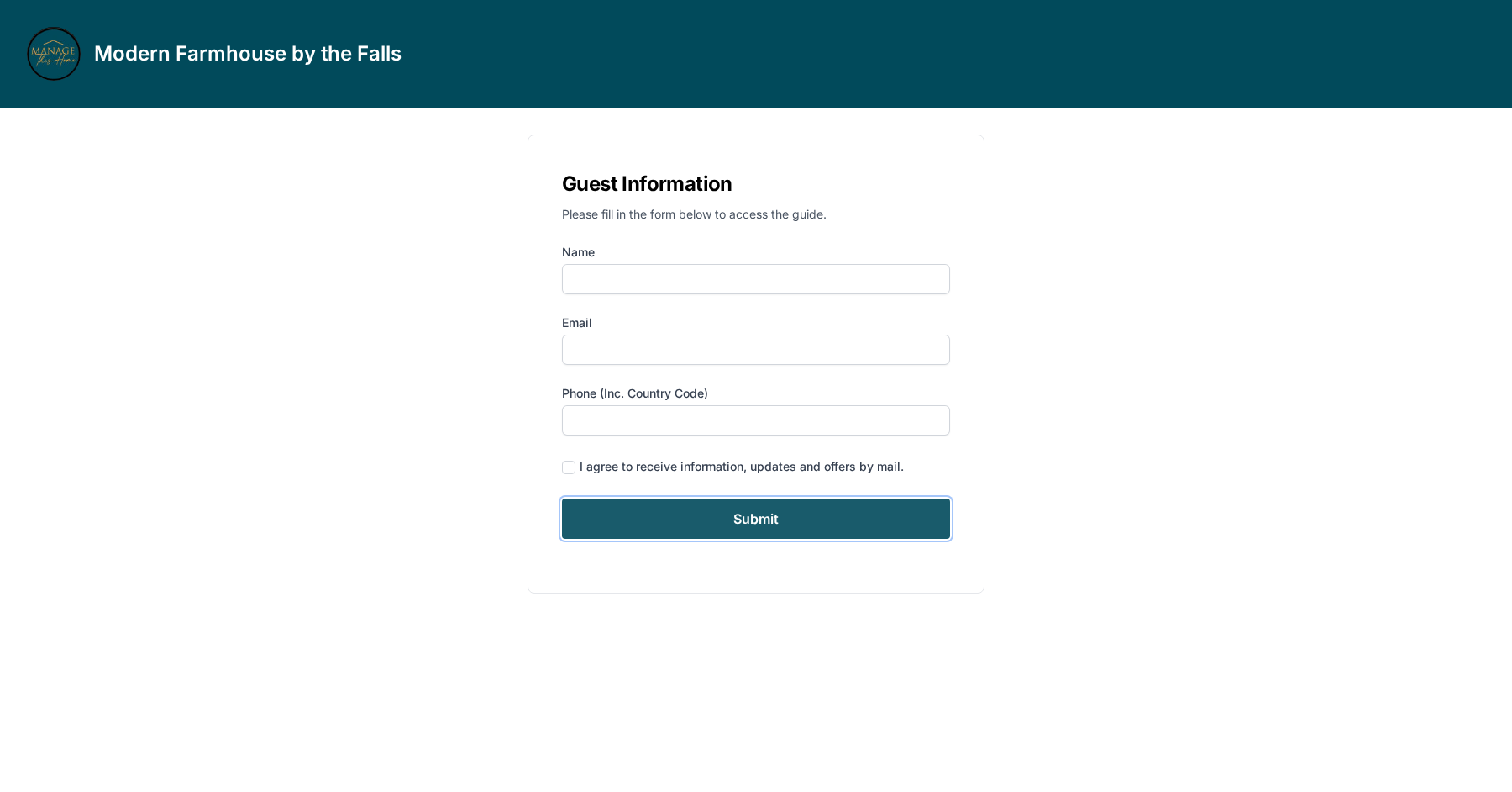
click at [770, 516] on input "Submit" at bounding box center [756, 518] width 388 height 41
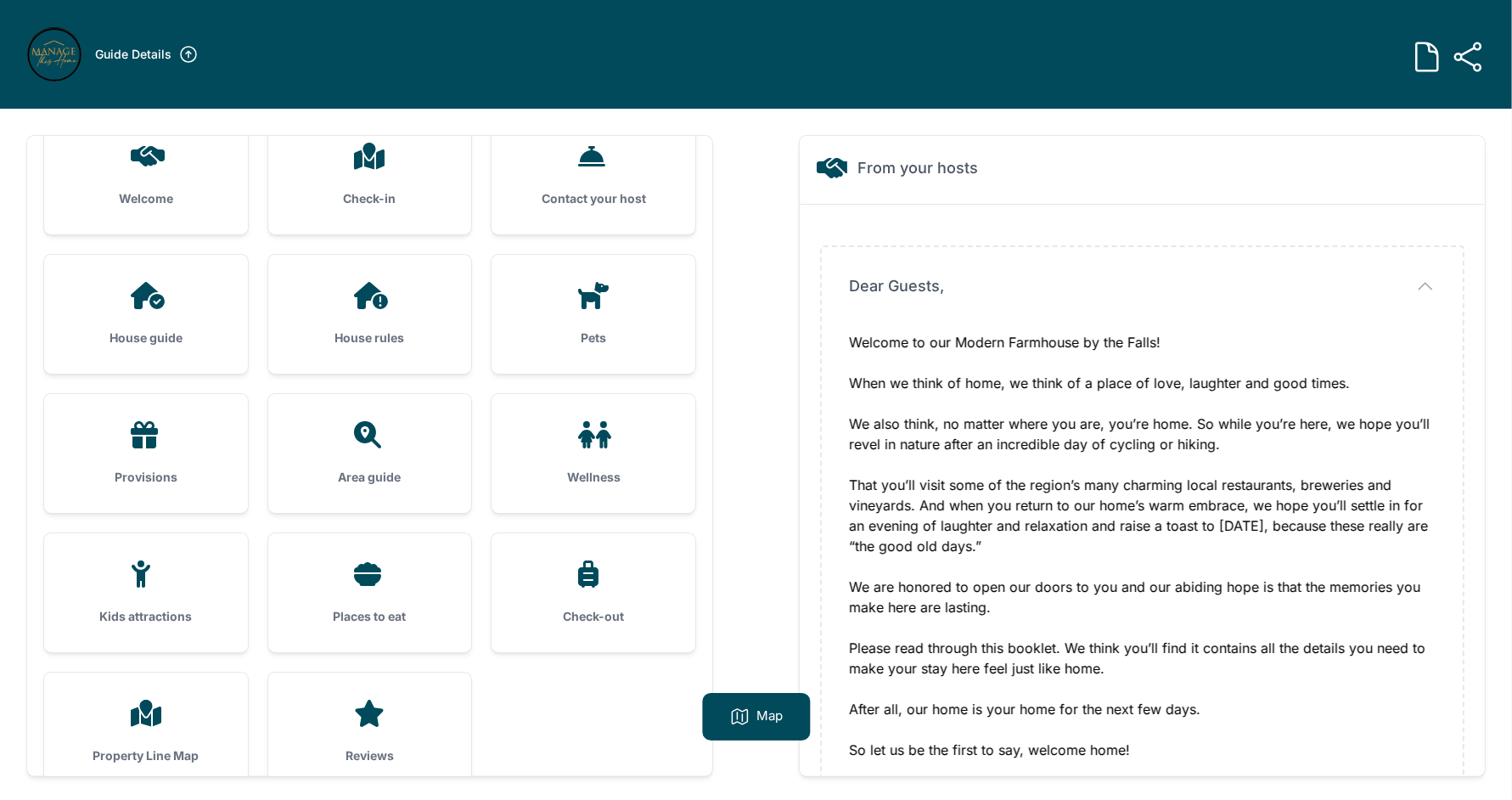
scroll to position [68, 0]
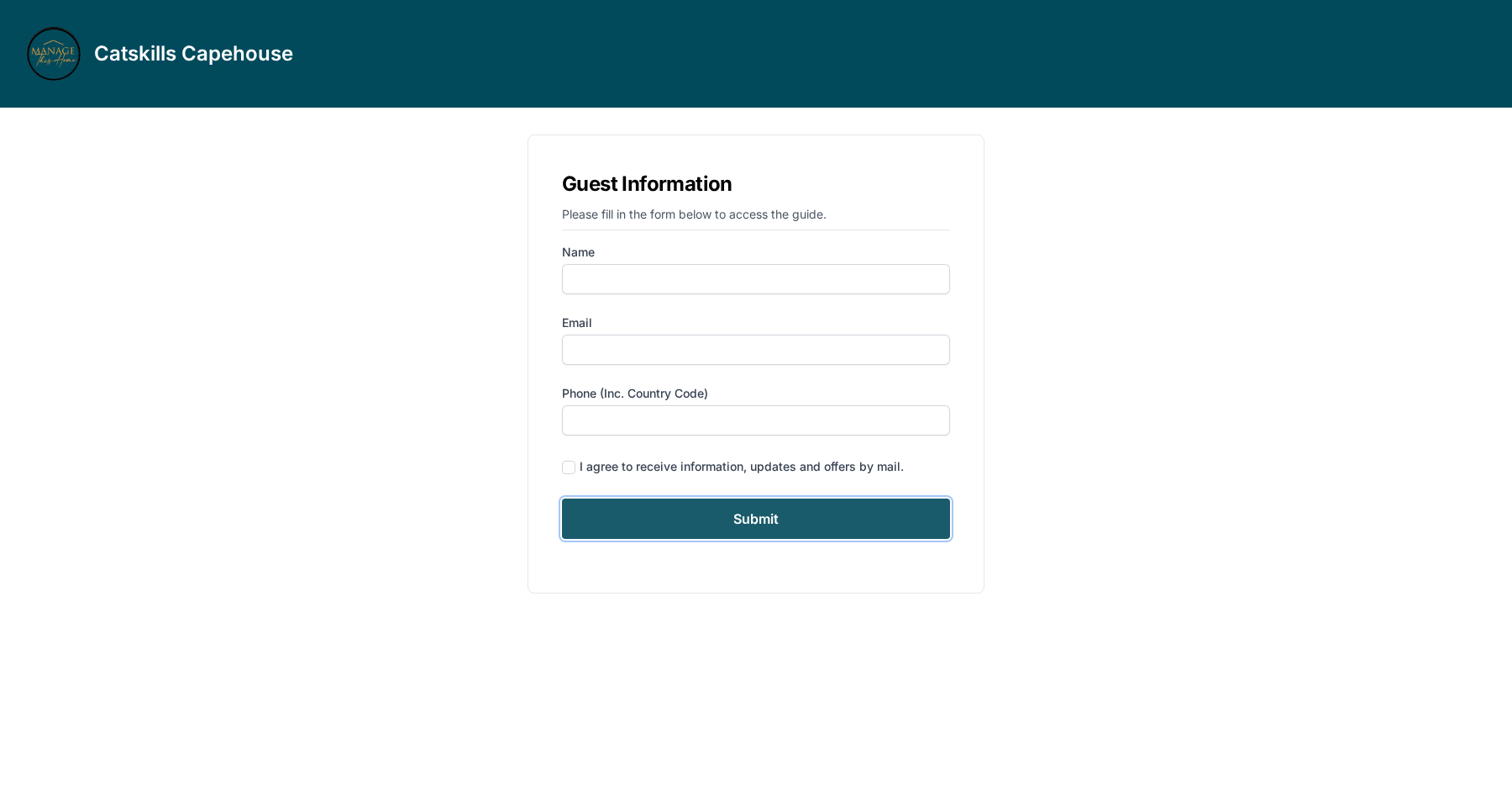
click at [803, 518] on input "Submit" at bounding box center [756, 518] width 388 height 41
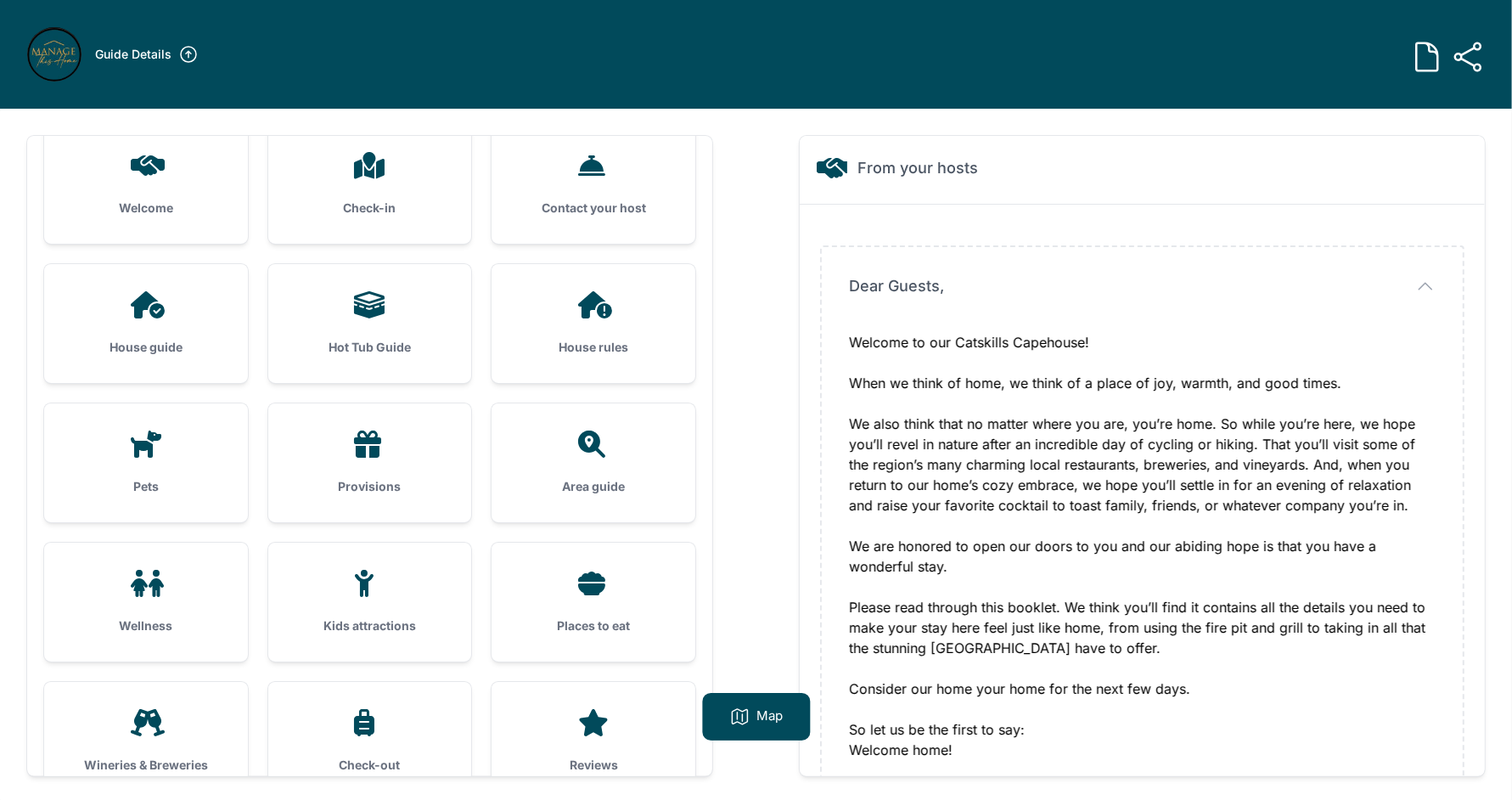
scroll to position [58, 0]
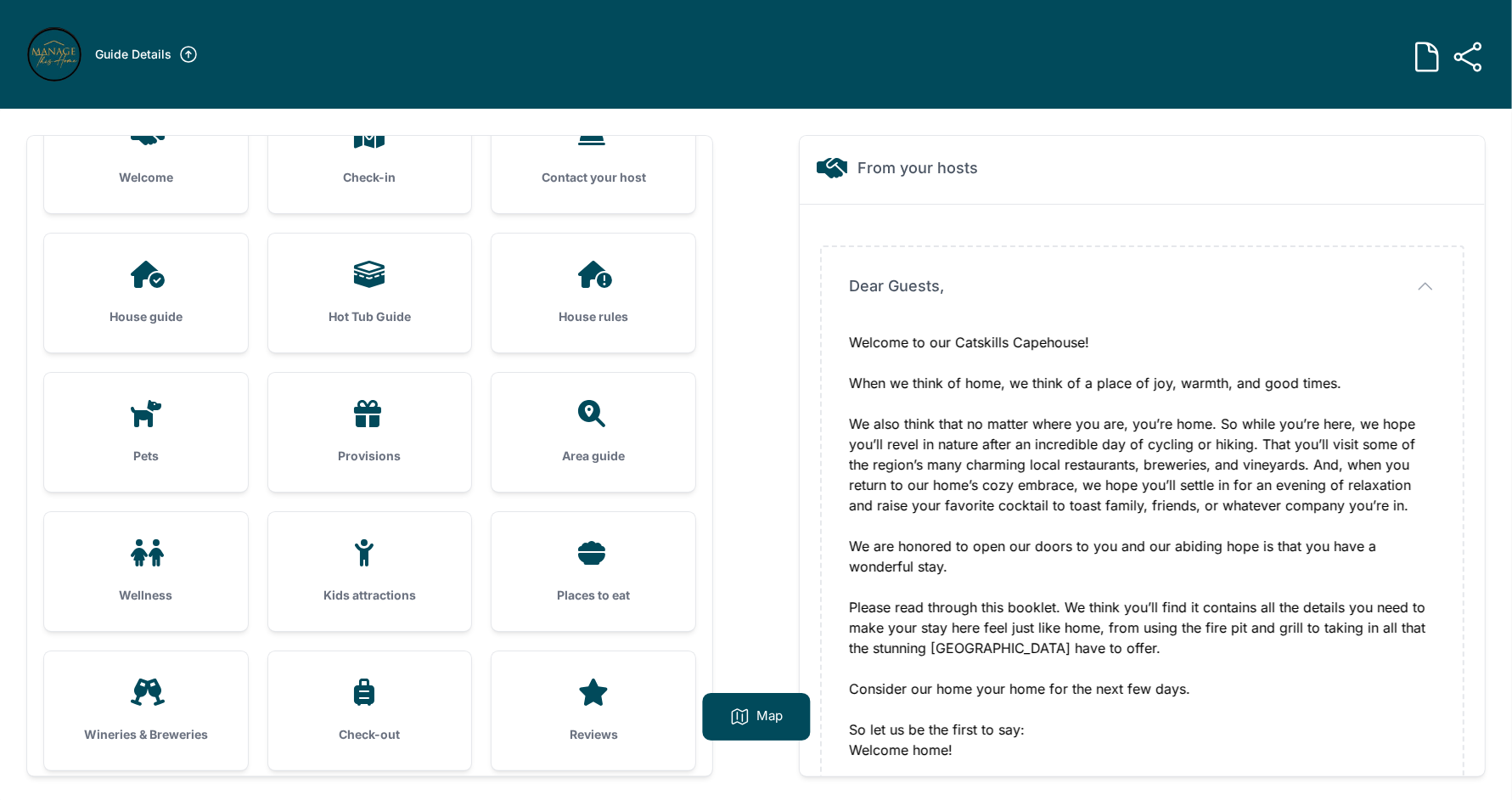
click at [156, 661] on div "Wineries & Breweries" at bounding box center [145, 711] width 204 height 119
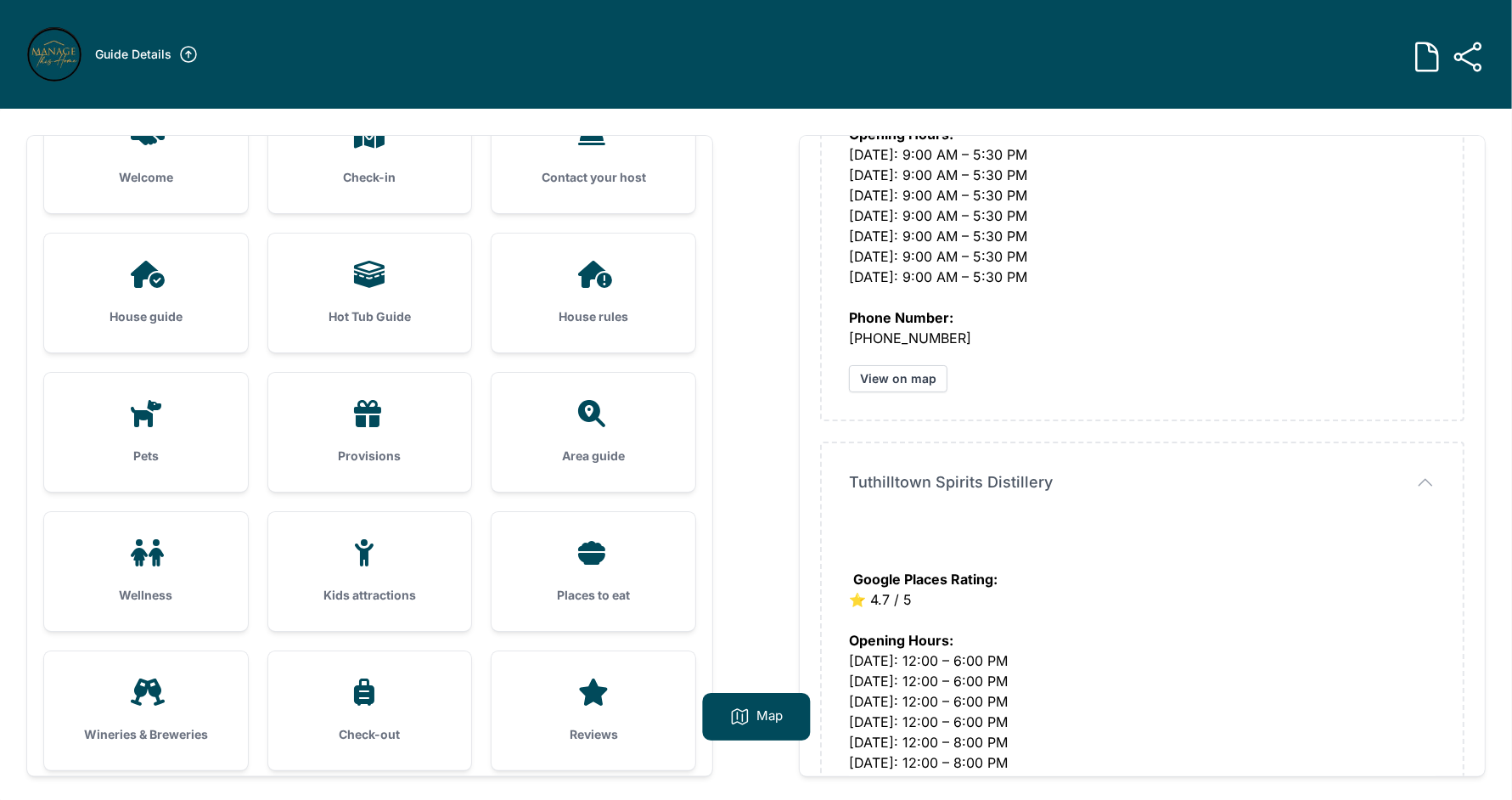
scroll to position [4864, 0]
